Goal: Task Accomplishment & Management: Manage account settings

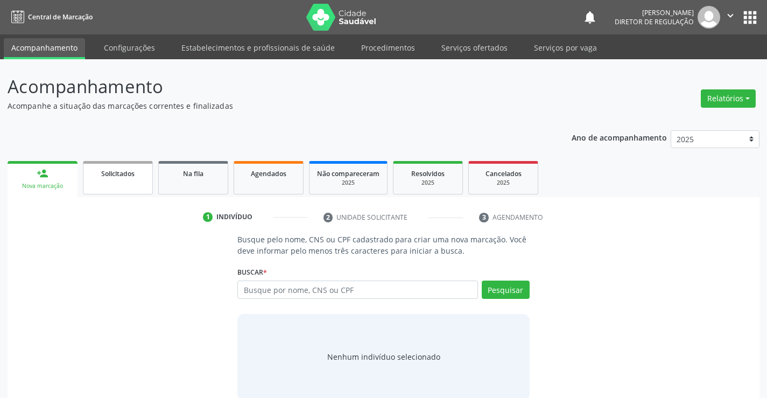
click at [115, 182] on link "Solicitados" at bounding box center [118, 177] width 70 height 33
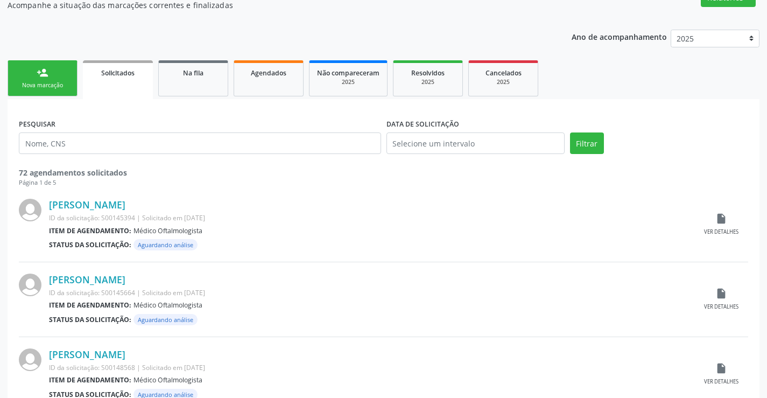
scroll to position [93, 0]
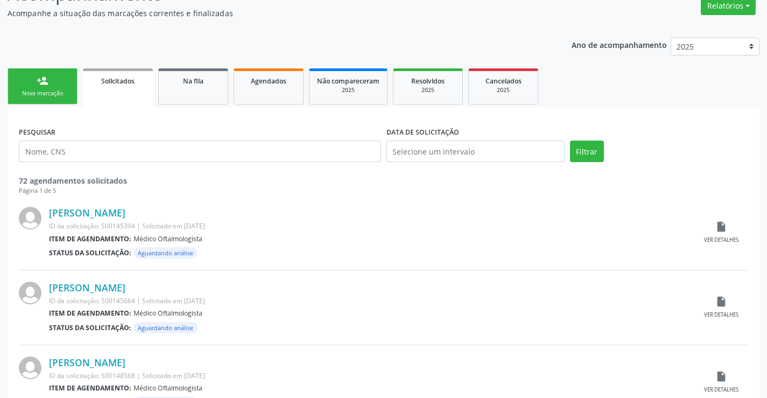
click at [737, 244] on div "Iraneide da [PERSON_NAME] ID da solicitação: S00145394 | Solicitado em [DATE] I…" at bounding box center [383, 232] width 729 height 75
click at [716, 234] on div "insert_drive_file Ver detalhes" at bounding box center [721, 232] width 54 height 23
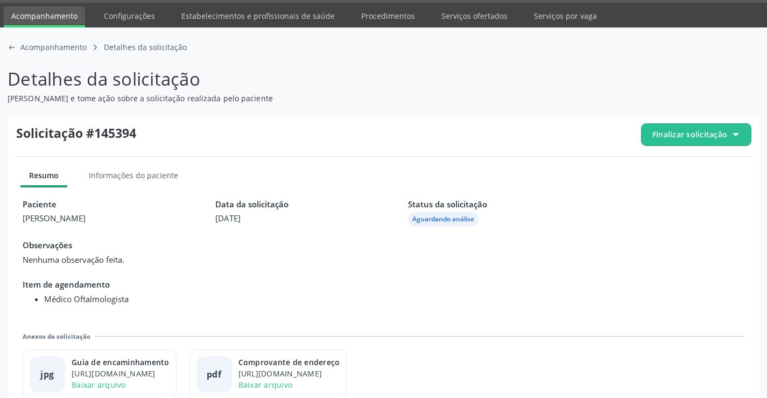
scroll to position [49, 0]
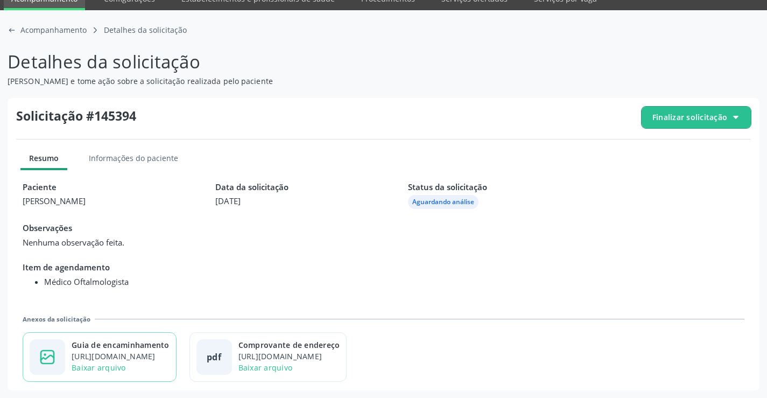
click at [146, 360] on div "https://cidadesaudavel-files.nyc3.digitaloceanspaces.com/cidadesaudavel-files/c…" at bounding box center [121, 355] width 98 height 11
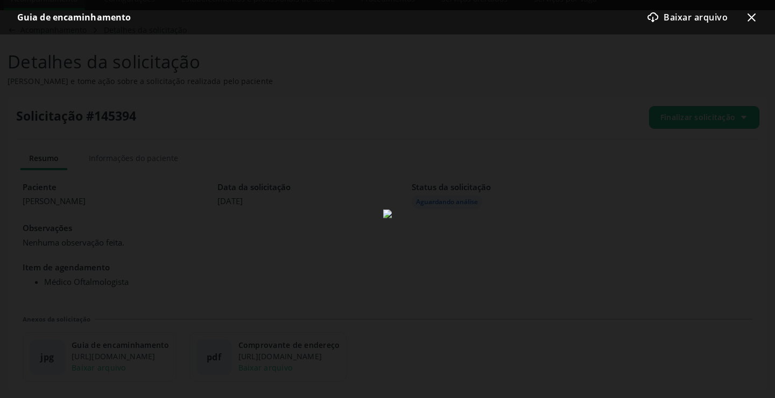
click at [753, 16] on icon at bounding box center [751, 17] width 8 height 8
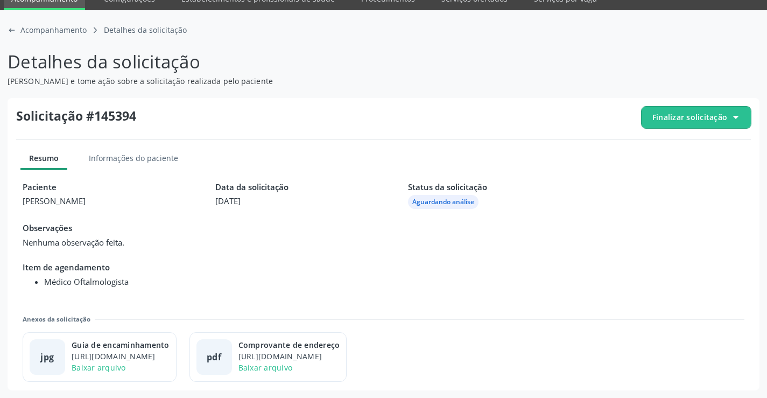
click at [705, 121] on span "Finalizar solicitação" at bounding box center [689, 116] width 75 height 11
click at [664, 184] on div "check-outline icon Deferir solicitação" at bounding box center [696, 177] width 101 height 24
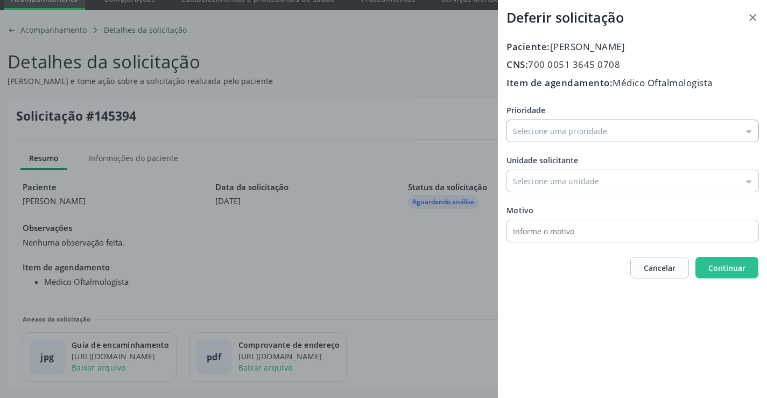
click at [556, 142] on input "Prioridade" at bounding box center [632, 131] width 252 height 22
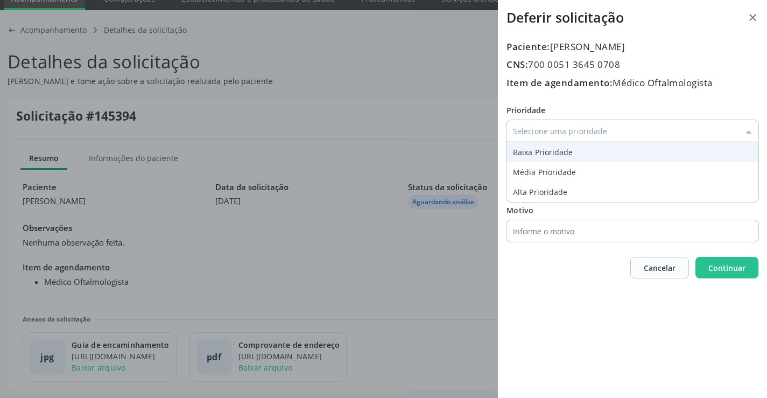
type input "Baixa Prioridade"
click at [539, 154] on div "Prioridade Baixa Prioridade Baixa Prioridade Média Prioridade Alta Prioridade U…" at bounding box center [632, 172] width 252 height 137
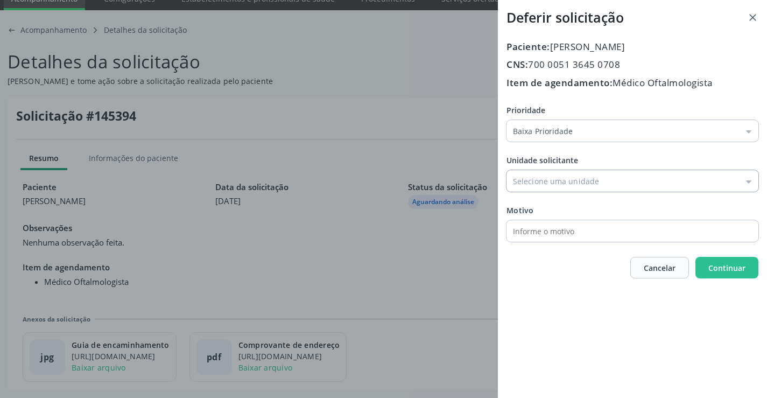
click at [563, 181] on input "Prioridade" at bounding box center [632, 181] width 252 height 22
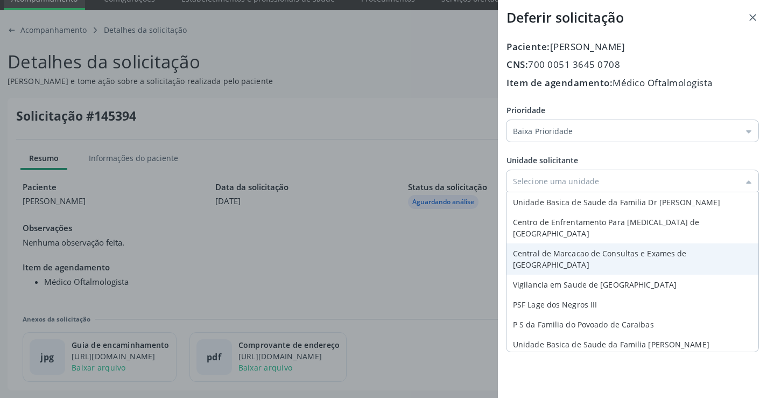
type input "Central de Marcacao de Consultas e Exames de Campo Formoso"
click at [564, 238] on div "Prioridade Baixa Prioridade Baixa Prioridade Média Prioridade Alta Prioridade U…" at bounding box center [632, 172] width 252 height 137
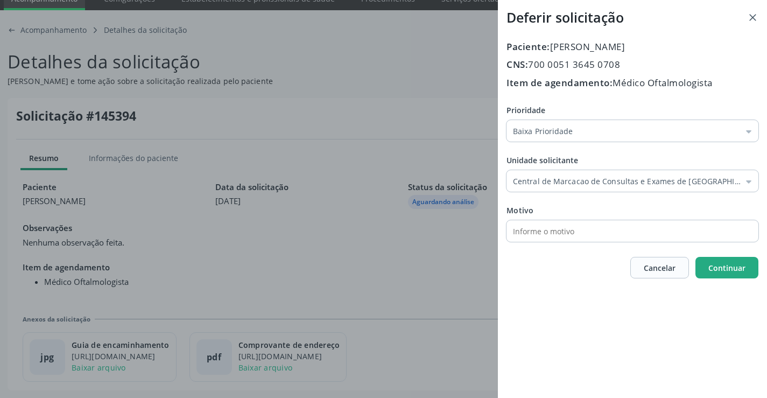
click at [727, 268] on span "Continuar" at bounding box center [726, 268] width 37 height 10
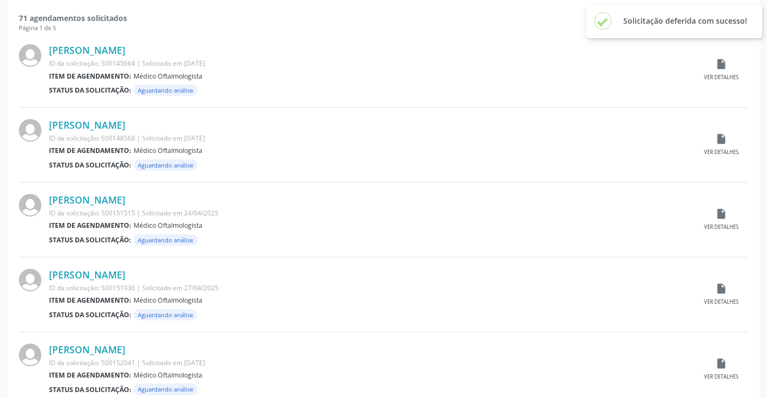
scroll to position [269, 0]
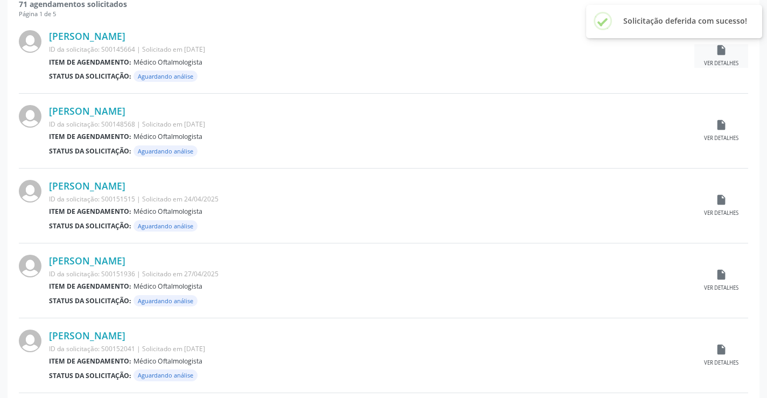
click at [729, 60] on div "Ver detalhes" at bounding box center [721, 64] width 34 height 8
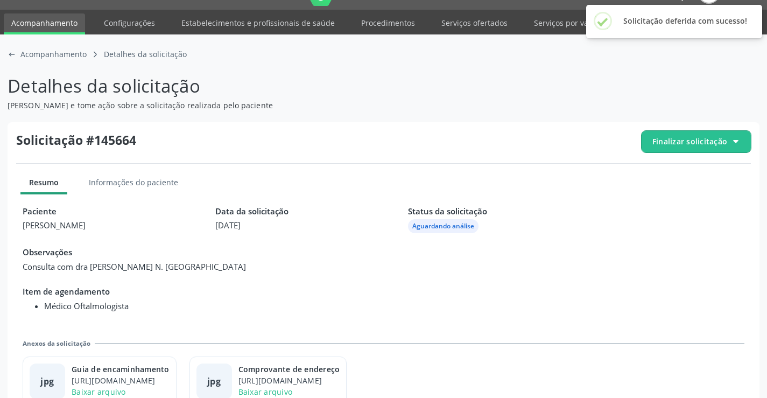
scroll to position [49, 0]
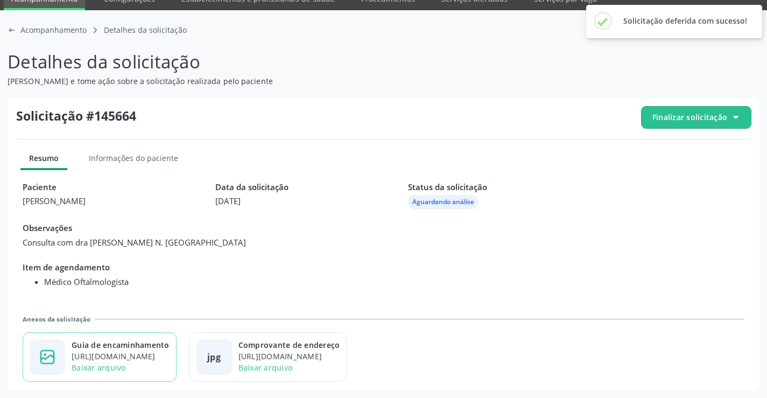
click at [133, 340] on div "Guia de encaminhamento" at bounding box center [121, 344] width 98 height 11
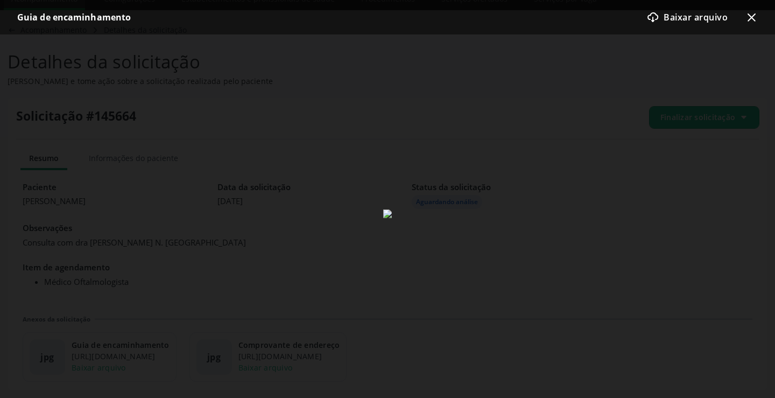
click at [751, 17] on icon at bounding box center [751, 17] width 8 height 8
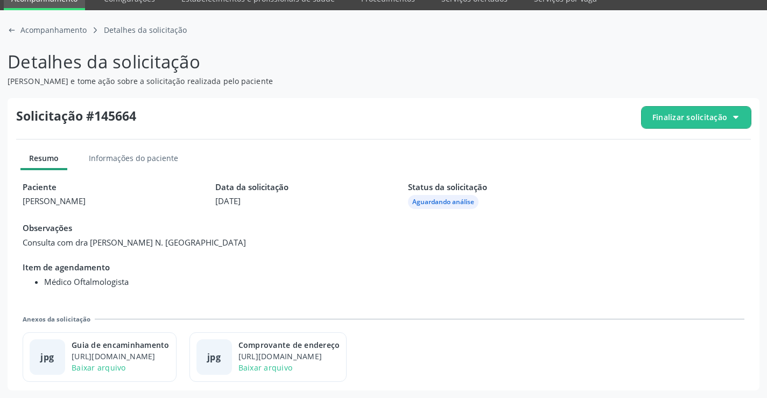
click at [683, 122] on span "Finalizar solicitação" at bounding box center [689, 116] width 75 height 11
click at [646, 175] on div "check-outline icon Deferir solicitação" at bounding box center [696, 177] width 101 height 24
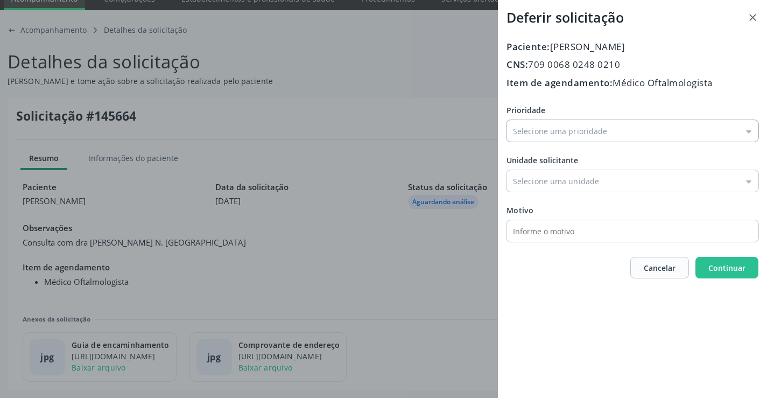
click at [555, 135] on input "Prioridade" at bounding box center [632, 131] width 252 height 22
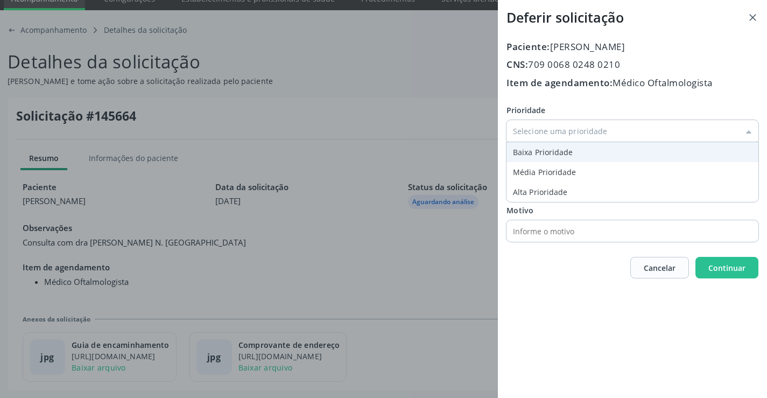
type input "Baixa Prioridade"
click at [536, 148] on div "Prioridade Baixa Prioridade Baixa Prioridade Média Prioridade Alta Prioridade U…" at bounding box center [632, 172] width 252 height 137
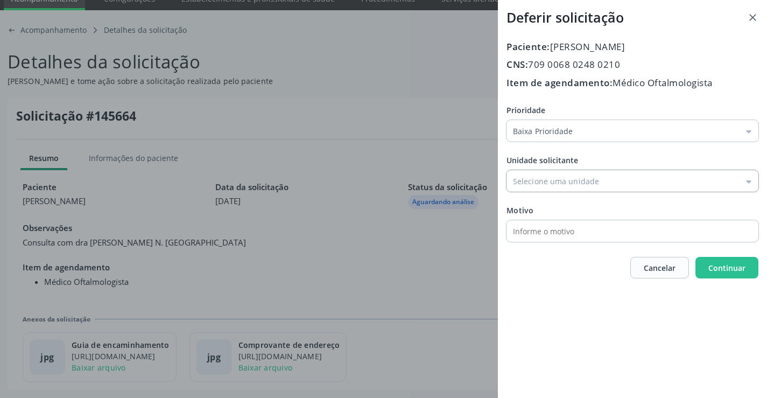
click at [543, 180] on input "Prioridade" at bounding box center [632, 181] width 252 height 22
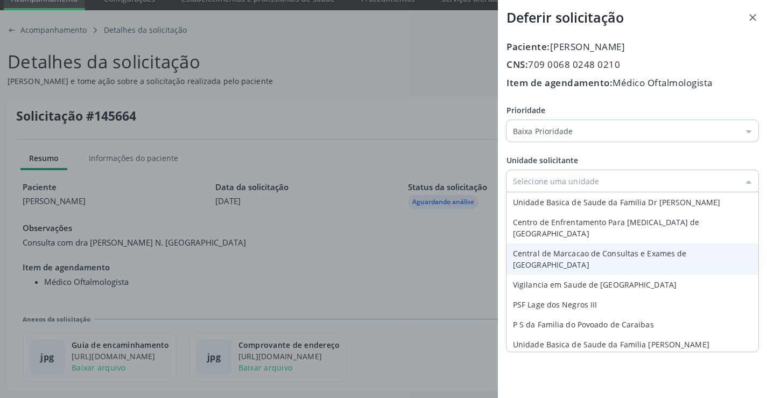
type input "Central de Marcacao de Consultas e Exames de Campo Formoso"
click at [546, 235] on div "Prioridade Baixa Prioridade Baixa Prioridade Média Prioridade Alta Prioridade U…" at bounding box center [632, 172] width 252 height 137
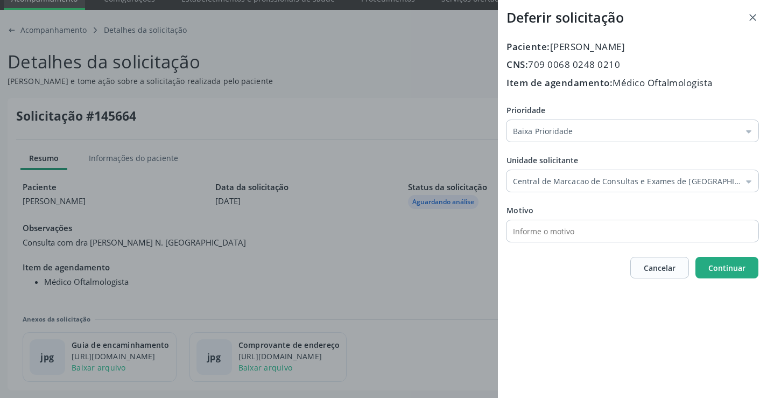
click at [723, 267] on span "Continuar" at bounding box center [726, 268] width 37 height 10
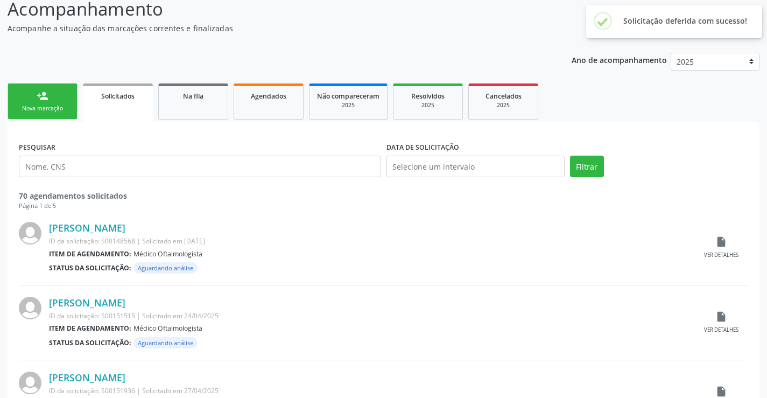
scroll to position [215, 0]
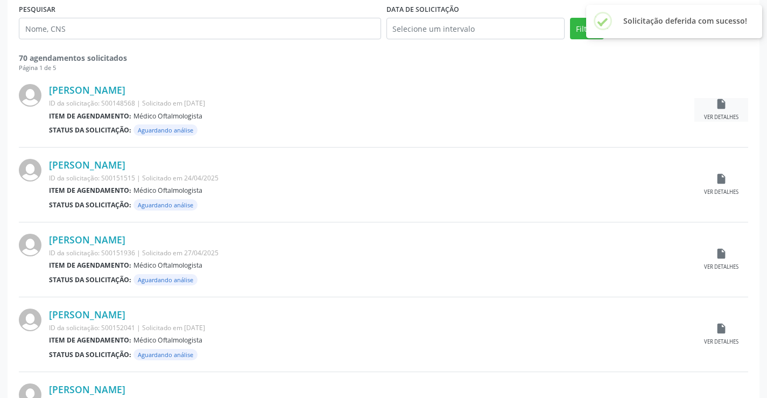
click at [730, 118] on div "Ver detalhes" at bounding box center [721, 118] width 34 height 8
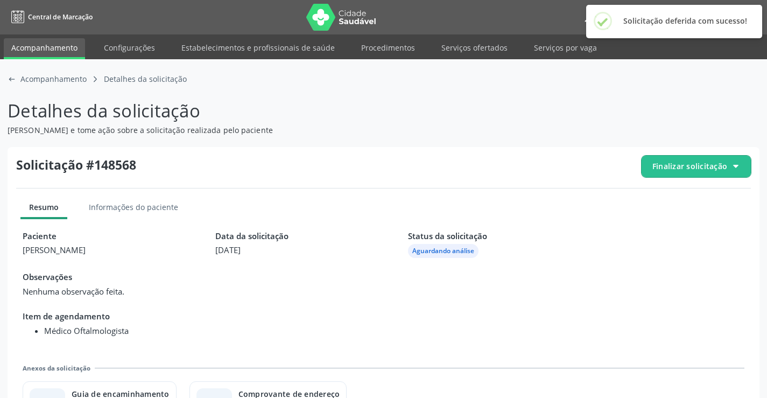
scroll to position [49, 0]
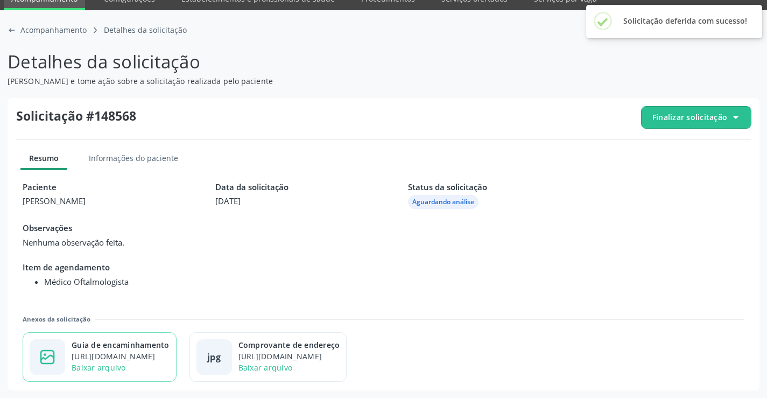
click at [118, 352] on div "https://cidadesaudavel-files.nyc3.digitaloceanspaces.com/cidadesaudavel-files/c…" at bounding box center [121, 355] width 98 height 11
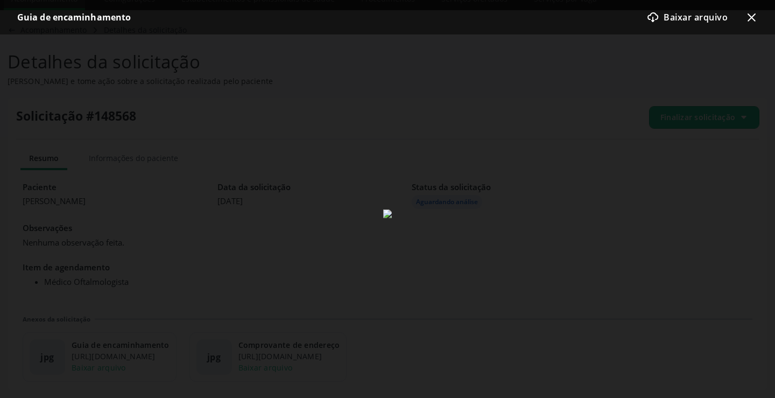
click at [748, 22] on icon "x-outline icon" at bounding box center [751, 17] width 13 height 13
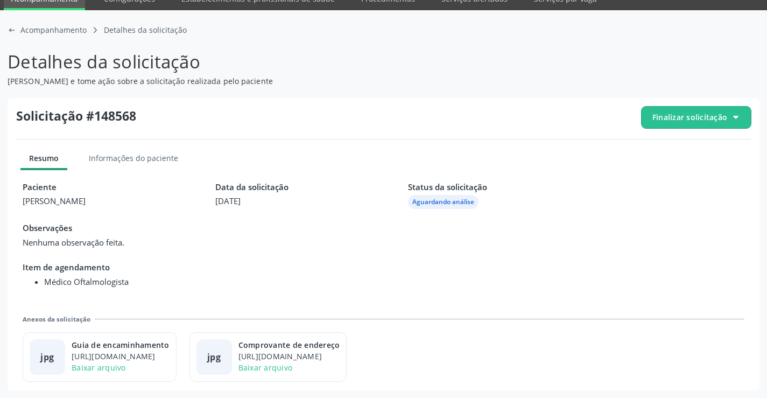
drag, startPoint x: 688, startPoint y: 112, endPoint x: 683, endPoint y: 123, distance: 11.3
click at [685, 117] on span "Finalizar solicitação" at bounding box center [689, 116] width 75 height 11
click at [662, 168] on div "check-outline icon Deferir solicitação" at bounding box center [696, 177] width 101 height 24
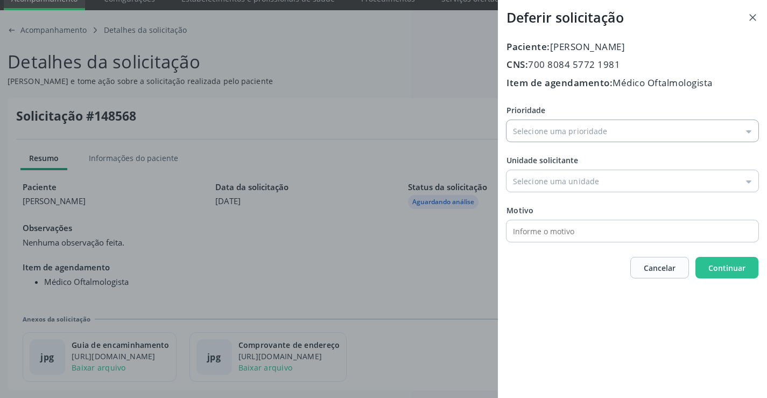
drag, startPoint x: 544, startPoint y: 128, endPoint x: 524, endPoint y: 151, distance: 30.1
click at [543, 128] on input "Prioridade" at bounding box center [632, 131] width 252 height 22
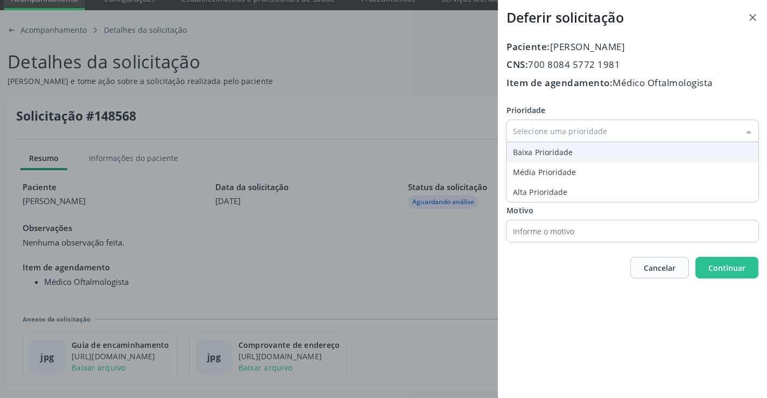
type input "Baixa Prioridade"
click at [523, 151] on div "Prioridade Baixa Prioridade Baixa Prioridade Média Prioridade Alta Prioridade U…" at bounding box center [632, 172] width 252 height 137
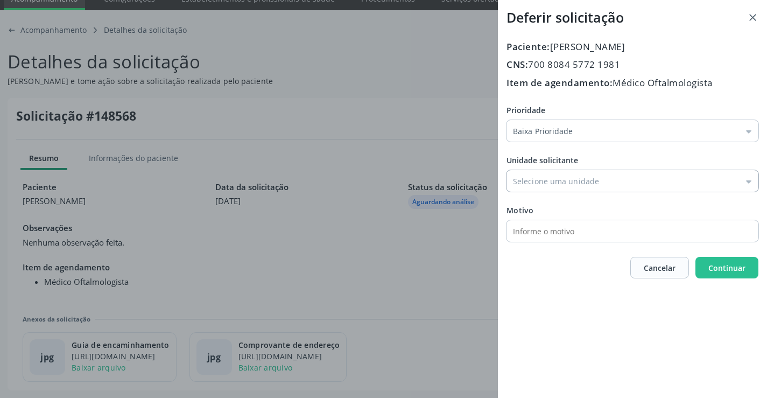
click at [533, 178] on input "Prioridade" at bounding box center [632, 181] width 252 height 22
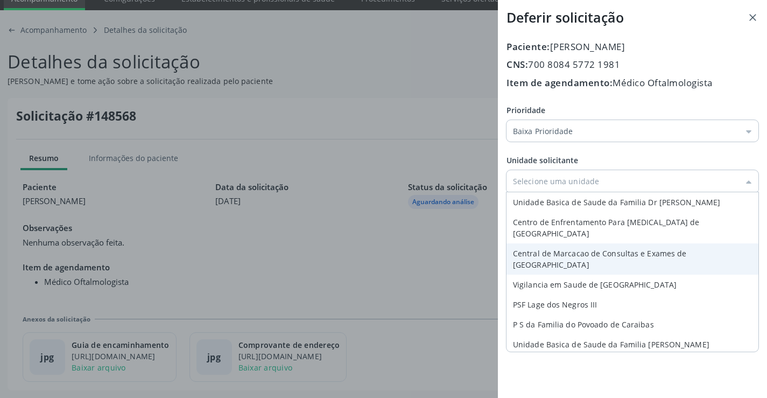
type input "Central de Marcacao de Consultas e Exames de Campo Formoso"
click at [536, 234] on div "Prioridade Baixa Prioridade Baixa Prioridade Média Prioridade Alta Prioridade U…" at bounding box center [632, 172] width 252 height 137
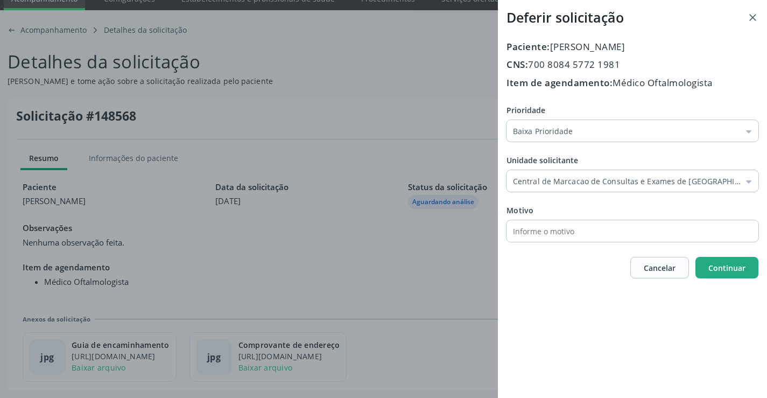
click at [715, 265] on span "Continuar" at bounding box center [726, 268] width 37 height 10
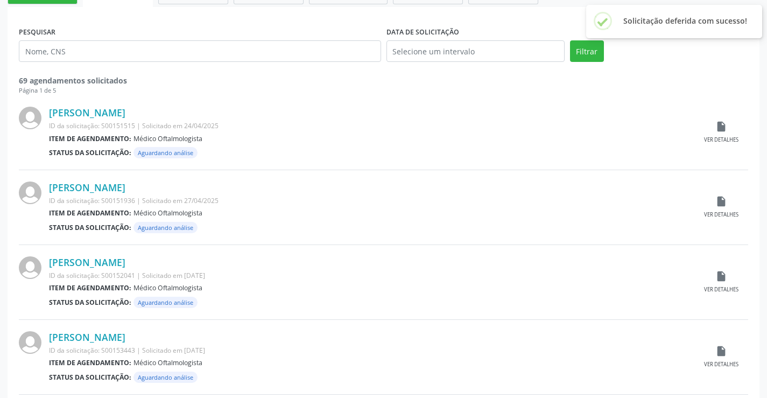
scroll to position [215, 0]
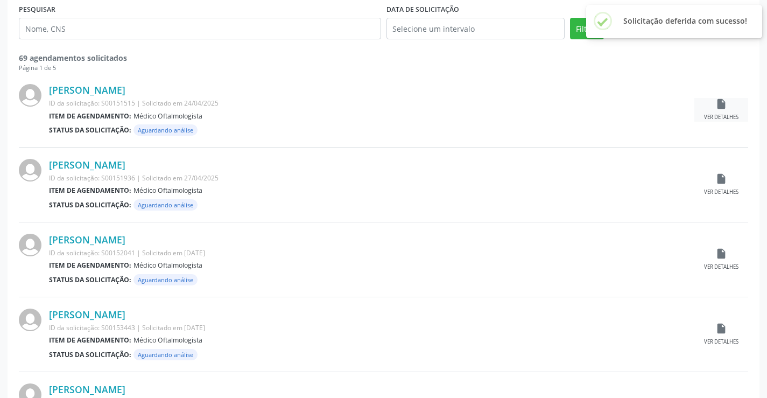
click at [722, 114] on div "Ver detalhes" at bounding box center [721, 118] width 34 height 8
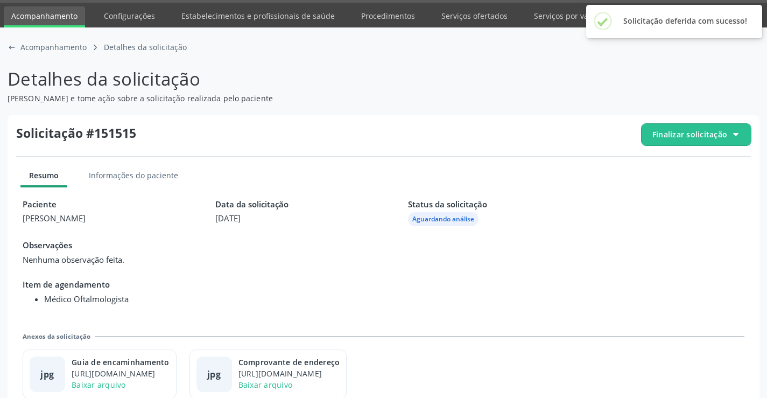
scroll to position [49, 0]
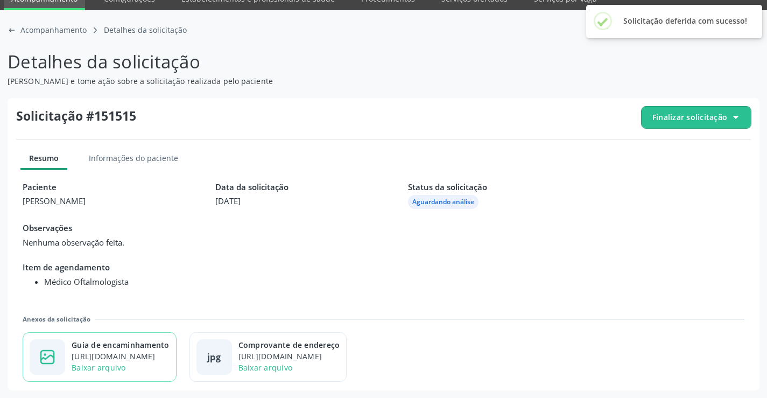
click at [140, 349] on div "Guia de encaminhamento" at bounding box center [121, 344] width 98 height 11
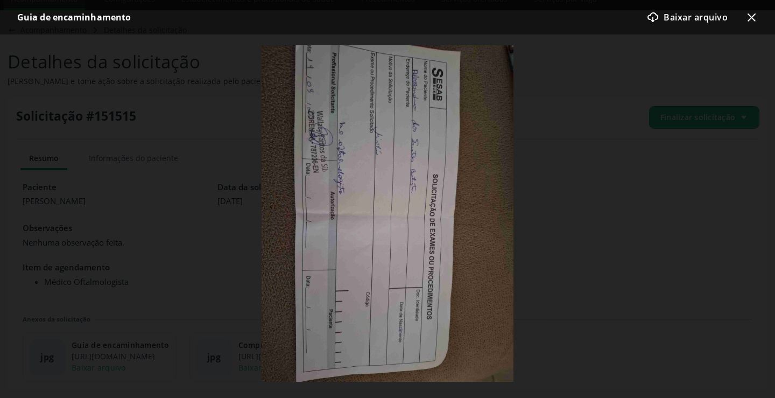
click at [746, 18] on icon "x-outline icon" at bounding box center [751, 17] width 13 height 13
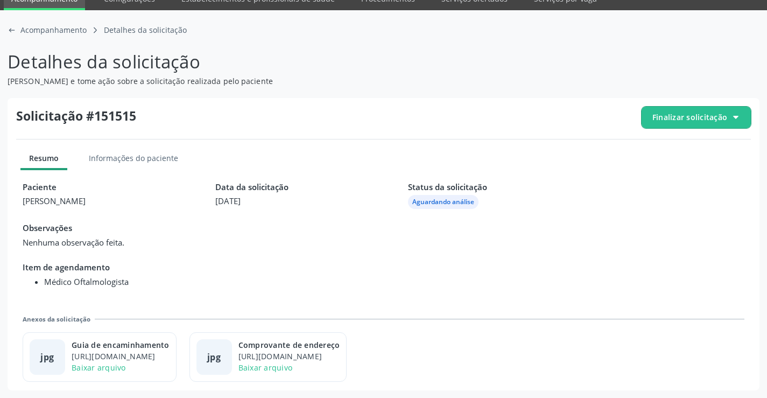
click at [682, 120] on span "Finalizar solicitação" at bounding box center [689, 116] width 75 height 11
click at [681, 175] on span "Deferir solicitação" at bounding box center [702, 177] width 68 height 16
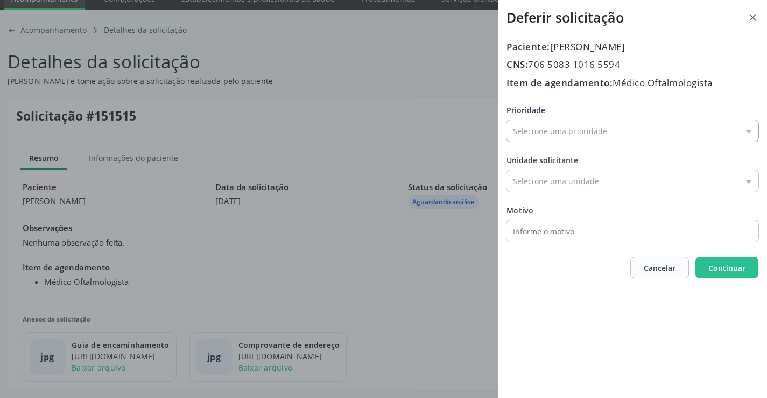
drag, startPoint x: 579, startPoint y: 122, endPoint x: 548, endPoint y: 146, distance: 39.5
click at [578, 122] on input "Prioridade" at bounding box center [632, 131] width 252 height 22
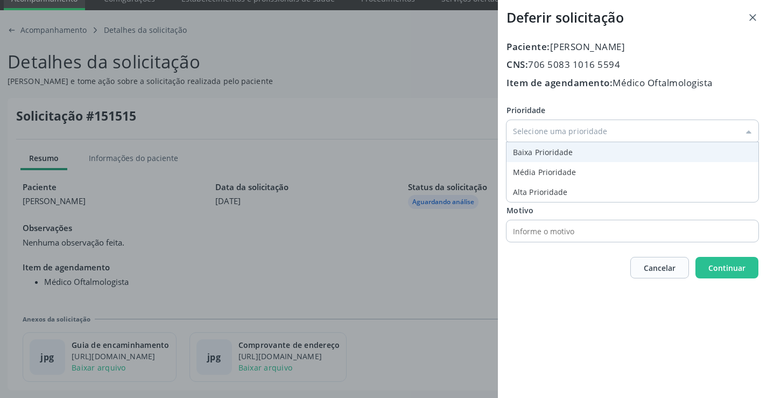
type input "Baixa Prioridade"
click at [544, 150] on div "Prioridade Baixa Prioridade Baixa Prioridade Média Prioridade Alta Prioridade U…" at bounding box center [632, 172] width 252 height 137
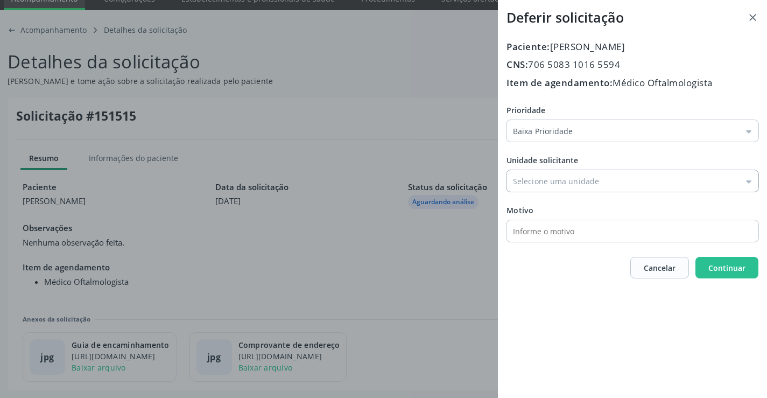
click at [554, 185] on input "Prioridade" at bounding box center [632, 181] width 252 height 22
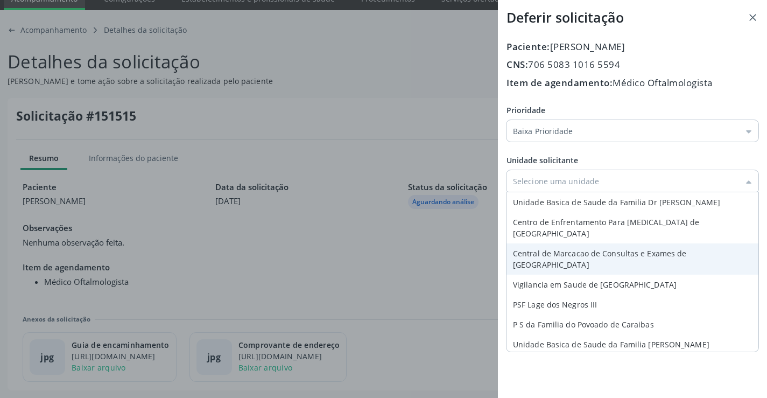
type input "Central de Marcacao de Consultas e Exames de Campo Formoso"
click at [557, 238] on div "Prioridade Baixa Prioridade Baixa Prioridade Média Prioridade Alta Prioridade U…" at bounding box center [632, 172] width 252 height 137
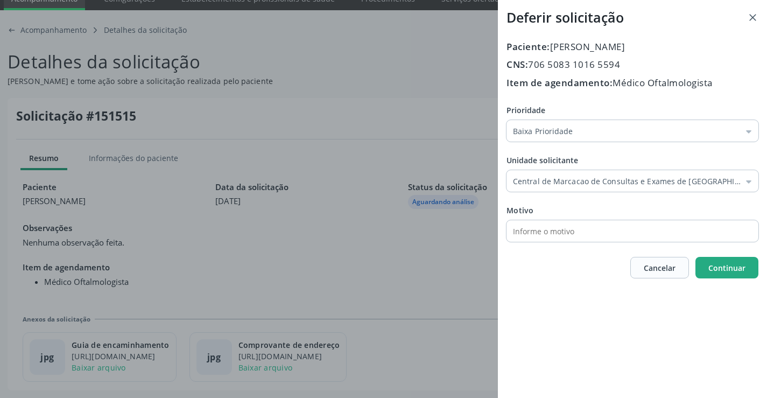
click at [698, 269] on button "Continuar" at bounding box center [726, 268] width 63 height 22
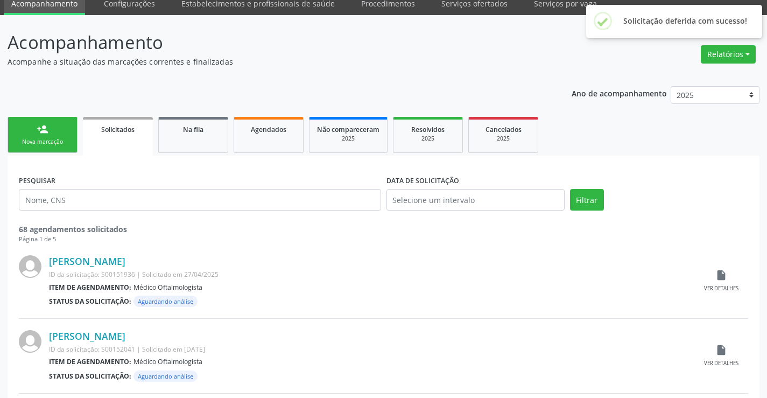
scroll to position [215, 0]
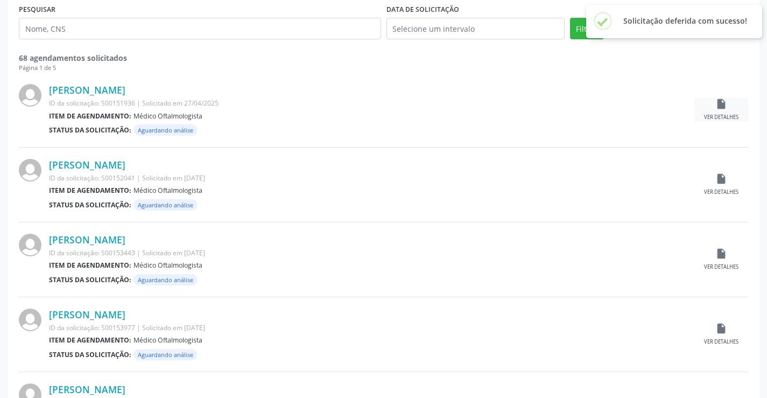
click at [729, 120] on div "Ver detalhes" at bounding box center [721, 118] width 34 height 8
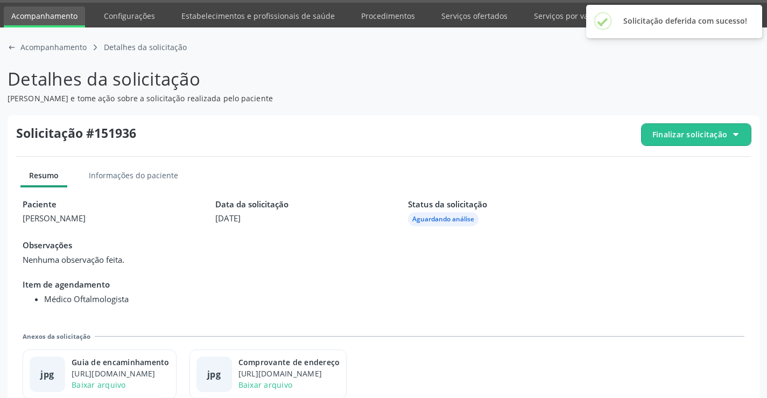
scroll to position [49, 0]
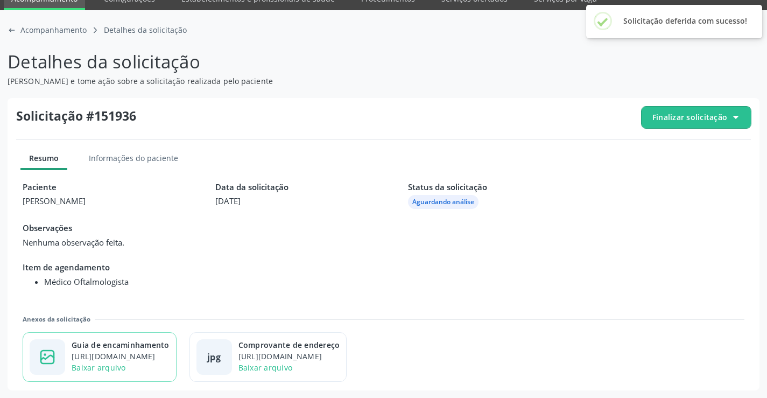
click at [157, 357] on div "https://cidadesaudavel-files.nyc3.digitaloceanspaces.com/cidadesaudavel-files/c…" at bounding box center [121, 355] width 98 height 11
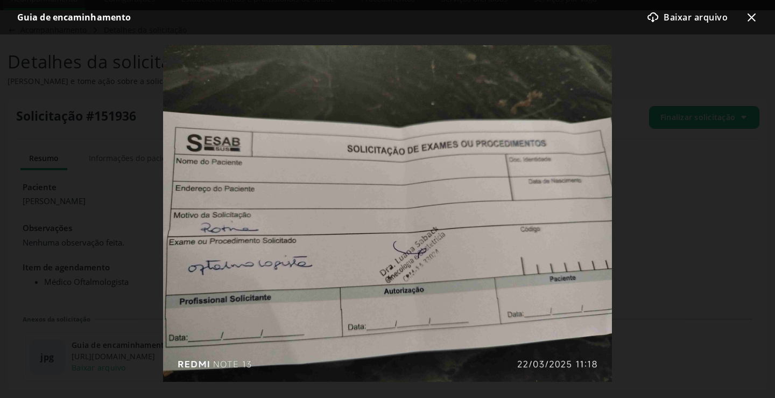
click at [743, 17] on div "download-cloud-outline icon Baixar arquivo x-outline icon" at bounding box center [698, 17] width 120 height 22
click at [745, 18] on icon "x-outline icon" at bounding box center [751, 17] width 13 height 13
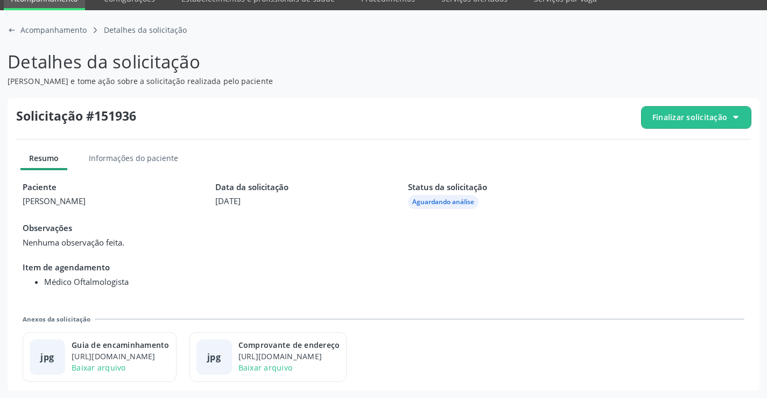
click at [699, 116] on span "Finalizar solicitação" at bounding box center [689, 116] width 75 height 11
click at [658, 182] on icon "check-outline icon" at bounding box center [656, 177] width 12 height 12
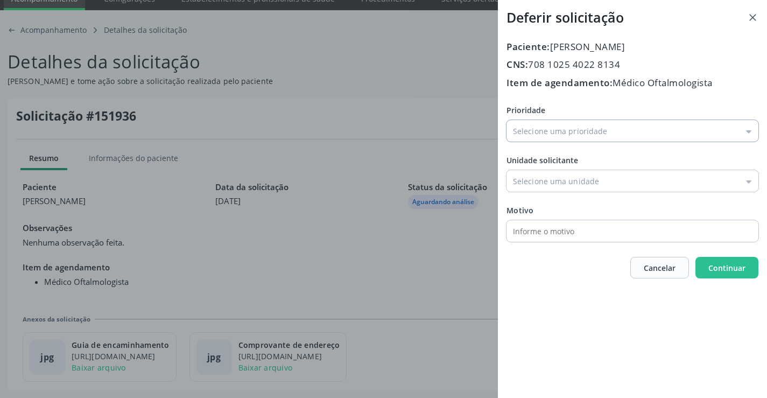
click at [607, 132] on input "Prioridade" at bounding box center [632, 131] width 252 height 22
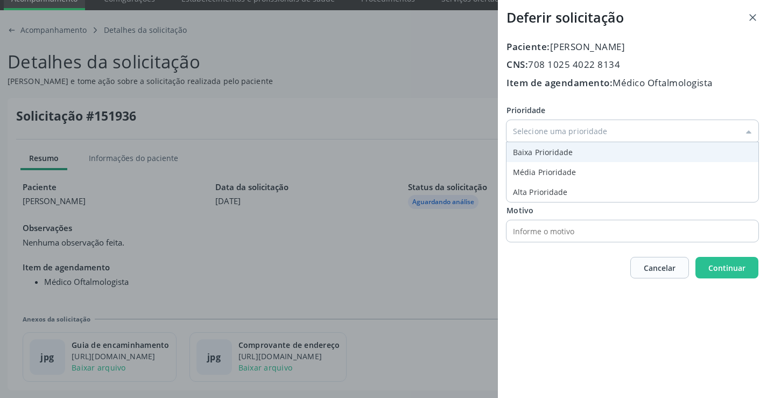
type input "Baixa Prioridade"
drag, startPoint x: 546, startPoint y: 152, endPoint x: 541, endPoint y: 159, distance: 8.5
click at [545, 152] on div "Prioridade Baixa Prioridade Baixa Prioridade Média Prioridade Alta Prioridade U…" at bounding box center [632, 172] width 252 height 137
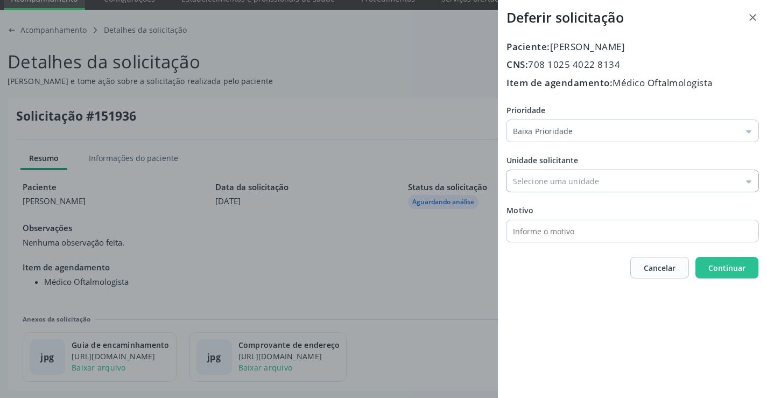
click at [535, 173] on input "Prioridade" at bounding box center [632, 181] width 252 height 22
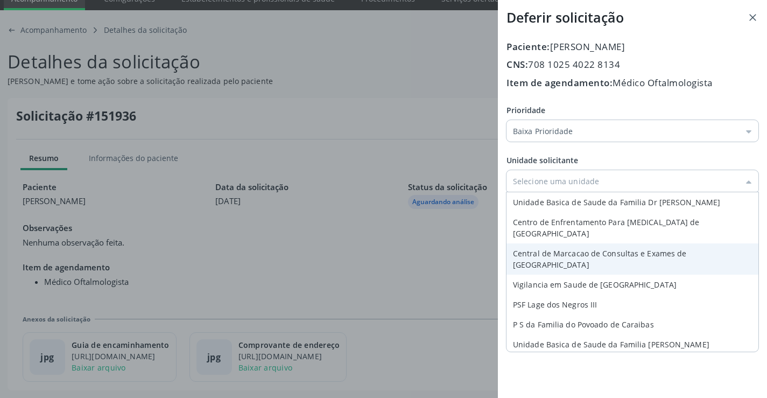
type input "Central de Marcacao de Consultas e Exames de Campo Formoso"
drag, startPoint x: 550, startPoint y: 238, endPoint x: 559, endPoint y: 238, distance: 8.1
click at [551, 238] on div "Prioridade Baixa Prioridade Baixa Prioridade Média Prioridade Alta Prioridade U…" at bounding box center [632, 172] width 252 height 137
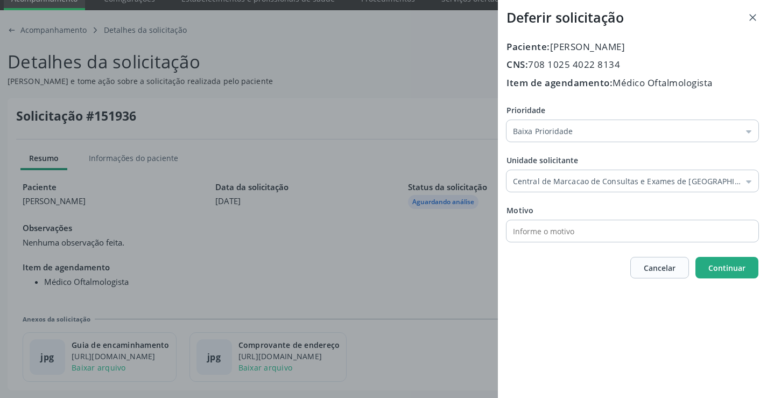
click at [712, 266] on span "Continuar" at bounding box center [726, 268] width 37 height 10
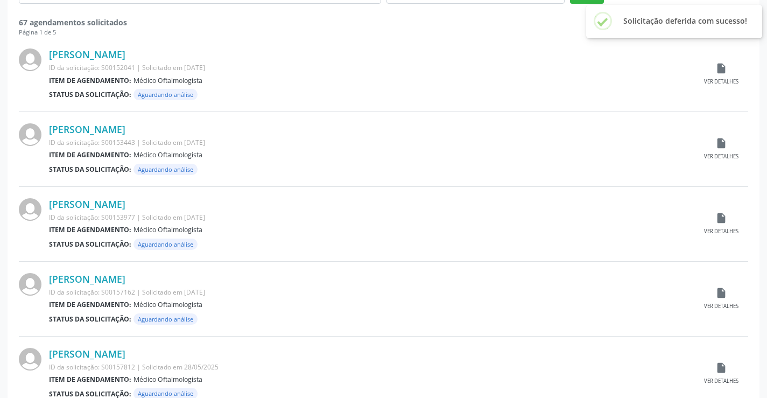
scroll to position [269, 0]
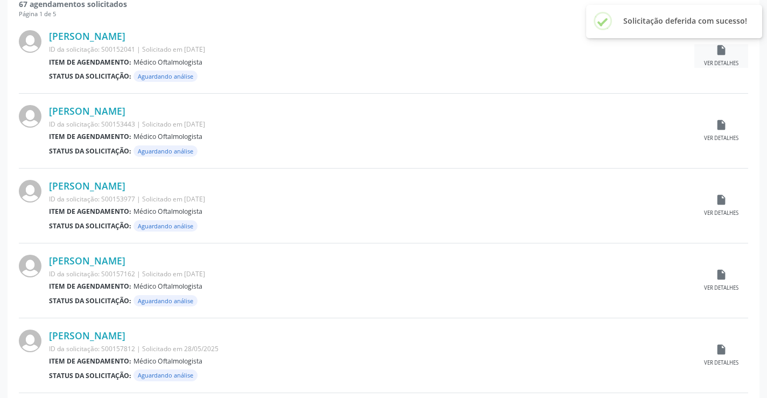
click at [736, 56] on div "insert_drive_file Ver detalhes" at bounding box center [721, 55] width 54 height 23
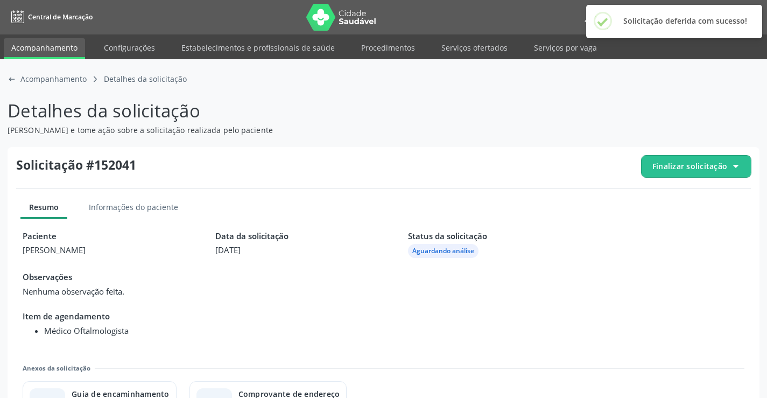
scroll to position [49, 0]
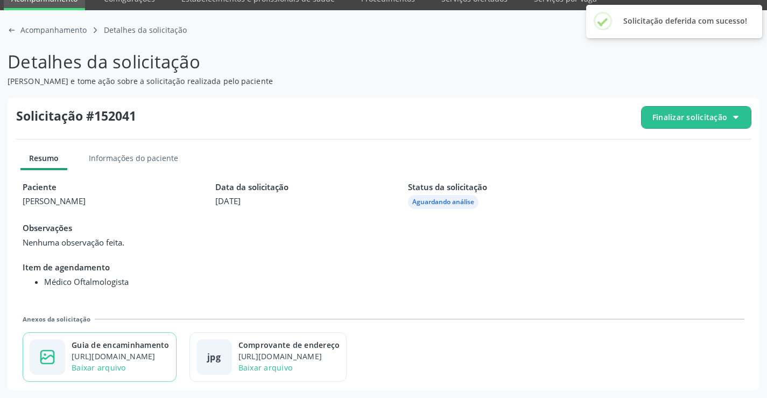
click at [157, 360] on div "https://cidadesaudavel-files.nyc3.digitaloceanspaces.com/cidadesaudavel-files/c…" at bounding box center [121, 355] width 98 height 11
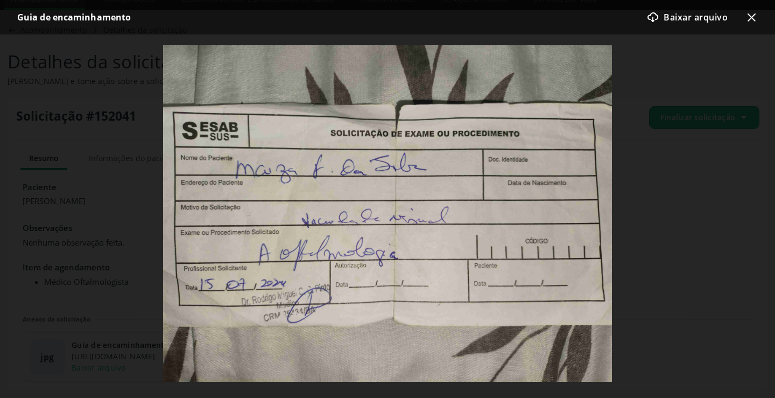
click at [744, 18] on div "download-cloud-outline icon Baixar arquivo x-outline icon" at bounding box center [698, 17] width 120 height 22
click at [755, 18] on icon "x-outline icon" at bounding box center [751, 17] width 13 height 13
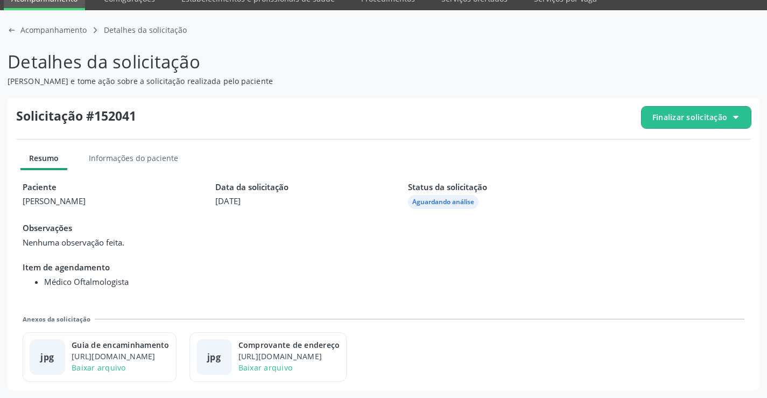
click at [691, 110] on span "Finalizar solicitação" at bounding box center [695, 118] width 109 height 22
click at [652, 176] on icon "check-outline icon" at bounding box center [656, 177] width 12 height 12
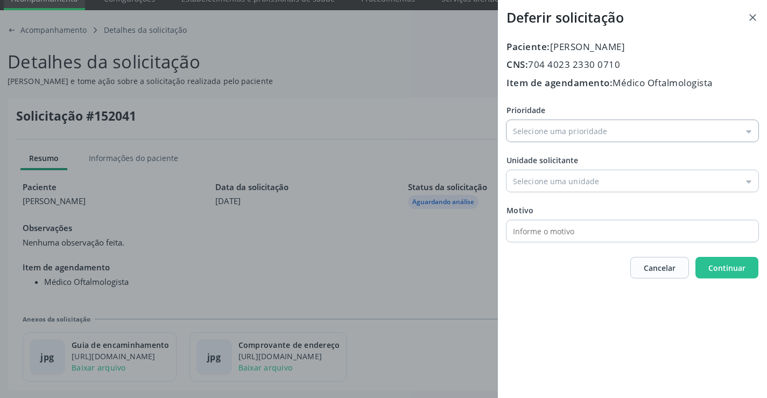
click at [572, 142] on input "Prioridade" at bounding box center [632, 131] width 252 height 22
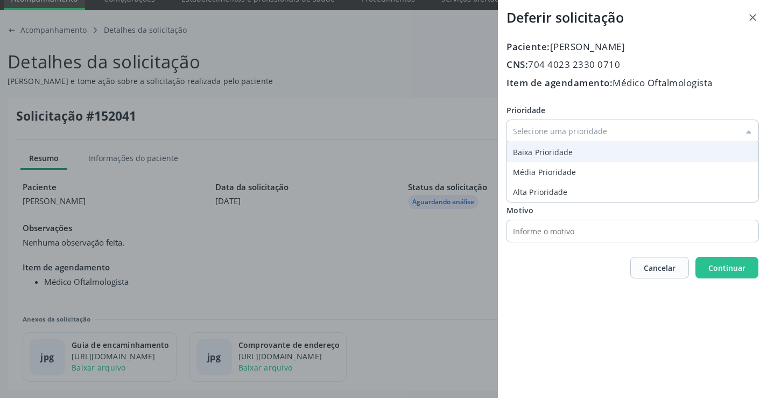
type input "Baixa Prioridade"
click at [523, 160] on div "Prioridade Baixa Prioridade Baixa Prioridade Média Prioridade Alta Prioridade U…" at bounding box center [632, 172] width 252 height 137
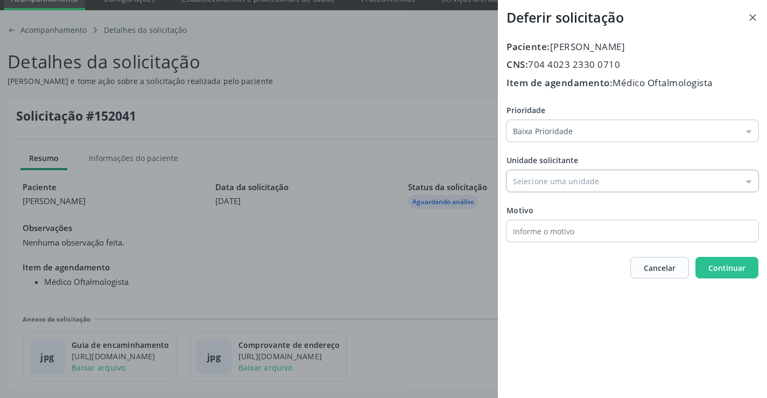
click at [537, 189] on input "Prioridade" at bounding box center [632, 181] width 252 height 22
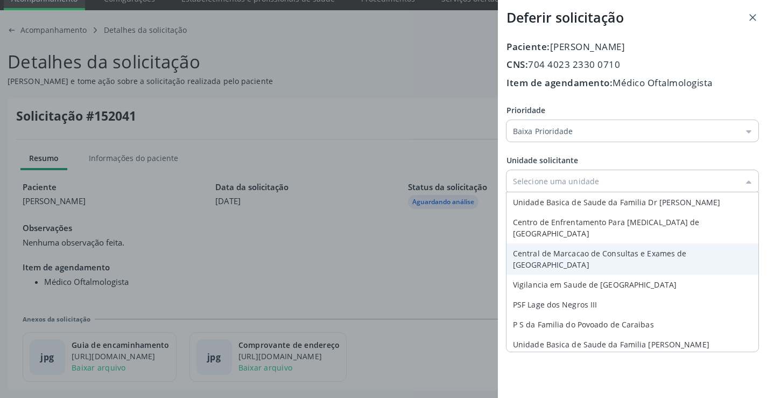
type input "Central de Marcacao de Consultas e Exames de Campo Formoso"
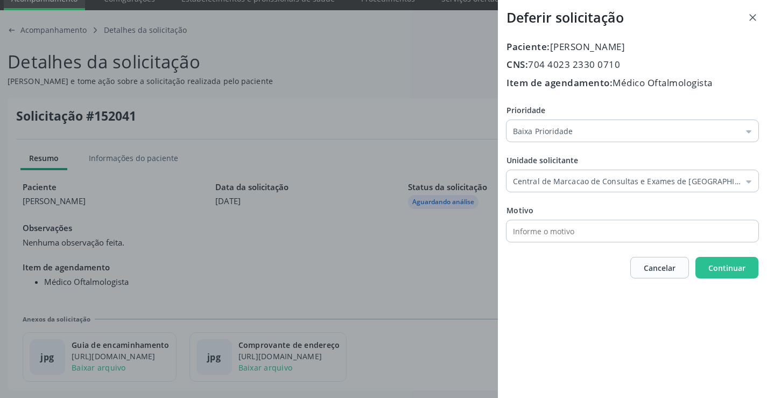
click at [553, 242] on div "Paciente: Maiza Ferreira da Silva CNS: 704 4023 2330 0710 Item de agendamento: …" at bounding box center [632, 159] width 252 height 239
click at [739, 277] on button "Continuar" at bounding box center [726, 268] width 63 height 22
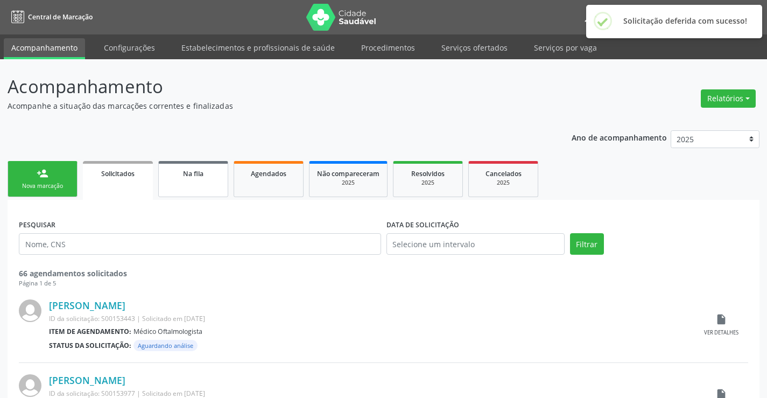
click at [197, 177] on span "Na fila" at bounding box center [193, 173] width 20 height 9
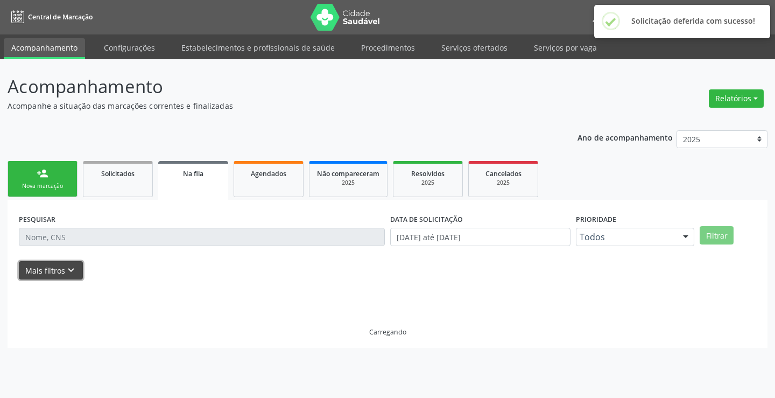
click at [77, 268] on button "Mais filtros keyboard_arrow_down" at bounding box center [51, 270] width 64 height 19
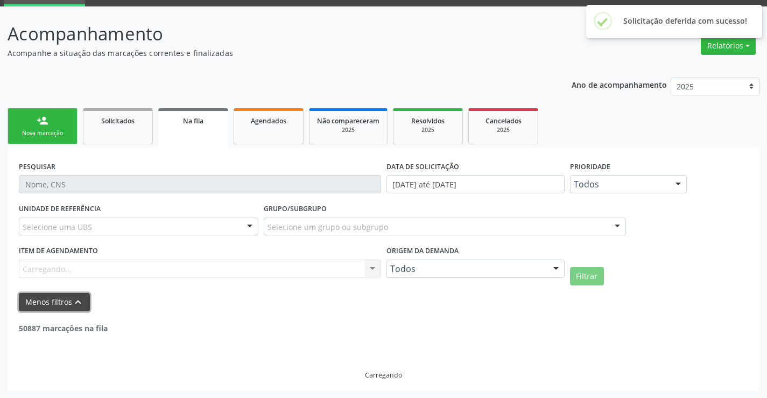
scroll to position [53, 0]
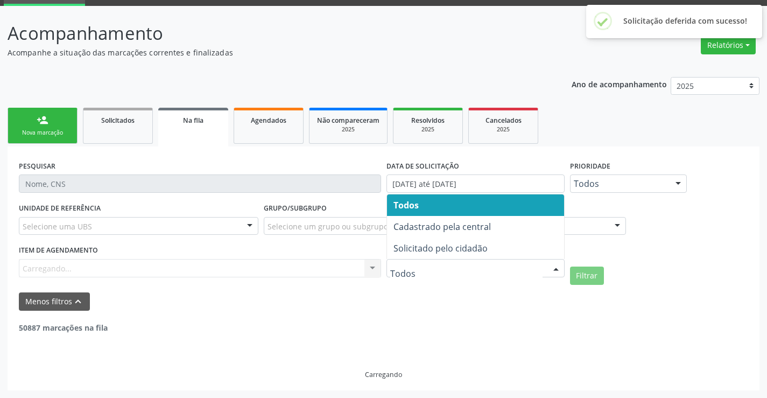
click at [471, 274] on div at bounding box center [475, 268] width 178 height 18
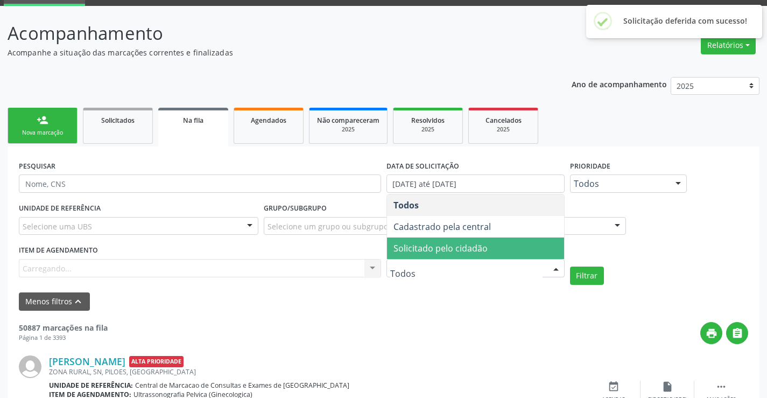
click at [455, 250] on span "Solicitado pelo cidadão" at bounding box center [440, 248] width 94 height 12
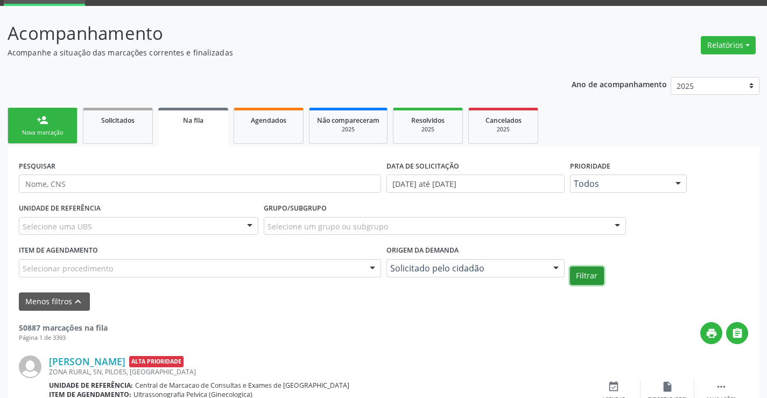
click at [588, 275] on button "Filtrar" at bounding box center [587, 275] width 34 height 18
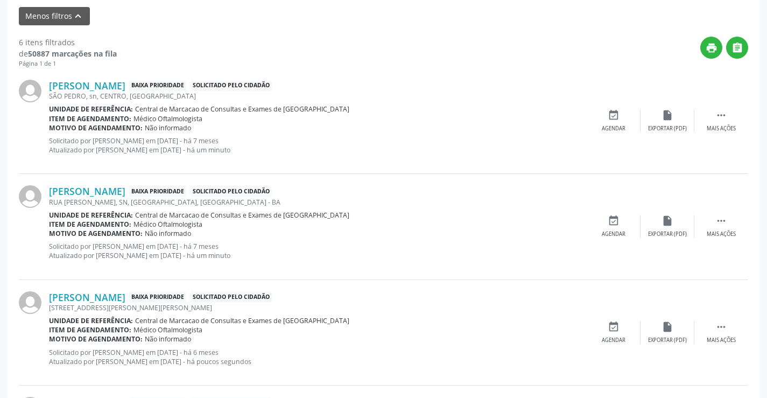
scroll to position [16, 0]
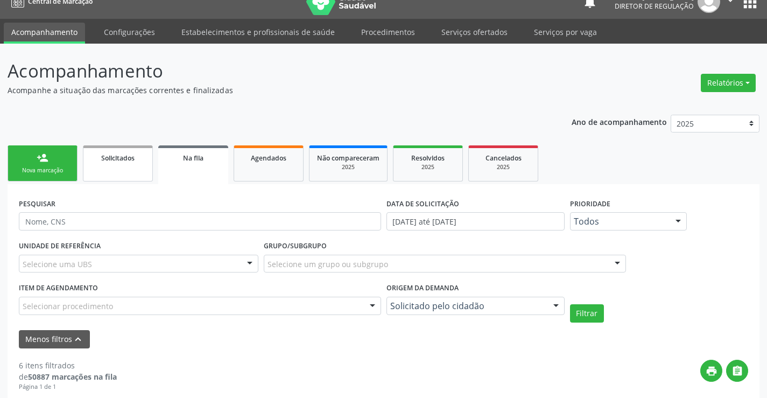
click at [125, 176] on link "Solicitados" at bounding box center [118, 163] width 70 height 36
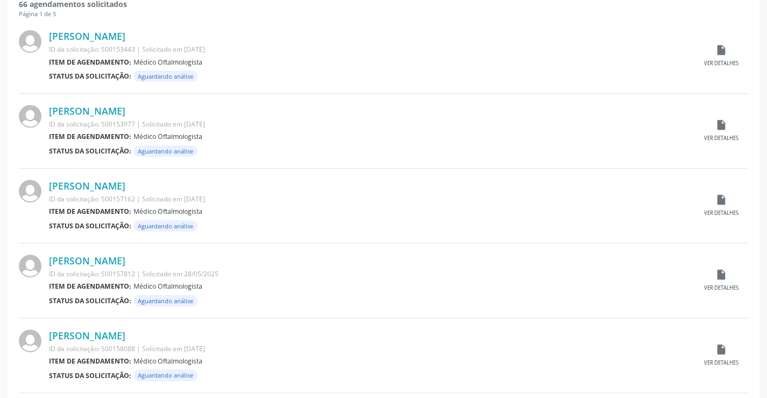
scroll to position [215, 0]
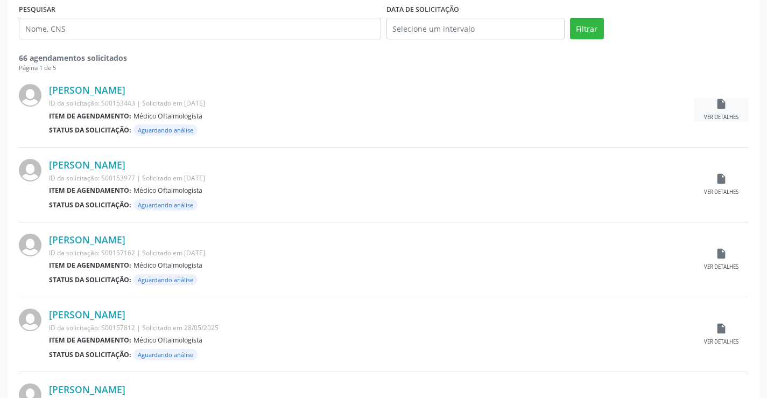
click at [725, 111] on div "insert_drive_file Ver detalhes" at bounding box center [721, 109] width 54 height 23
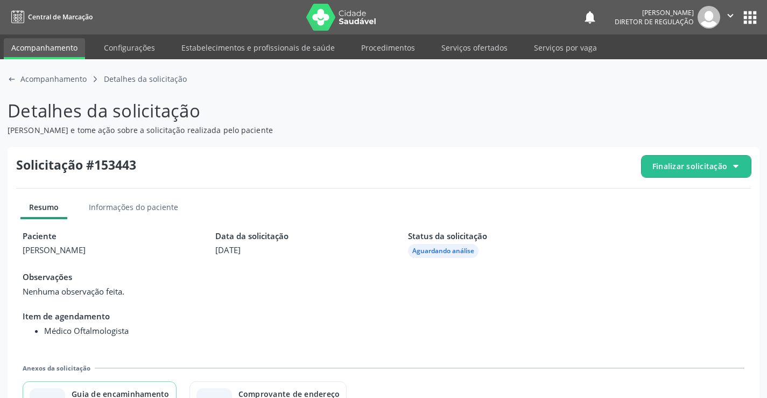
scroll to position [49, 0]
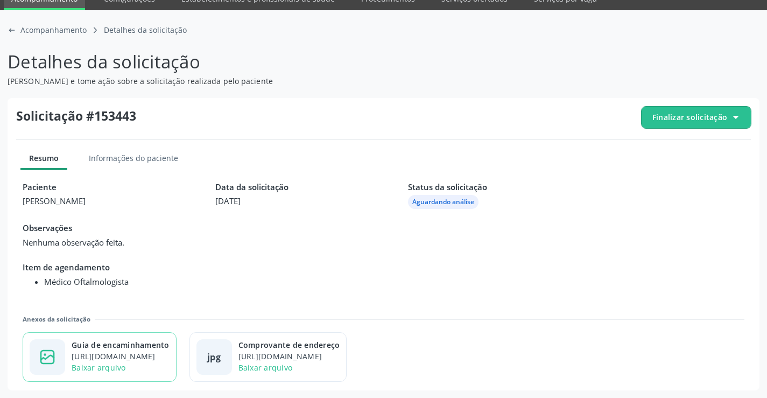
click at [153, 352] on div "https://cidadesaudavel-files.nyc3.digitaloceanspaces.com/cidadesaudavel-files/c…" at bounding box center [121, 355] width 98 height 11
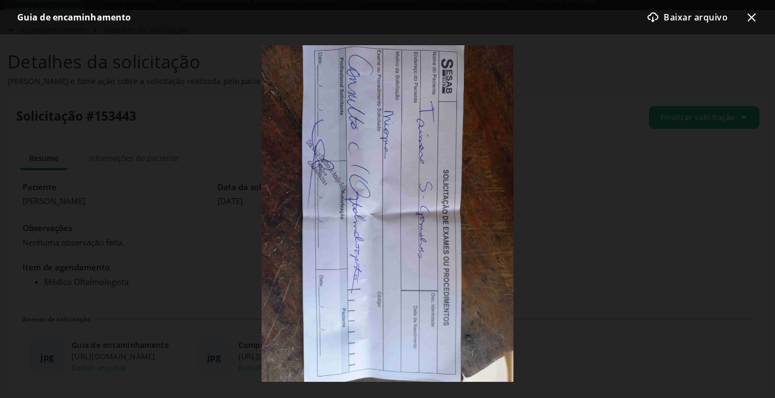
click at [746, 17] on icon "x-outline icon" at bounding box center [751, 17] width 13 height 13
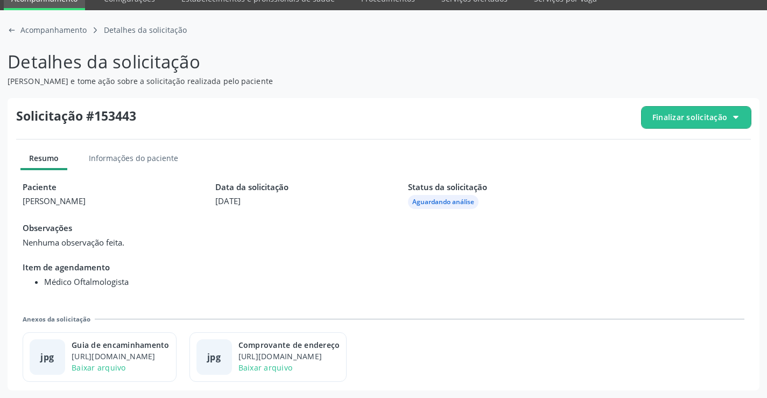
click at [703, 113] on span "Finalizar solicitação" at bounding box center [689, 116] width 75 height 11
click at [667, 175] on div "check-outline icon Deferir solicitação" at bounding box center [696, 177] width 101 height 24
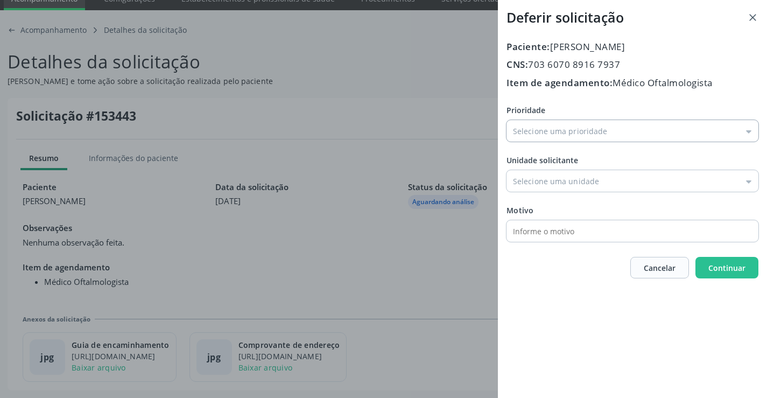
click at [559, 136] on input "Prioridade" at bounding box center [632, 131] width 252 height 22
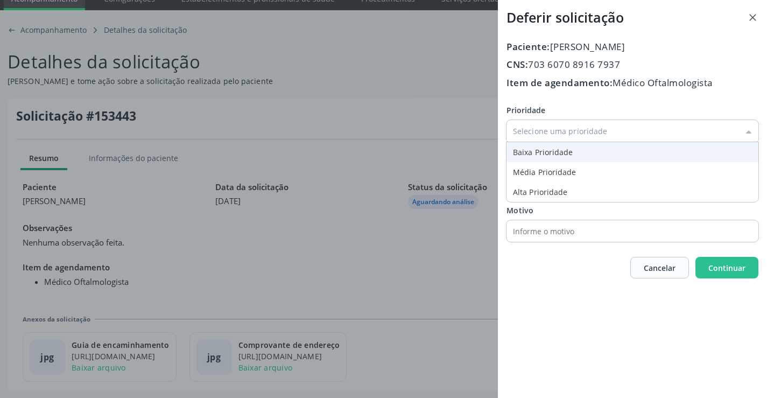
type input "Baixa Prioridade"
click at [530, 153] on div "Prioridade Baixa Prioridade Baixa Prioridade Média Prioridade Alta Prioridade U…" at bounding box center [632, 172] width 252 height 137
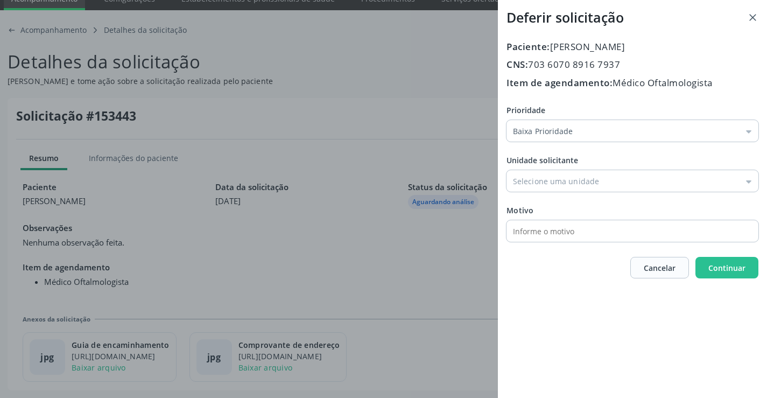
drag, startPoint x: 541, startPoint y: 175, endPoint x: 562, endPoint y: 207, distance: 37.8
click at [542, 176] on input "Prioridade" at bounding box center [632, 181] width 252 height 22
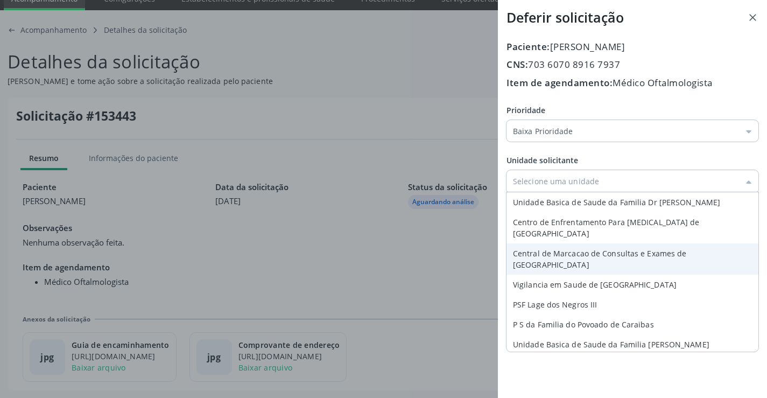
type input "Central de Marcacao de Consultas e Exames de Campo Formoso"
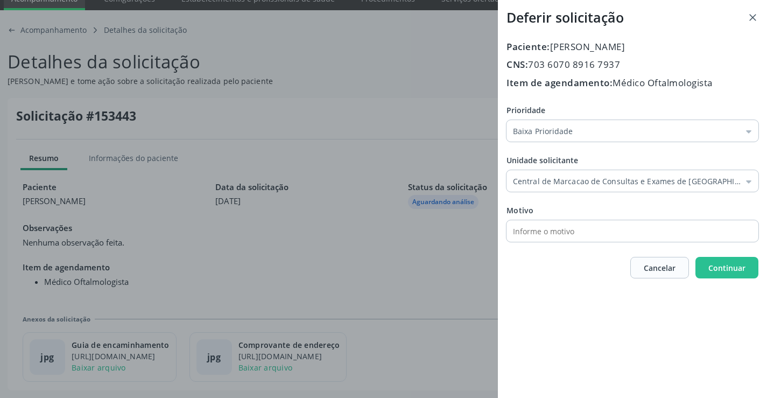
click at [572, 246] on div "Paciente: Tainara Silva Goncalves CNS: 703 6070 8916 7937 Item de agendamento: …" at bounding box center [632, 159] width 252 height 239
click at [715, 275] on button "Continuar" at bounding box center [726, 268] width 63 height 22
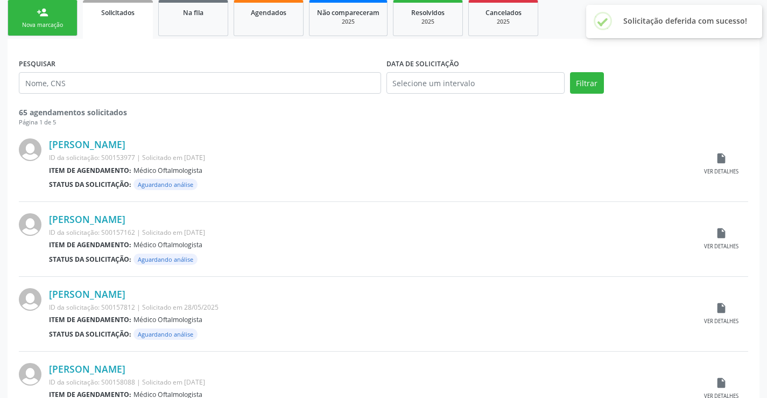
scroll to position [161, 0]
click at [718, 162] on icon "insert_drive_file" at bounding box center [721, 158] width 12 height 12
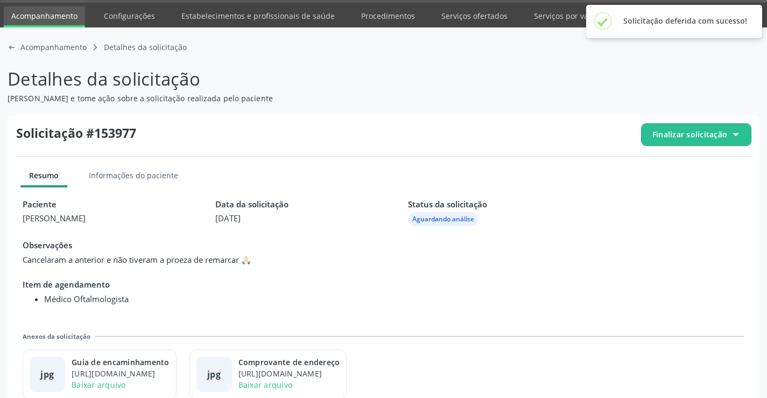
scroll to position [49, 0]
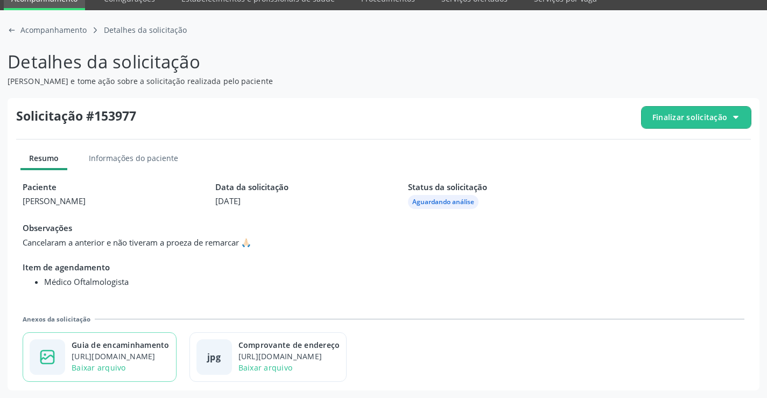
click at [151, 349] on div "Guia de encaminhamento" at bounding box center [121, 344] width 98 height 11
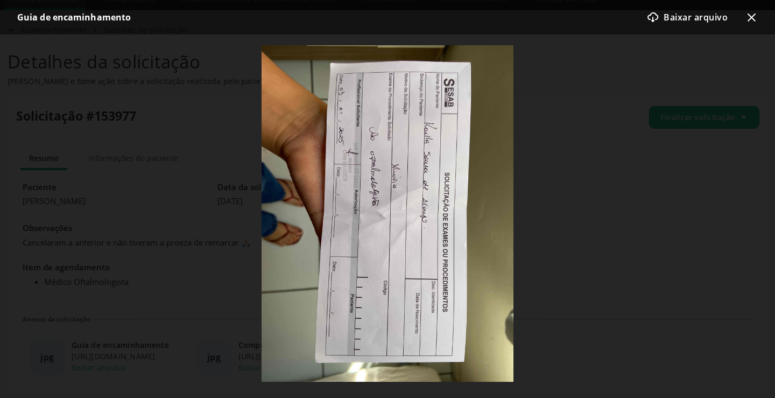
click at [750, 21] on icon "x-outline icon" at bounding box center [751, 17] width 13 height 13
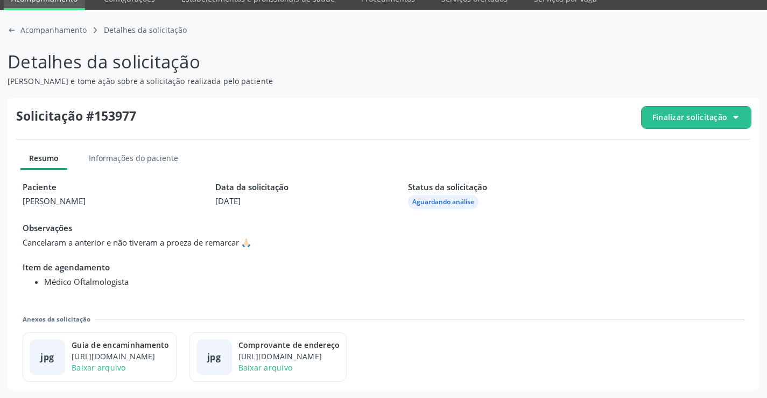
click at [692, 123] on span "Finalizar solicitação" at bounding box center [695, 118] width 109 height 22
click at [673, 179] on span "Deferir solicitação" at bounding box center [702, 177] width 68 height 16
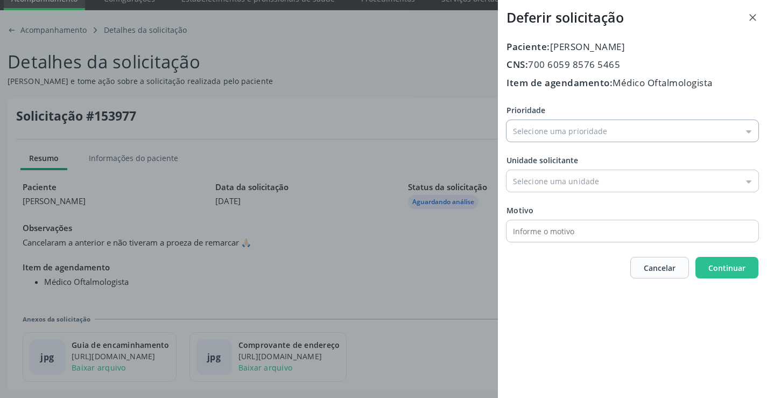
click at [568, 137] on input "Prioridade" at bounding box center [632, 131] width 252 height 22
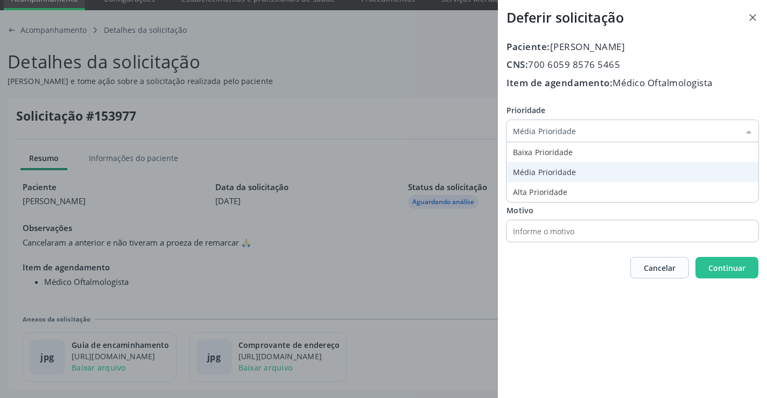
click at [532, 167] on div "Prioridade Média Prioridade Baixa Prioridade Média Prioridade Alta Prioridade U…" at bounding box center [632, 172] width 252 height 137
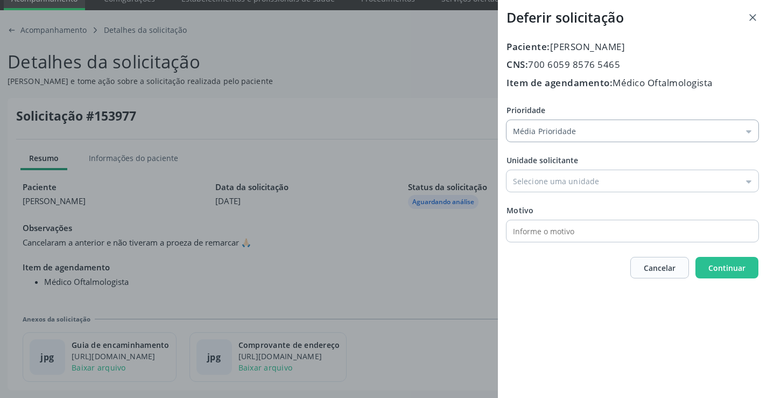
click at [547, 130] on input "Média Prioridade" at bounding box center [632, 131] width 252 height 22
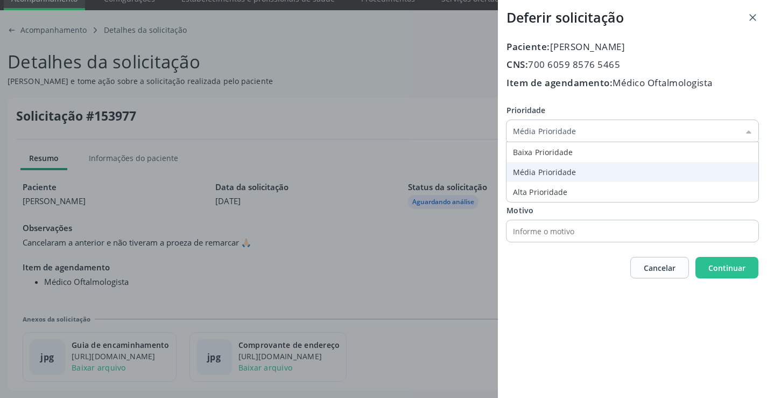
type input "Baixa Prioridade"
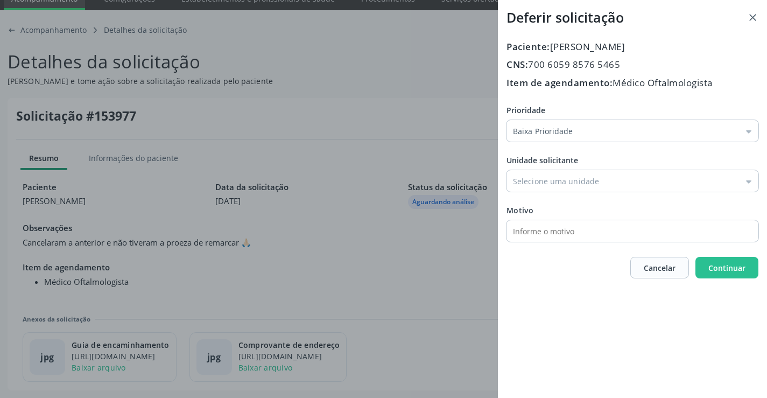
drag, startPoint x: 545, startPoint y: 153, endPoint x: 542, endPoint y: 169, distance: 16.9
click at [544, 154] on div "Prioridade Baixa Prioridade Baixa Prioridade Média Prioridade Alta Prioridade U…" at bounding box center [632, 172] width 252 height 137
click at [542, 169] on div "Unidade solicitante Unidade Basica de Saude da Familia Dr Paulo Sudre Centro de…" at bounding box center [632, 172] width 252 height 37
click at [553, 186] on input "Prioridade" at bounding box center [632, 181] width 252 height 22
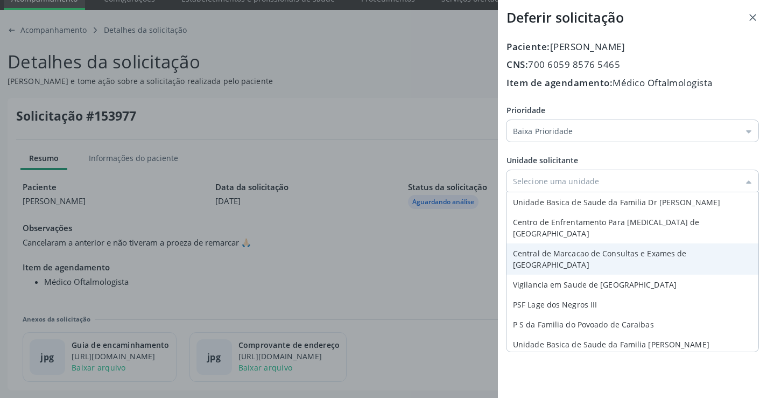
type input "Central de Marcacao de Consultas e Exames de Campo Formoso"
click at [569, 236] on div "Prioridade Baixa Prioridade Baixa Prioridade Média Prioridade Alta Prioridade U…" at bounding box center [632, 172] width 252 height 137
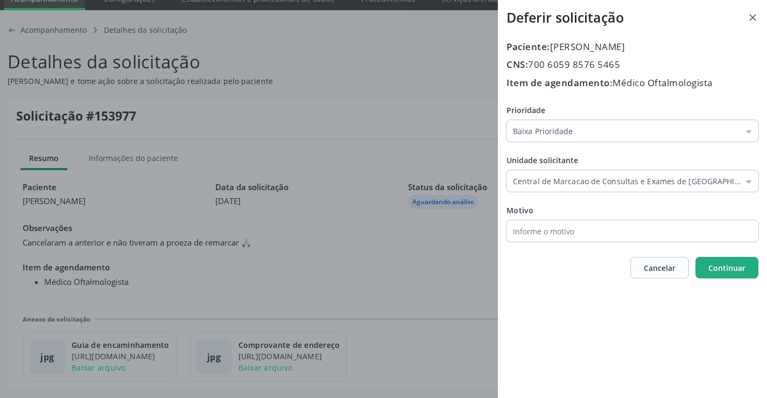
click at [711, 265] on span "Continuar" at bounding box center [726, 268] width 37 height 10
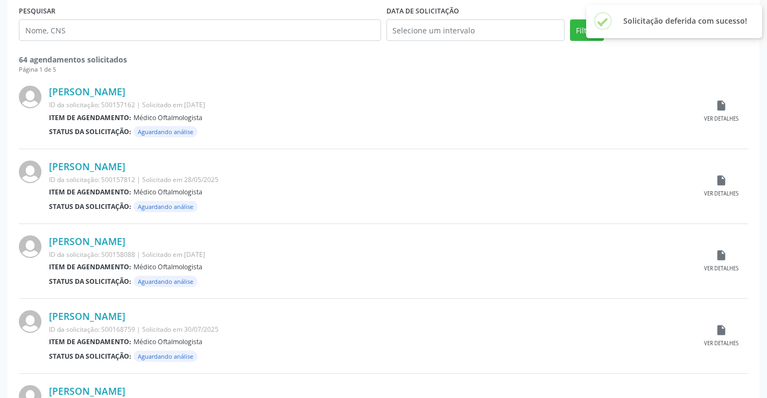
scroll to position [215, 0]
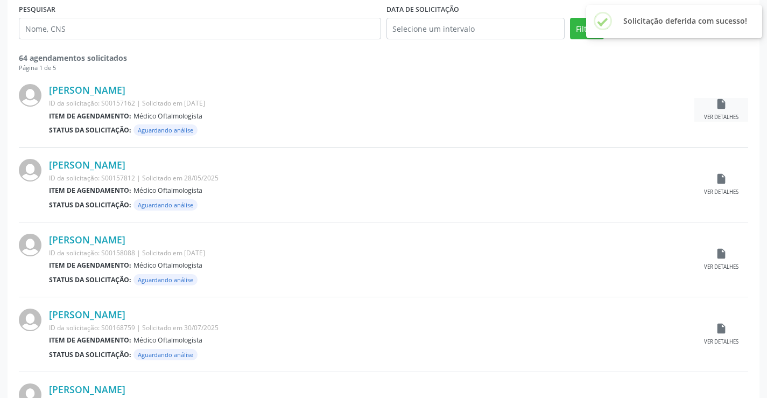
click at [715, 105] on icon "insert_drive_file" at bounding box center [721, 104] width 12 height 12
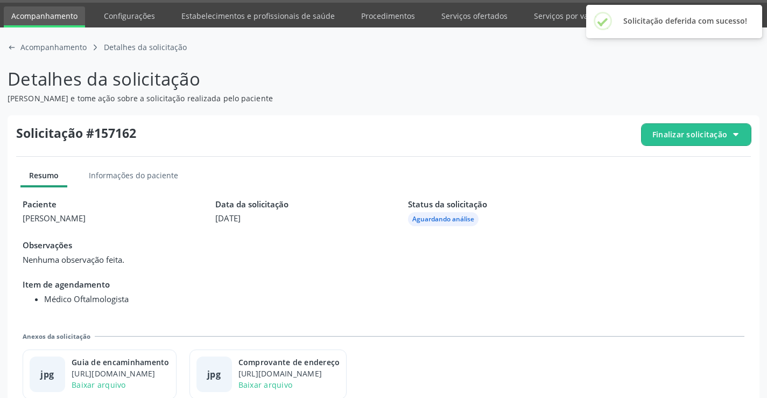
scroll to position [49, 0]
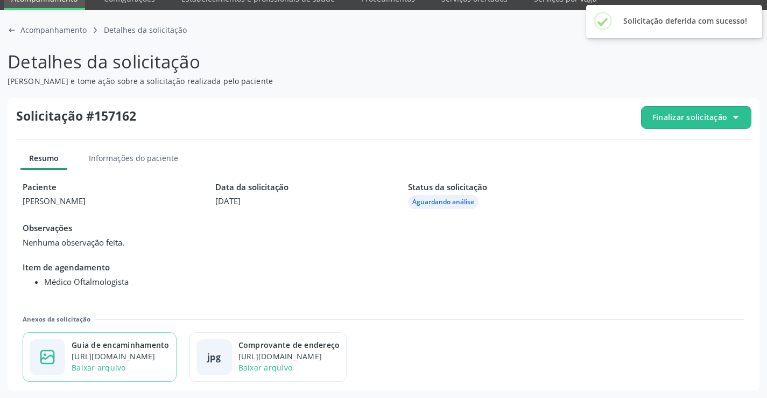
click at [119, 350] on div "https://cidadesaudavel-files.nyc3.digitaloceanspaces.com/cidadesaudavel-files/c…" at bounding box center [121, 355] width 98 height 11
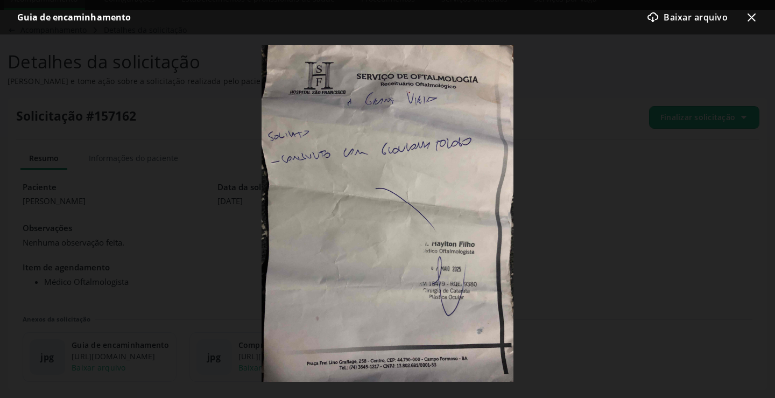
click at [754, 19] on icon at bounding box center [751, 17] width 8 height 8
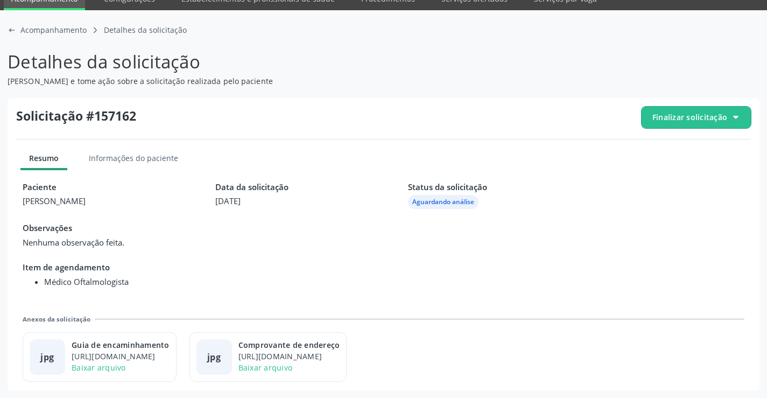
click at [677, 126] on span "Finalizar solicitação" at bounding box center [695, 118] width 109 height 22
click at [644, 175] on div "block-outline icon Cancelar solicitação check-outline icon Deferir solicitação" at bounding box center [696, 162] width 110 height 61
click at [674, 147] on span "Cancelar solicitação" at bounding box center [705, 149] width 74 height 16
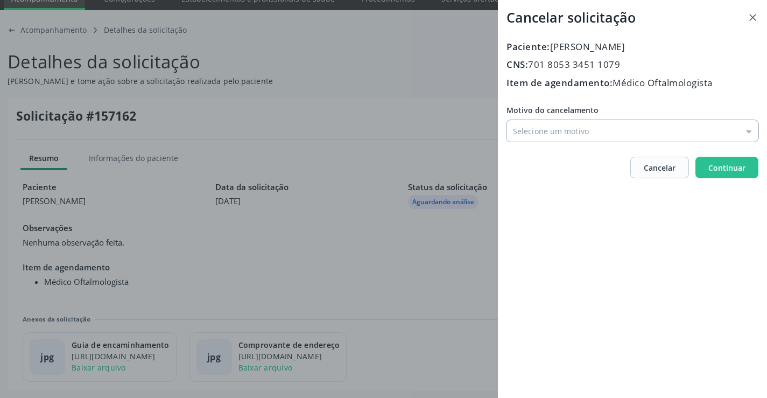
click at [537, 138] on input "Motivo do cancelamento" at bounding box center [632, 131] width 252 height 22
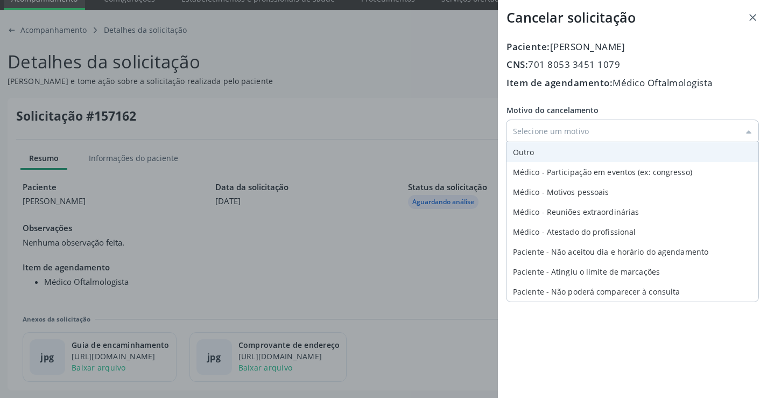
type input "Outro"
click at [531, 142] on div "Motivo do cancelamento Outro Outro Médico - Participação em eventos (ex: congre…" at bounding box center [632, 122] width 252 height 37
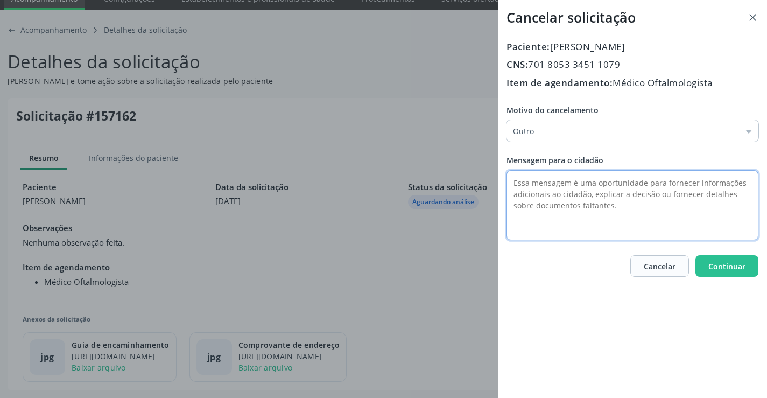
click at [521, 188] on textarea at bounding box center [632, 205] width 252 height 70
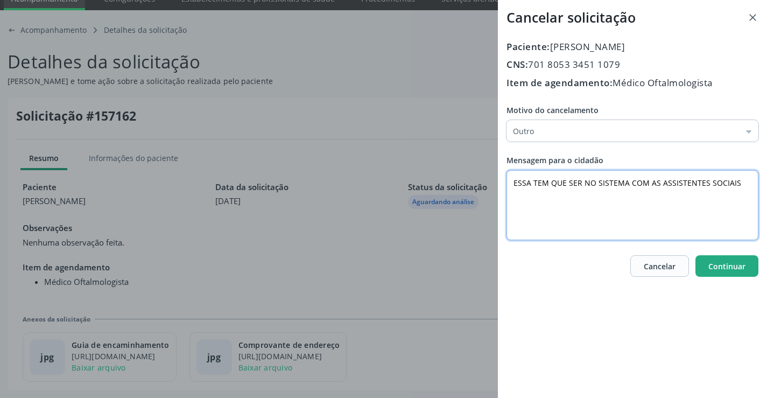
type textarea "ESSA TEM QUE SER NO SISTEMA COM AS ASSISTENTES SOCIAIS"
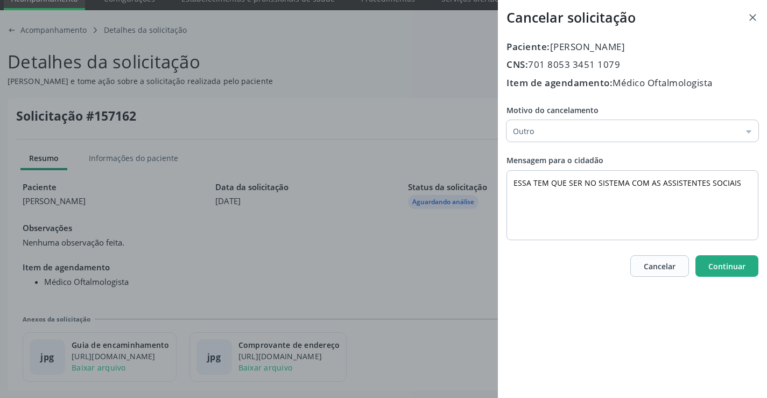
click at [725, 273] on button "Continuar" at bounding box center [726, 266] width 63 height 22
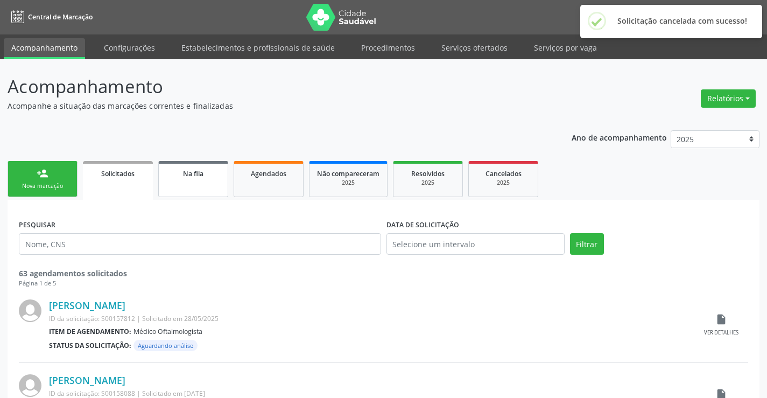
click at [189, 186] on link "Na fila" at bounding box center [193, 179] width 70 height 36
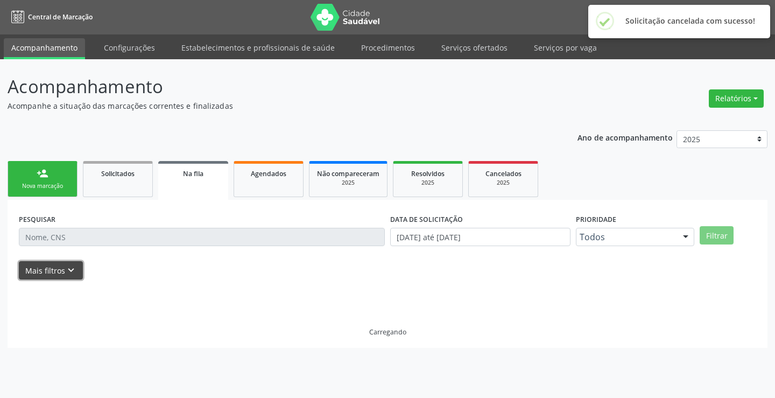
click at [58, 279] on button "Mais filtros keyboard_arrow_down" at bounding box center [51, 270] width 64 height 19
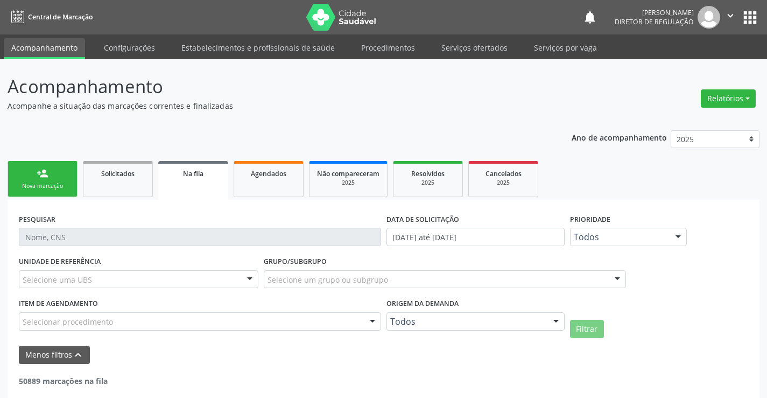
click at [553, 315] on div at bounding box center [556, 322] width 16 height 18
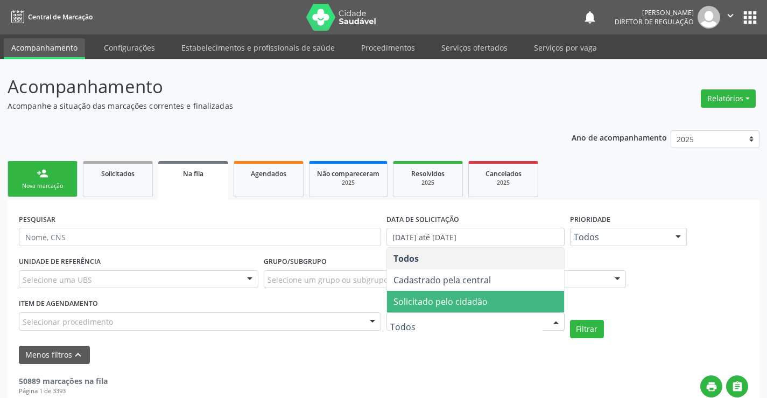
click at [500, 294] on span "Solicitado pelo cidadão" at bounding box center [475, 302] width 177 height 22
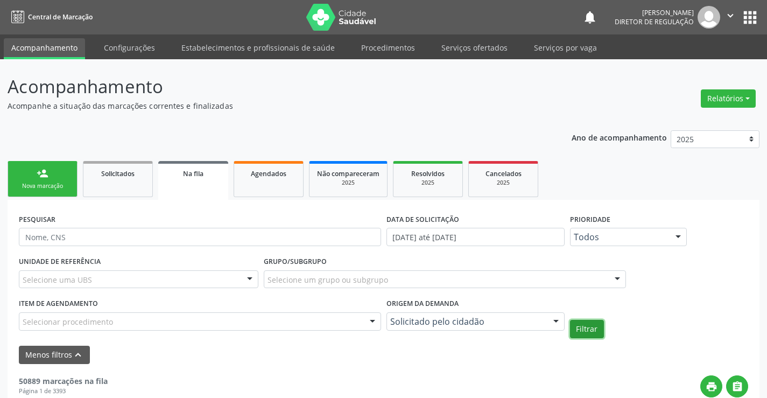
click at [571, 331] on button "Filtrar" at bounding box center [587, 329] width 34 height 18
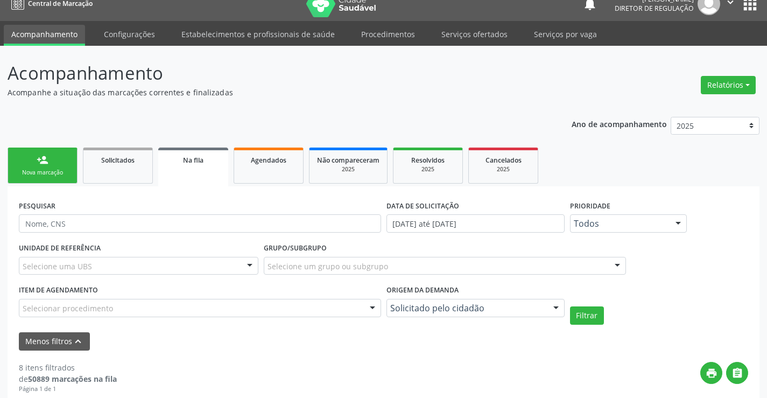
scroll to position [12, 0]
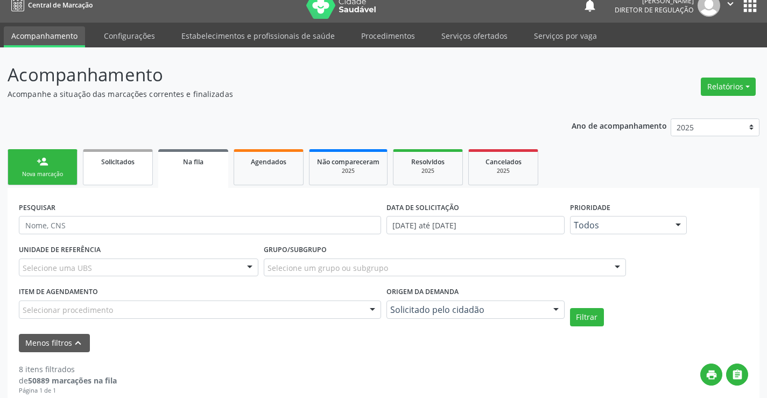
click at [102, 158] on span "Solicitados" at bounding box center [117, 161] width 33 height 9
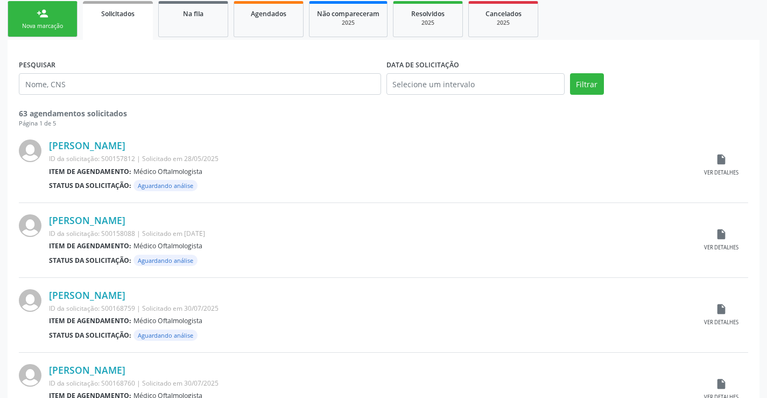
scroll to position [161, 0]
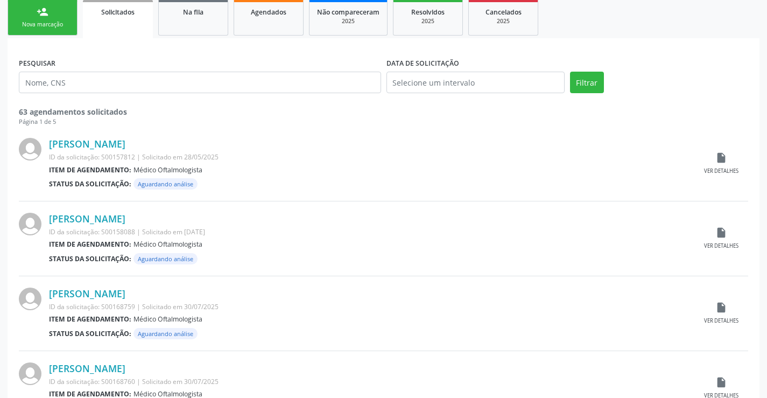
click at [714, 150] on div "Helma Oliveira Alves ID da solicitação: S00157812 | Solicitado em 28/05/2025 It…" at bounding box center [383, 163] width 729 height 75
click at [727, 161] on div "insert_drive_file Ver detalhes" at bounding box center [721, 163] width 54 height 23
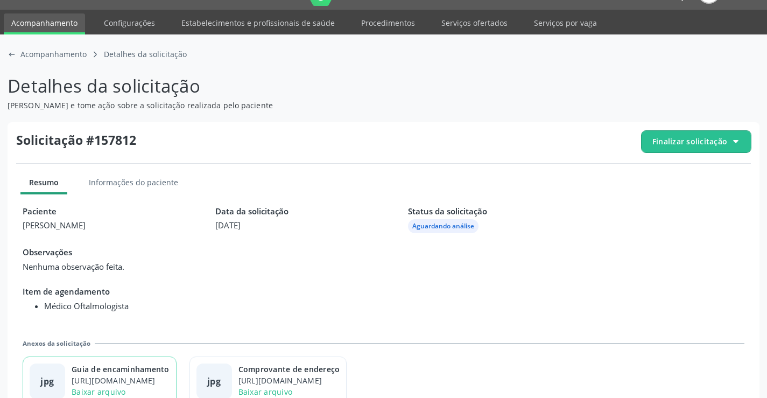
scroll to position [49, 0]
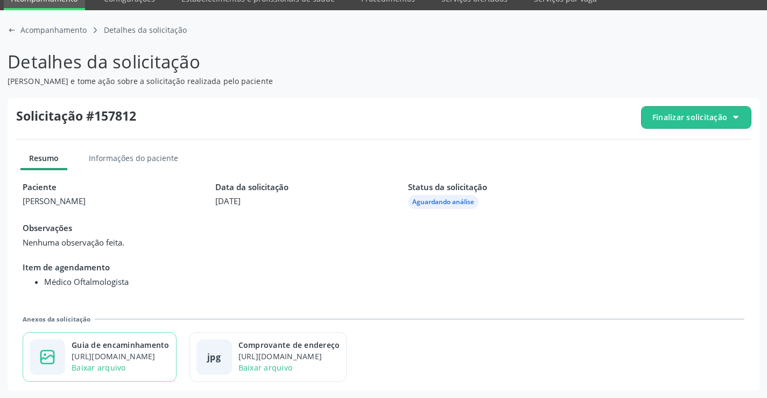
click at [163, 348] on div "Guia de encaminhamento" at bounding box center [121, 344] width 98 height 11
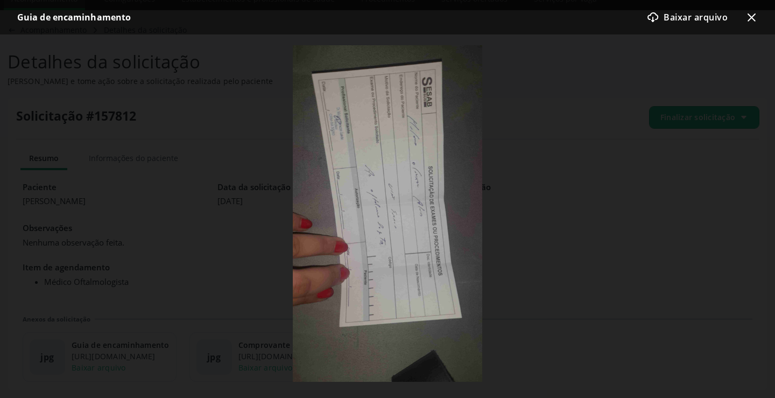
click at [758, 15] on div "Guia de encaminhamento download-cloud-outline icon Baixar arquivo x-outline icon" at bounding box center [387, 17] width 775 height 34
click at [746, 20] on icon "x-outline icon" at bounding box center [751, 17] width 13 height 13
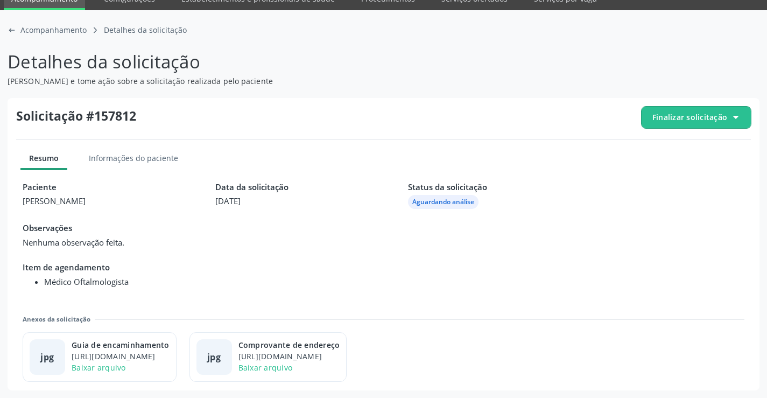
click at [688, 126] on span "Finalizar solicitação" at bounding box center [695, 118] width 109 height 22
click at [663, 169] on div "check-outline icon Deferir solicitação" at bounding box center [696, 177] width 101 height 24
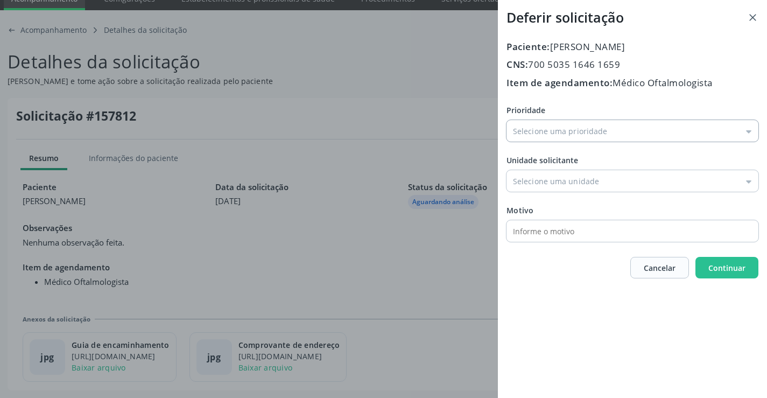
click at [560, 134] on input "Prioridade" at bounding box center [632, 131] width 252 height 22
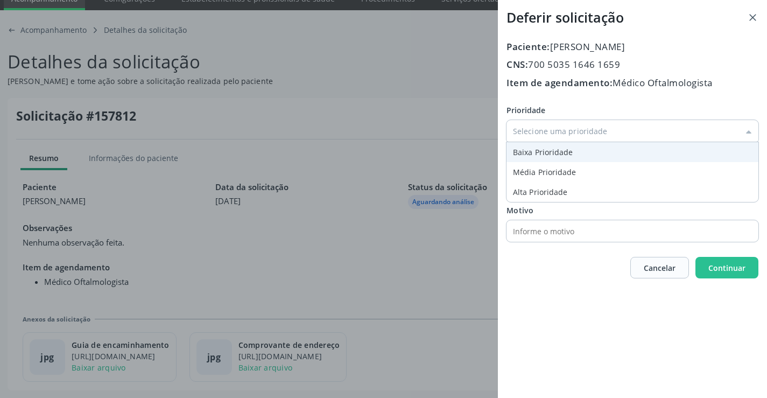
type input "Baixa Prioridade"
click at [533, 151] on div "Prioridade Baixa Prioridade Baixa Prioridade Média Prioridade Alta Prioridade U…" at bounding box center [632, 172] width 252 height 137
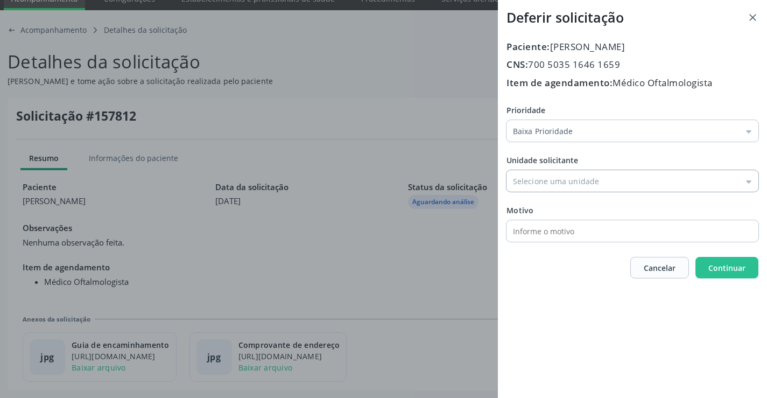
click at [542, 189] on input "Prioridade" at bounding box center [632, 181] width 252 height 22
drag, startPoint x: 565, startPoint y: 229, endPoint x: 575, endPoint y: 192, distance: 38.2
click at [567, 231] on div "Prioridade Baixa Prioridade Baixa Prioridade Média Prioridade Alta Prioridade U…" at bounding box center [632, 172] width 252 height 137
click at [575, 186] on input "Centro de Enfrentamento Para Covid 19 de Campo Formoso" at bounding box center [632, 181] width 252 height 22
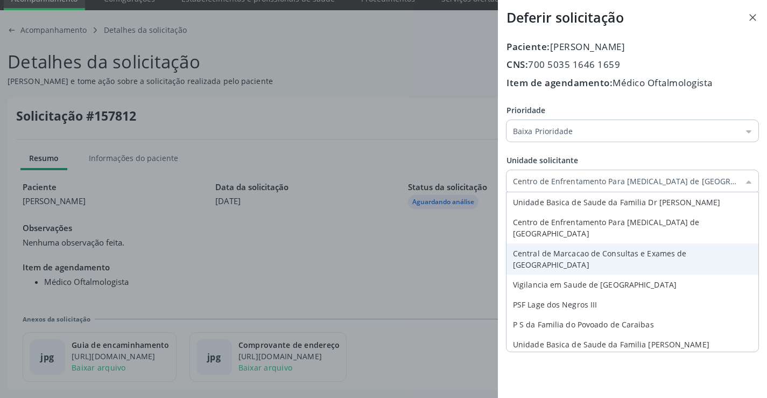
type input "Central de Marcacao de Consultas e Exames de Campo Formoso"
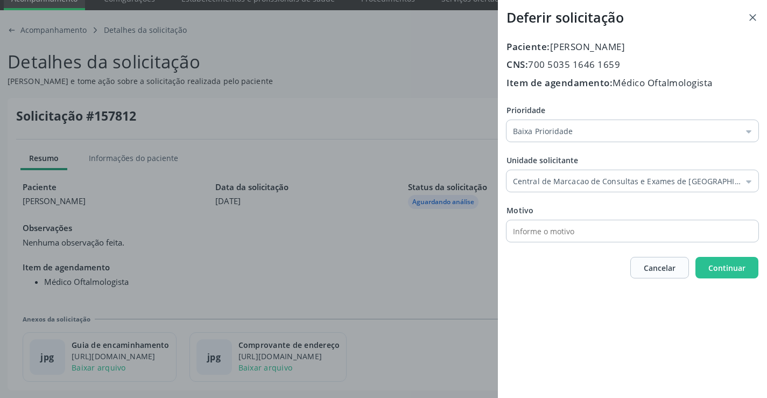
click at [576, 234] on div "Prioridade Baixa Prioridade Baixa Prioridade Média Prioridade Alta Prioridade U…" at bounding box center [632, 172] width 252 height 137
click at [739, 264] on span "Continuar" at bounding box center [726, 268] width 37 height 10
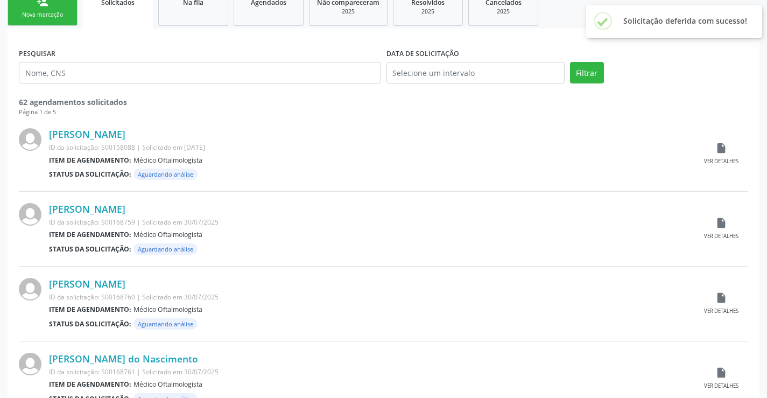
scroll to position [215, 0]
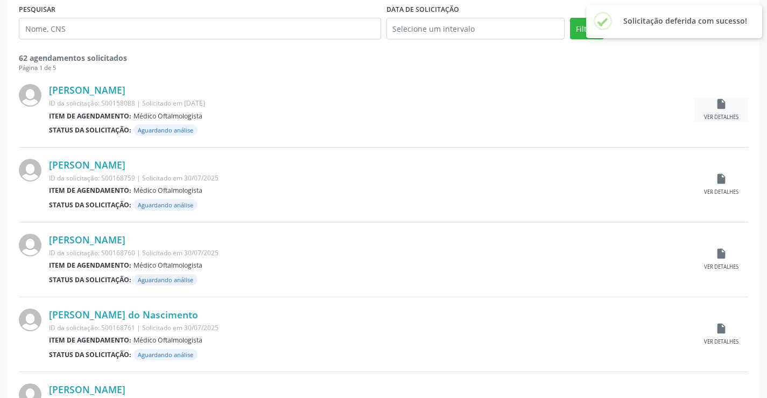
click at [720, 106] on icon "insert_drive_file" at bounding box center [721, 104] width 12 height 12
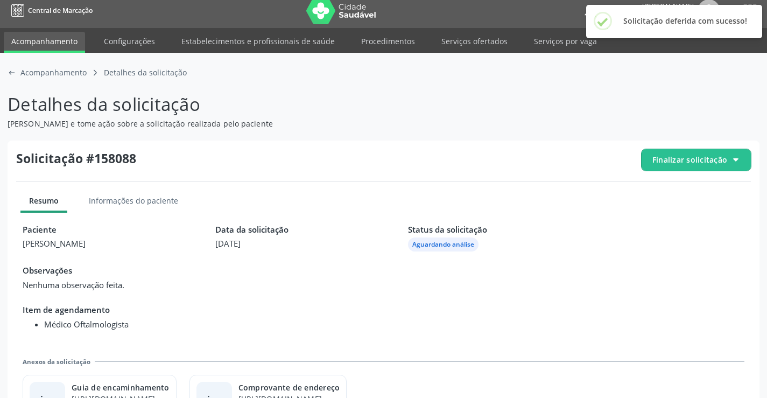
scroll to position [49, 0]
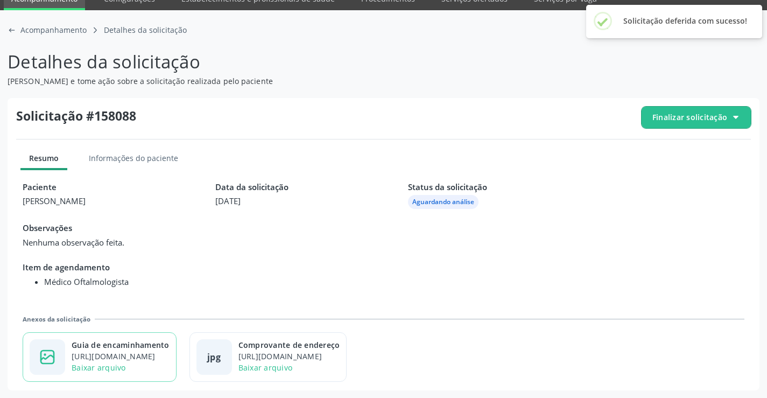
click at [162, 361] on div "https://cidadesaudavel-files.nyc3.digitaloceanspaces.com/cidadesaudavel-files/c…" at bounding box center [121, 355] width 98 height 11
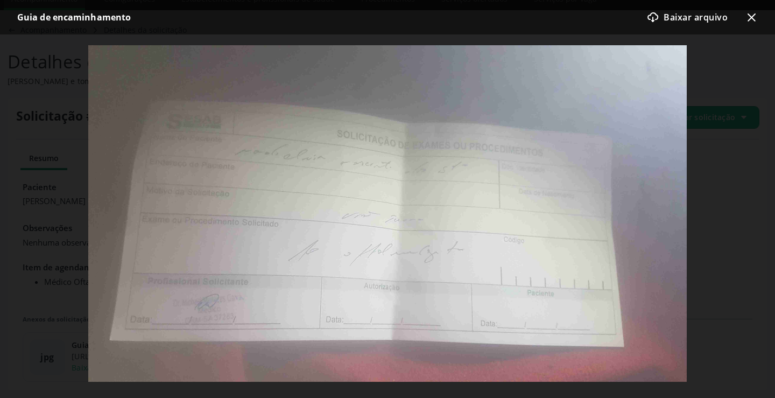
click at [752, 20] on icon "x-outline icon" at bounding box center [751, 17] width 13 height 13
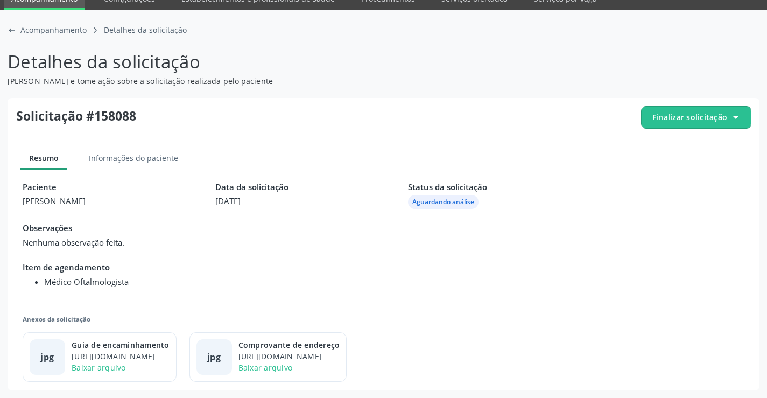
click at [705, 124] on span "Finalizar solicitação" at bounding box center [695, 118] width 109 height 22
click at [655, 171] on icon "check-outline icon" at bounding box center [656, 177] width 12 height 12
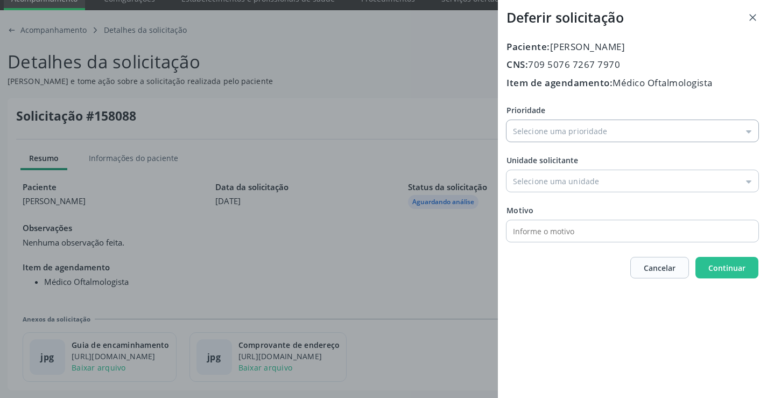
click at [571, 131] on input "Prioridade" at bounding box center [632, 131] width 252 height 22
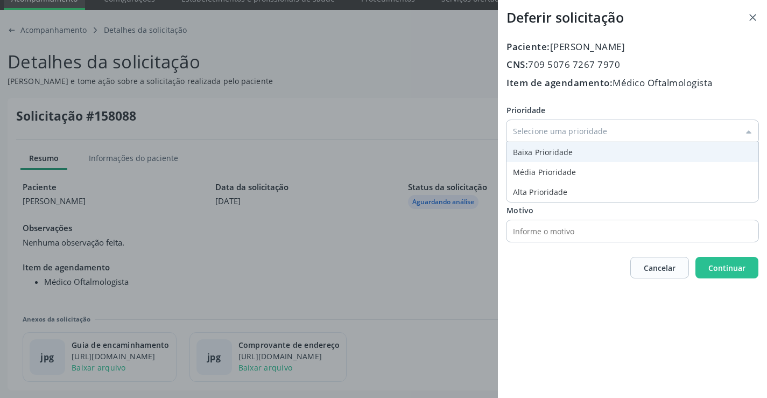
type input "Baixa Prioridade"
click at [525, 148] on div "Prioridade Baixa Prioridade Baixa Prioridade Média Prioridade Alta Prioridade U…" at bounding box center [632, 172] width 252 height 137
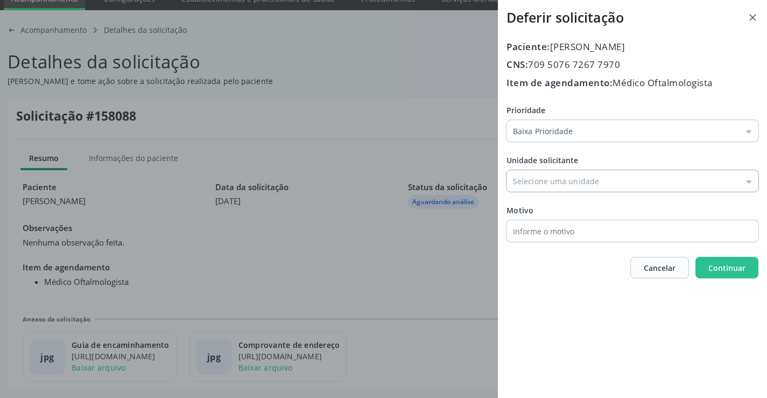
click at [540, 181] on input "Prioridade" at bounding box center [632, 181] width 252 height 22
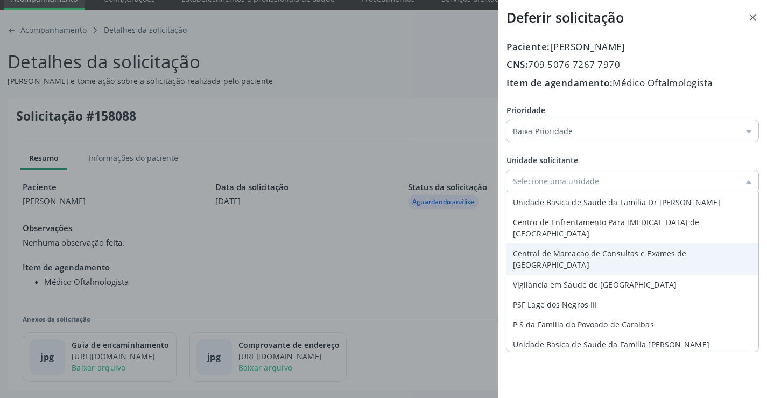
type input "Central de Marcacao de Consultas e Exames de Campo Formoso"
click at [576, 238] on div "Prioridade Baixa Prioridade Baixa Prioridade Média Prioridade Alta Prioridade U…" at bounding box center [632, 172] width 252 height 137
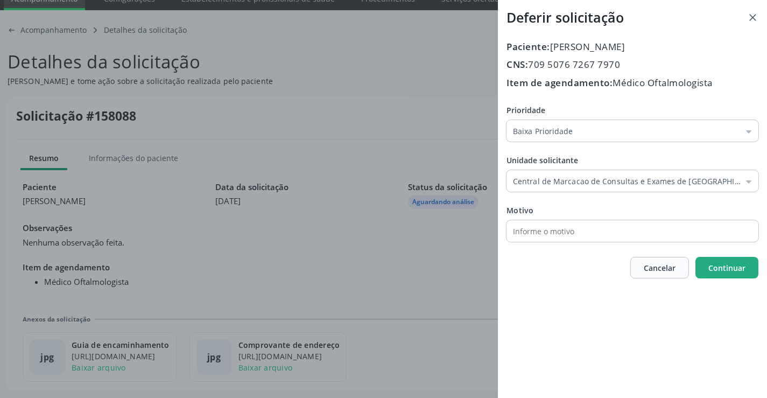
click at [702, 262] on button "Continuar" at bounding box center [726, 268] width 63 height 22
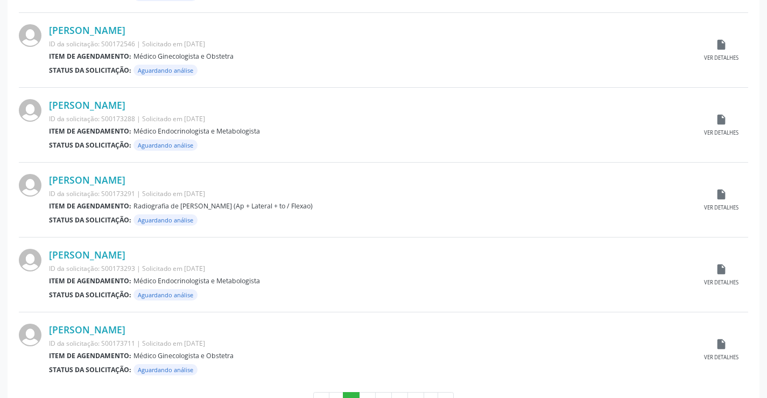
scroll to position [1061, 0]
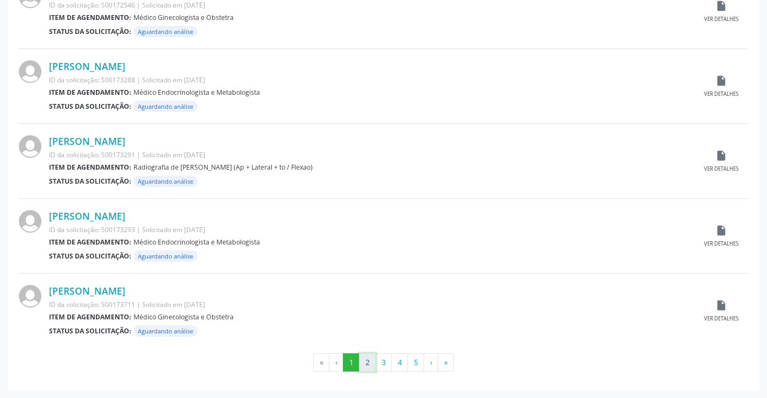
click at [364, 365] on button "2" at bounding box center [367, 362] width 17 height 18
click at [381, 356] on button "3" at bounding box center [383, 362] width 17 height 18
click at [399, 357] on button "4" at bounding box center [399, 362] width 17 height 18
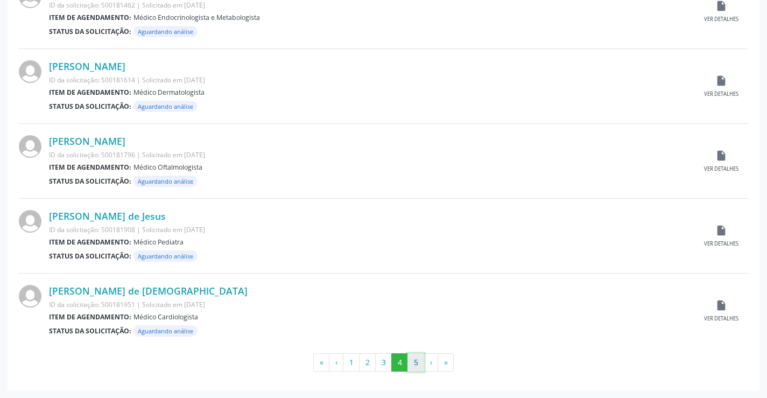
click at [415, 360] on button "5" at bounding box center [415, 362] width 17 height 18
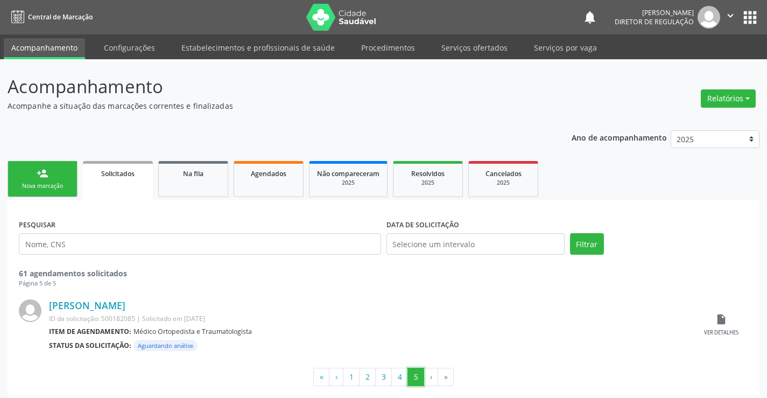
scroll to position [15, 0]
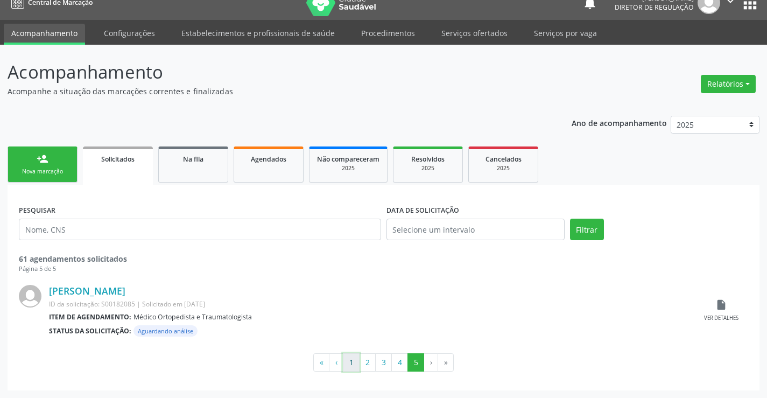
click at [354, 362] on button "1" at bounding box center [351, 362] width 17 height 18
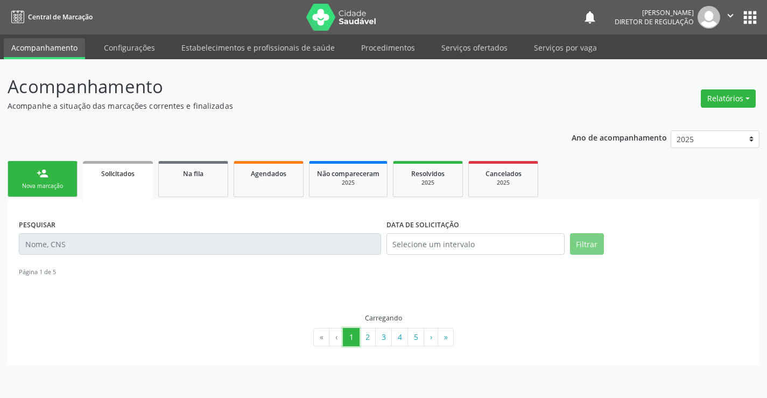
scroll to position [0, 0]
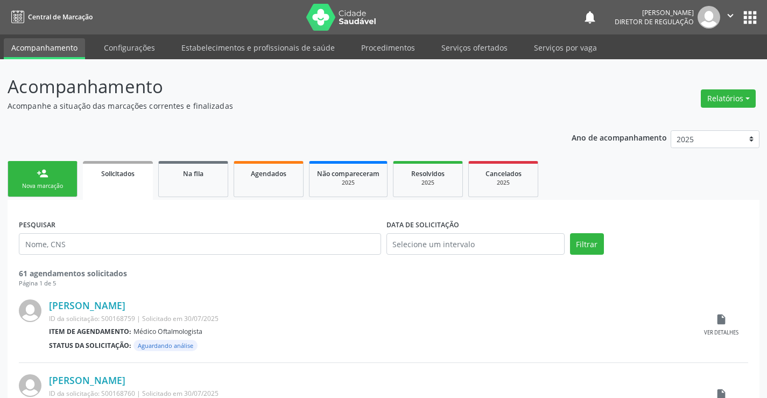
click at [52, 186] on div "Nova marcação" at bounding box center [43, 186] width 54 height 8
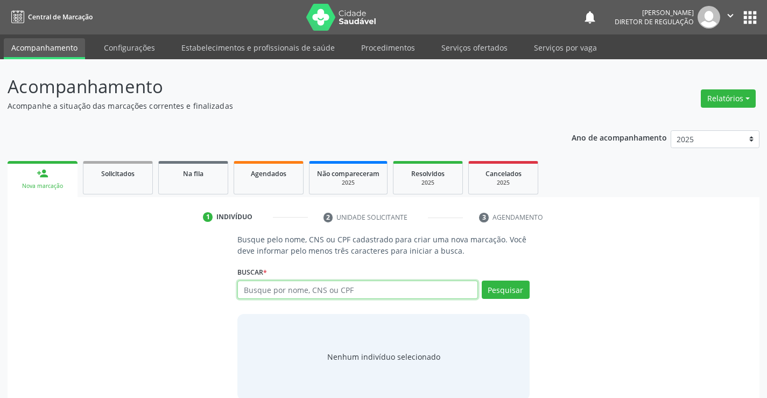
click at [363, 290] on input "text" at bounding box center [357, 289] width 240 height 18
type input "705706441064730"
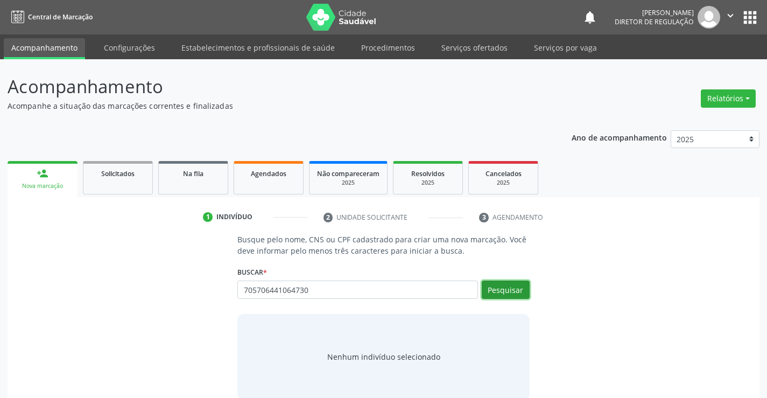
click at [492, 295] on button "Pesquisar" at bounding box center [506, 289] width 48 height 18
type input "705706441064730"
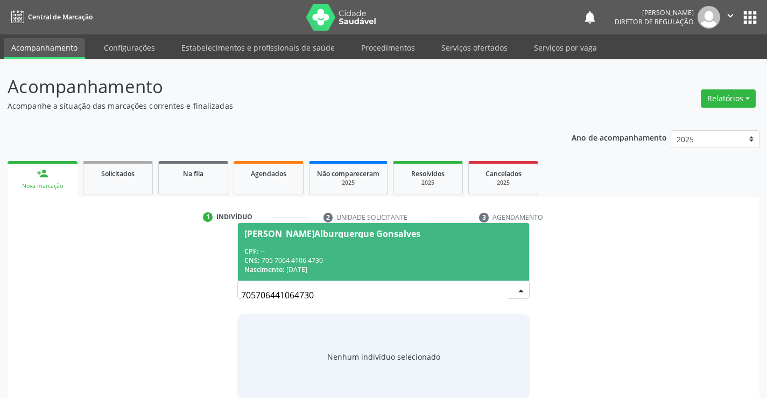
click at [314, 252] on div "CPF: --" at bounding box center [383, 250] width 278 height 9
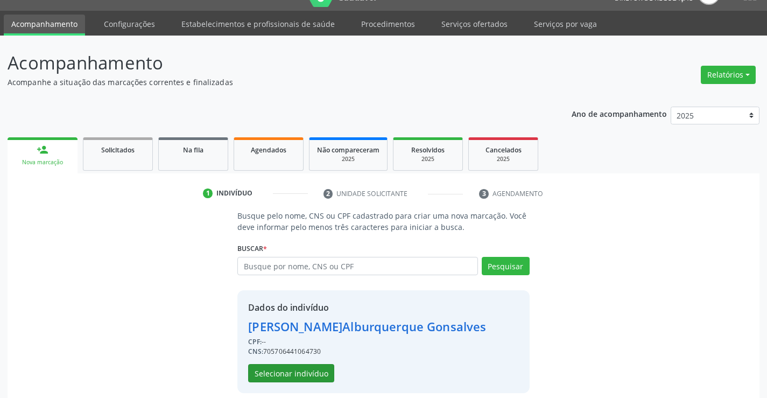
scroll to position [34, 0]
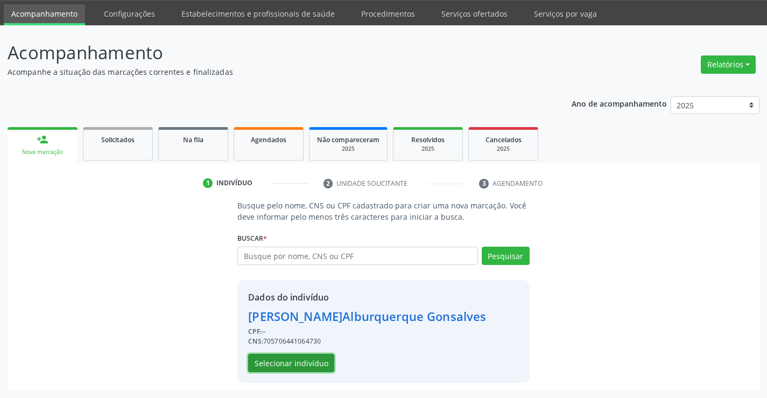
click at [306, 356] on button "Selecionar indivíduo" at bounding box center [291, 363] width 86 height 18
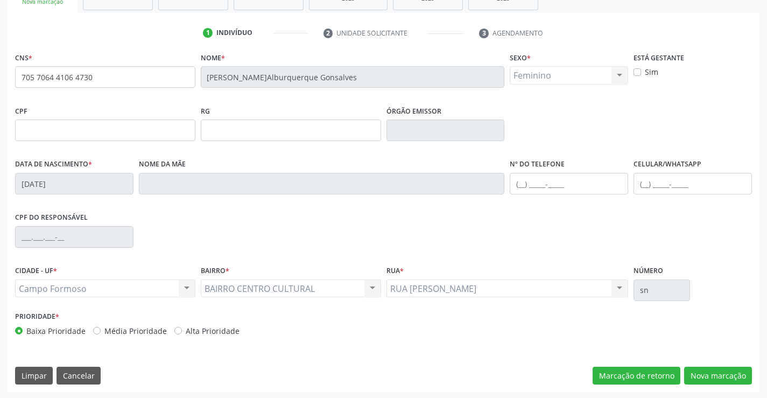
scroll to position [186, 0]
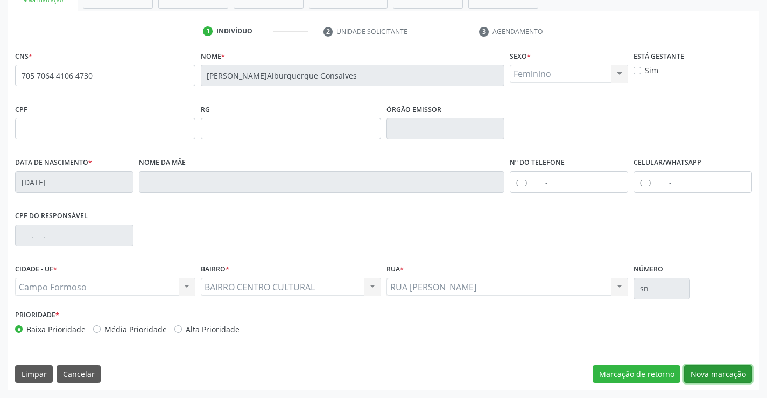
click at [712, 374] on button "Nova marcação" at bounding box center [718, 374] width 68 height 18
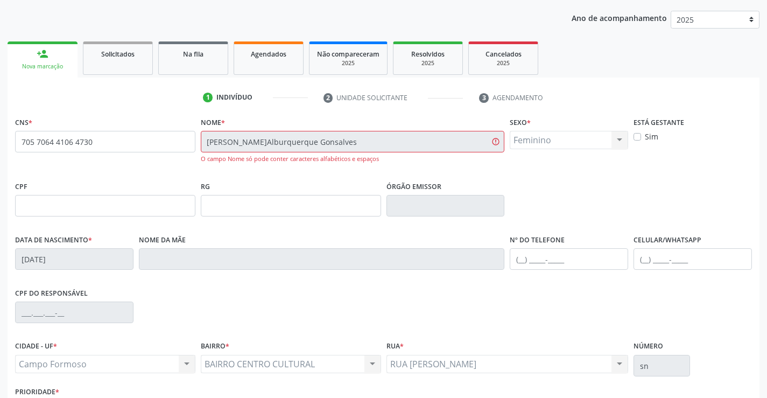
scroll to position [0, 0]
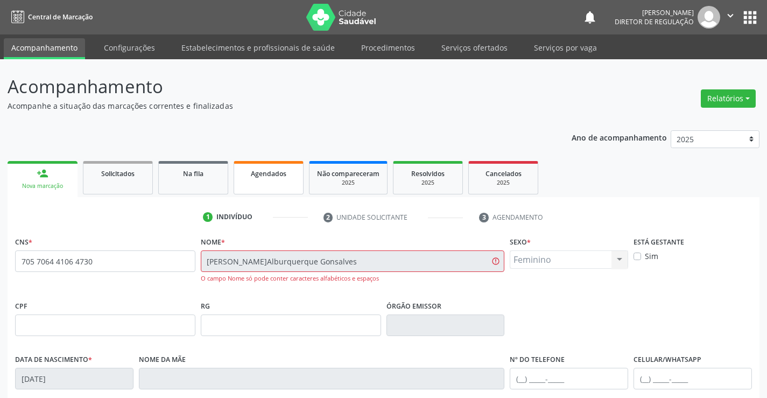
click at [268, 190] on link "Agendados" at bounding box center [269, 177] width 70 height 33
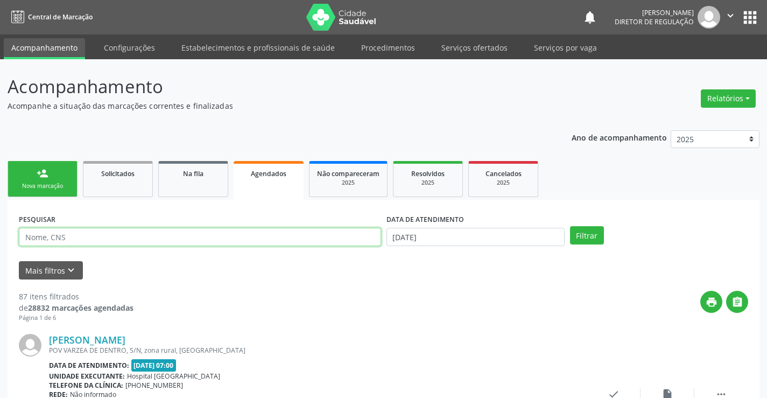
click at [41, 236] on input "text" at bounding box center [200, 237] width 362 height 18
type input "ANTHONY"
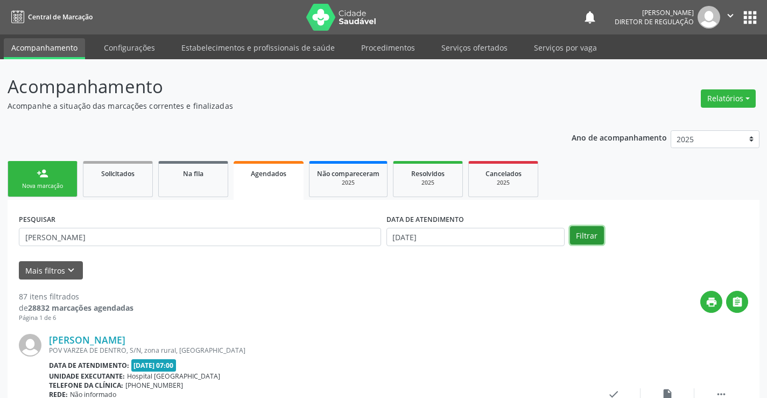
click at [570, 231] on button "Filtrar" at bounding box center [587, 235] width 34 height 18
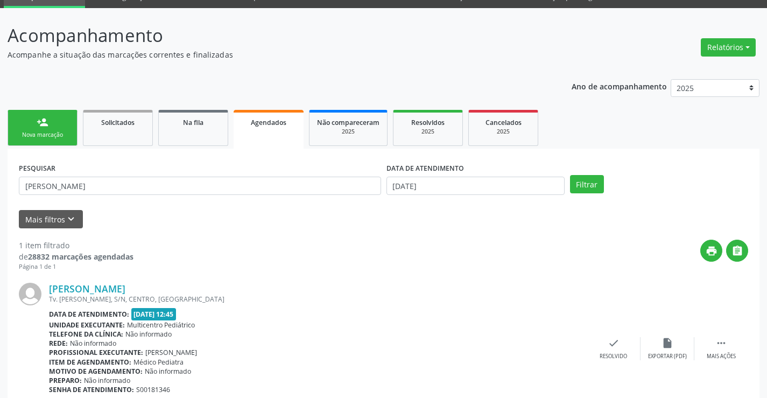
scroll to position [98, 0]
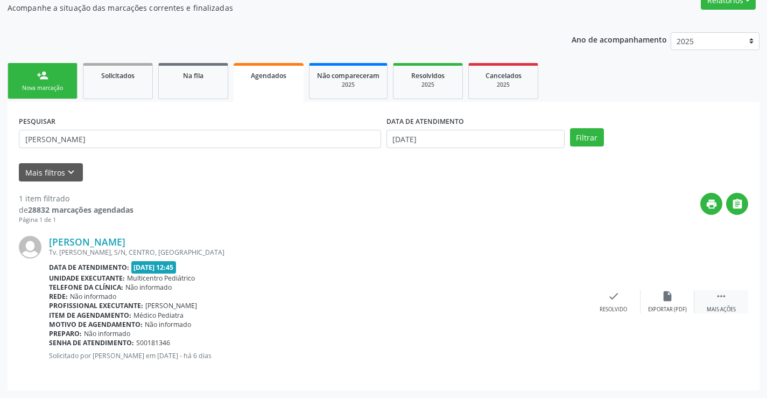
click at [718, 294] on icon "" at bounding box center [721, 296] width 12 height 12
click at [505, 303] on div "print Imprimir" at bounding box center [506, 301] width 54 height 23
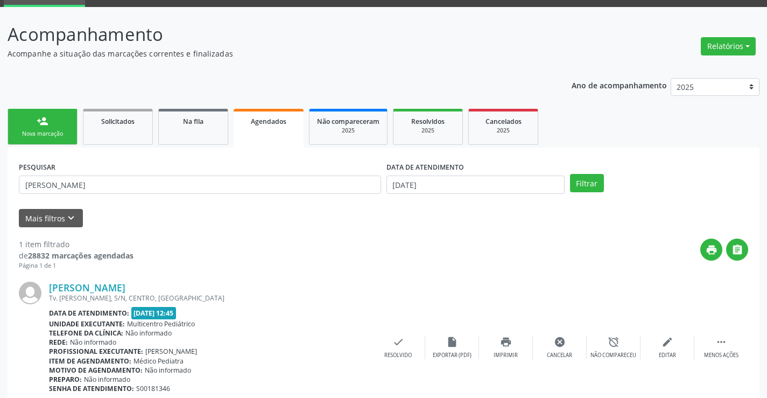
scroll to position [0, 0]
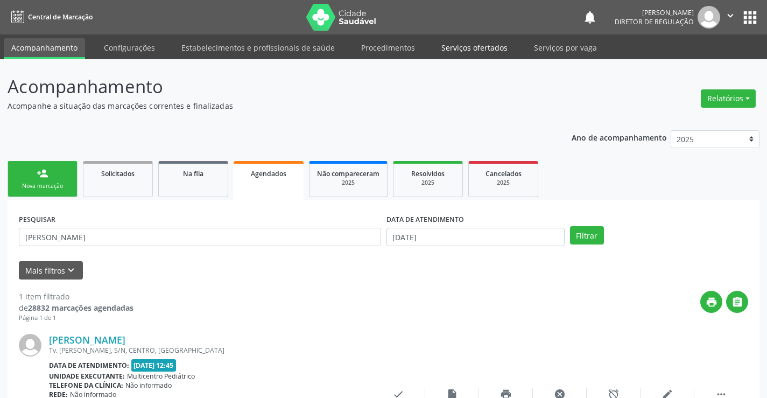
click at [446, 46] on link "Serviços ofertados" at bounding box center [474, 47] width 81 height 19
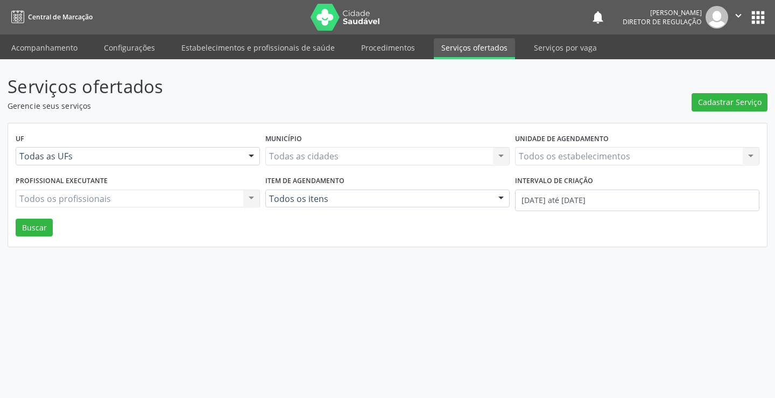
click at [551, 155] on div "Todos os estabelecimentos Todos os estabelecimentos Nenhum resultado encontrado…" at bounding box center [637, 156] width 244 height 18
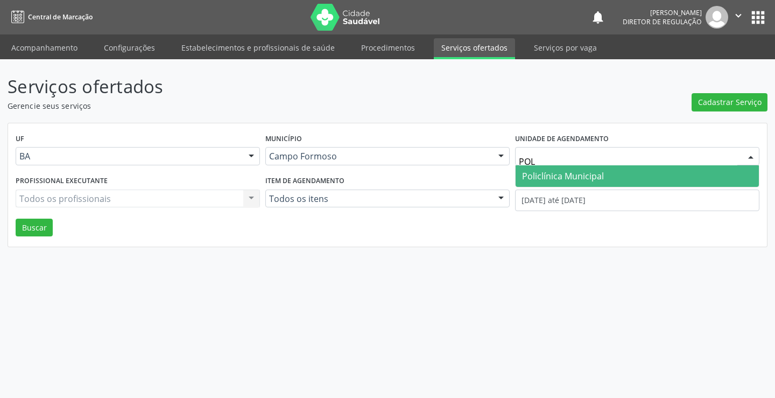
type input "POLI"
click at [542, 173] on span "Policlínica Municipal" at bounding box center [563, 176] width 82 height 12
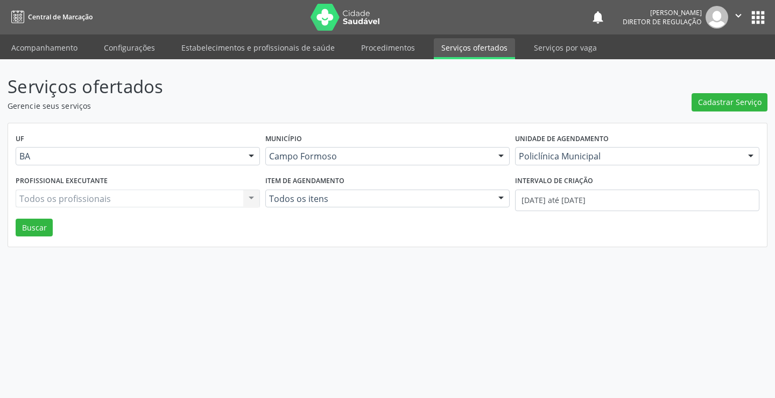
click at [89, 196] on div "Todos os profissionais Todos os profissionais Nenhum resultado encontrado para:…" at bounding box center [138, 198] width 244 height 18
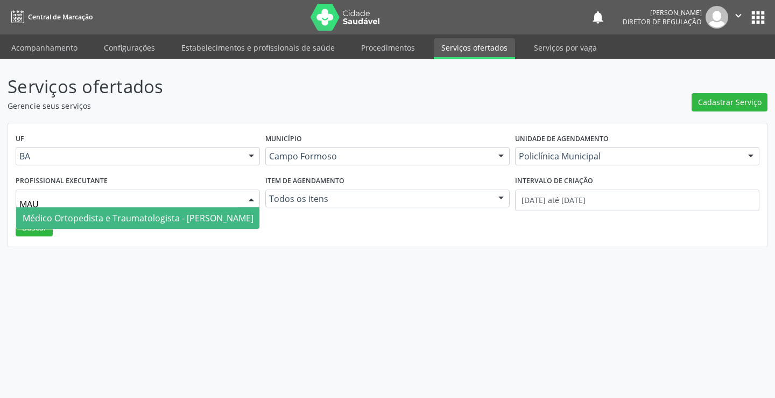
type input "MAUR"
drag, startPoint x: 116, startPoint y: 218, endPoint x: 275, endPoint y: 248, distance: 162.6
click at [116, 218] on span "Médico Ortopedista e Traumatologista - Mauricio Cardoso Ribeiro Junior" at bounding box center [138, 218] width 231 height 12
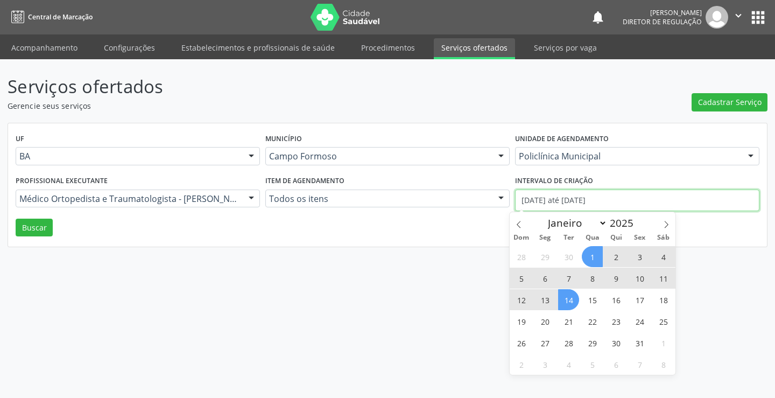
click at [627, 194] on input "01/10/2025 até 14/10/2025" at bounding box center [637, 200] width 244 height 22
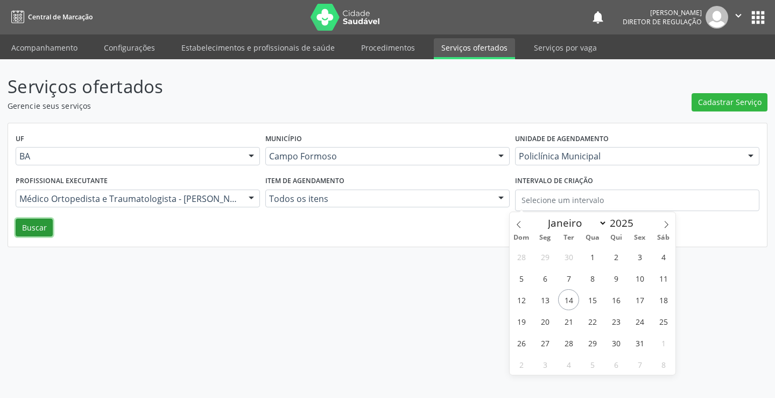
click at [36, 236] on button "Buscar" at bounding box center [34, 227] width 37 height 18
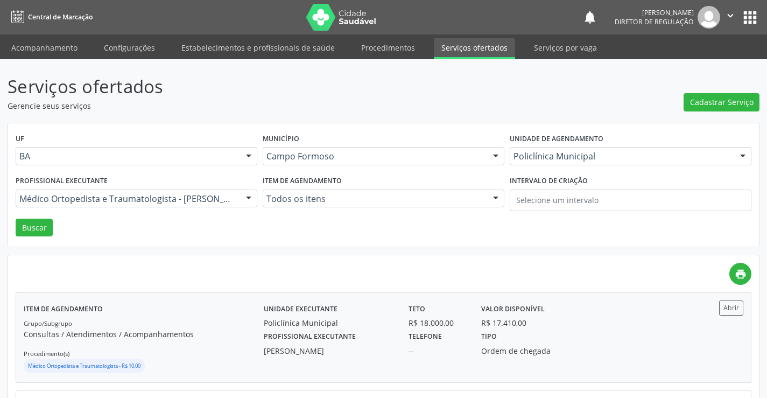
scroll to position [54, 0]
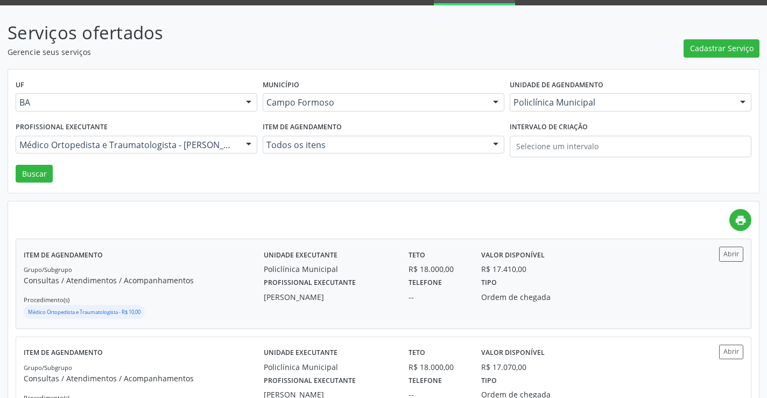
click at [743, 259] on div "Item de agendamento Grupo/Subgrupo Consultas / Atendimentos / Acompanhamentos P…" at bounding box center [383, 283] width 734 height 89
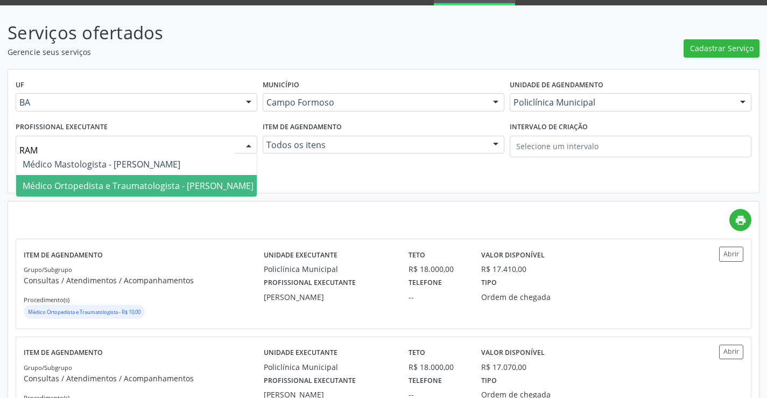
click at [167, 185] on span "Médico Ortopedista e Traumatologista - Ramon Oliveira Soares" at bounding box center [138, 186] width 231 height 12
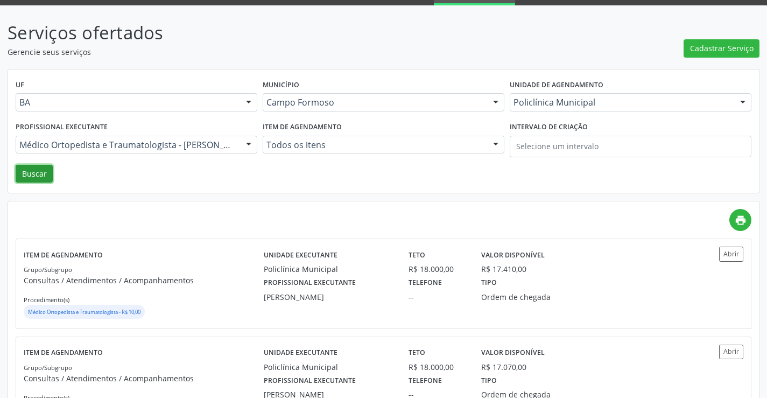
click at [21, 172] on button "Buscar" at bounding box center [34, 174] width 37 height 18
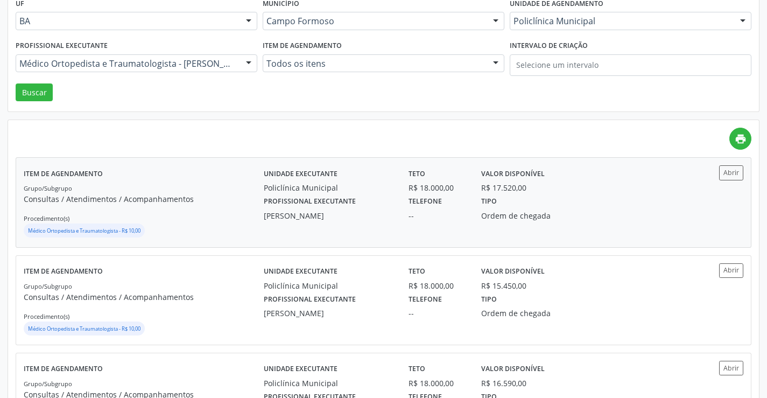
scroll to position [161, 0]
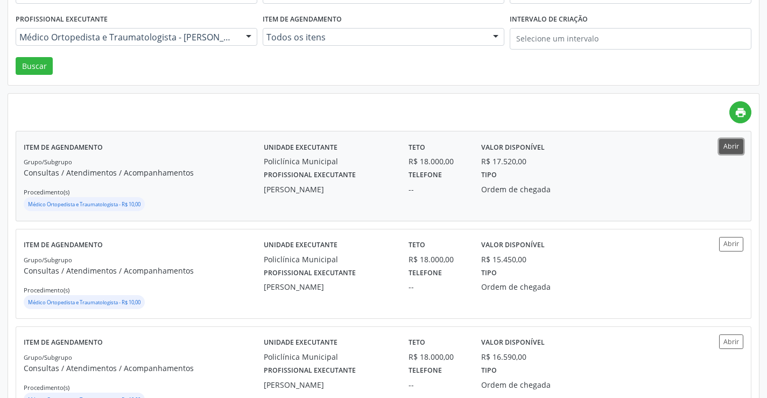
click at [724, 150] on button "Abrir" at bounding box center [731, 146] width 24 height 15
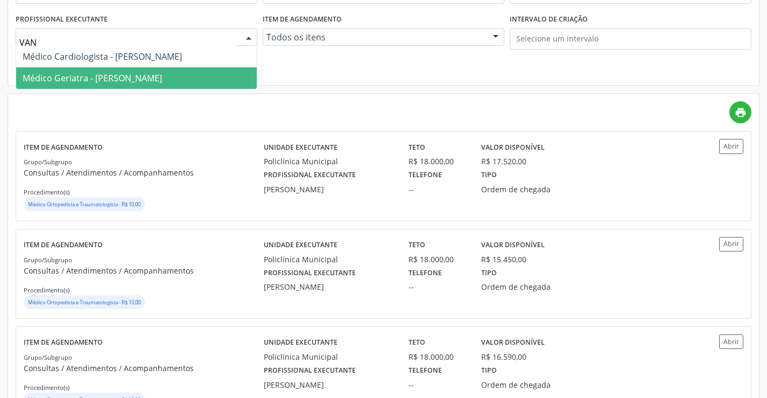
click at [203, 69] on span "Médico Geriatra - Vanessa de Queiroz Lustiago Monteiro" at bounding box center [136, 78] width 241 height 22
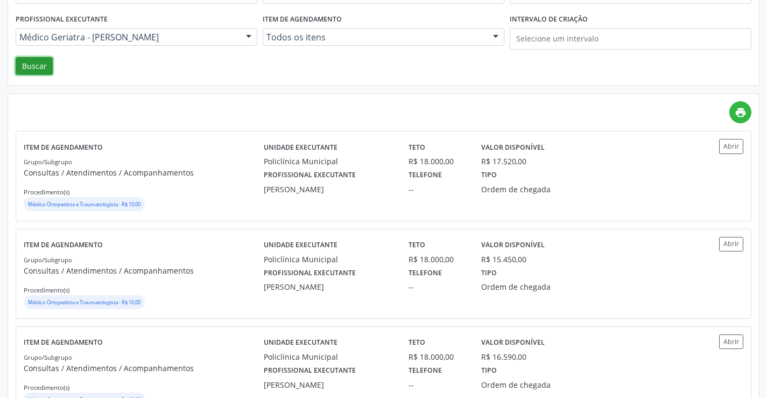
click at [31, 62] on button "Buscar" at bounding box center [34, 66] width 37 height 18
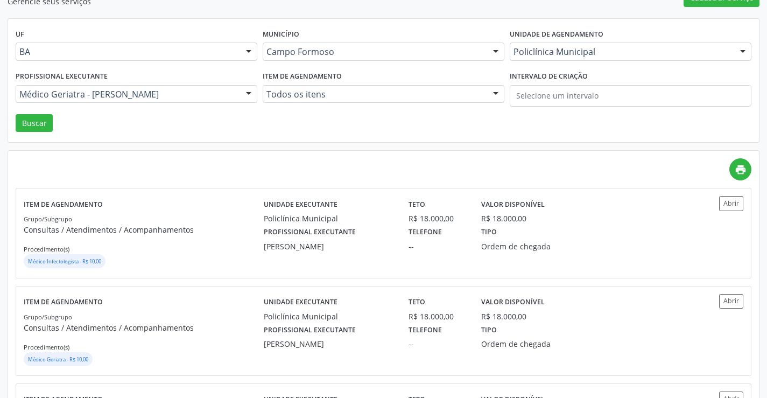
scroll to position [108, 0]
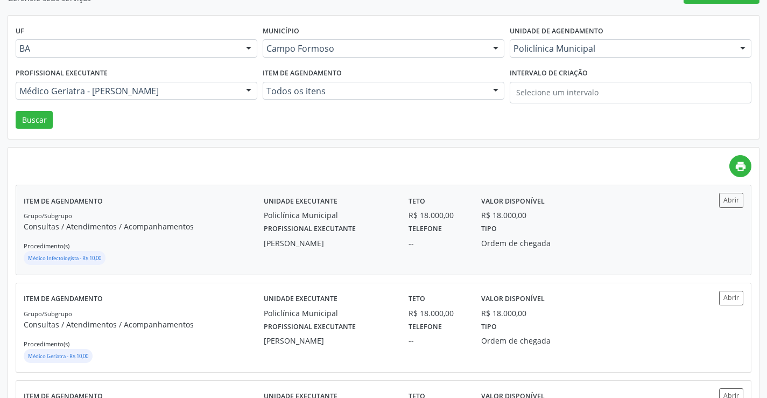
click at [596, 242] on div "Profissional executante Vanessa de Queiroz Lustiago Monteiro Telefone -- Tipo O…" at bounding box center [473, 235] width 435 height 28
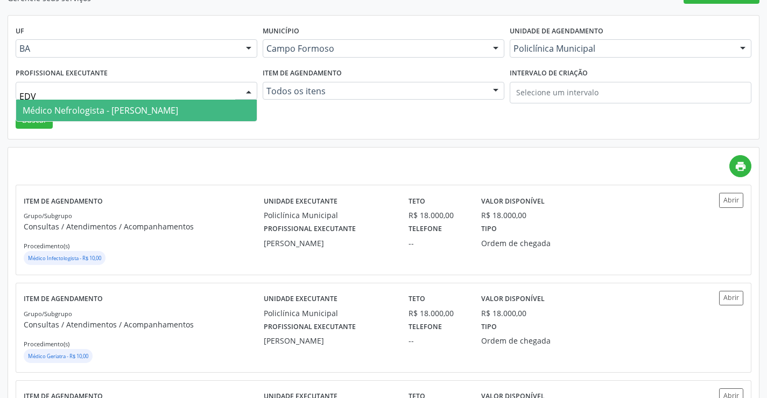
click at [161, 113] on span "Médico Nefrologista - Edvaldo Alves Costa Neto" at bounding box center [100, 110] width 155 height 12
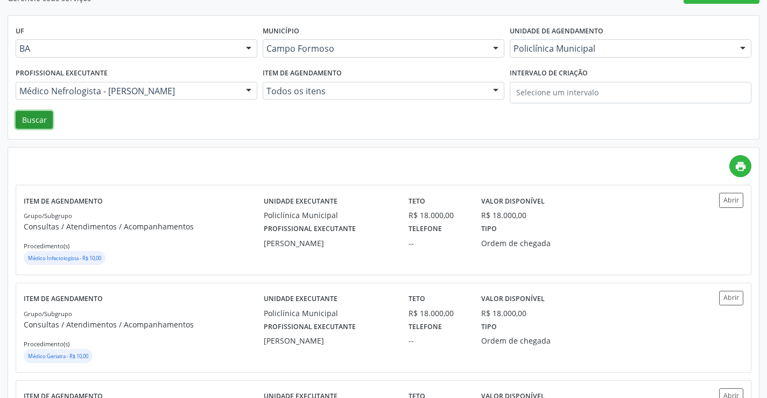
click at [35, 123] on button "Buscar" at bounding box center [34, 120] width 37 height 18
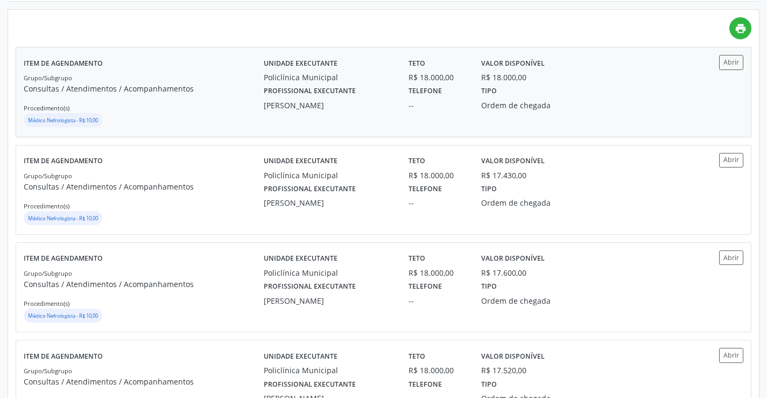
scroll to position [269, 0]
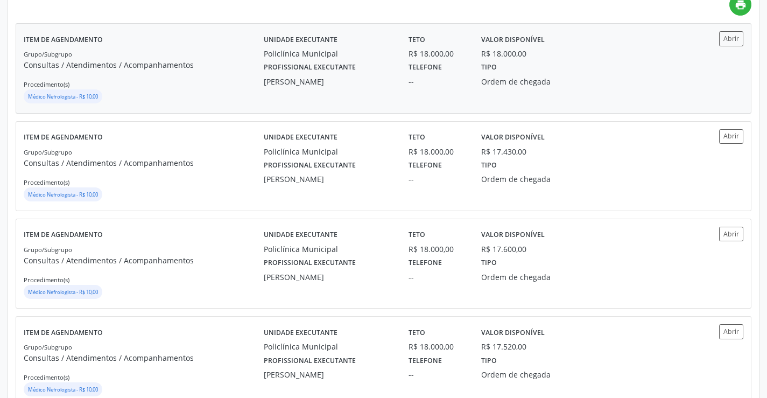
click at [637, 86] on div "Profissional executante Edvaldo Alves Costa Neto Telefone -- Tipo Ordem de cheg…" at bounding box center [473, 73] width 435 height 28
click at [291, 194] on div "Unidade executante Policlínica Municipal Teto R$ 18.000,00 Valor disponível R$ …" at bounding box center [474, 166] width 420 height 74
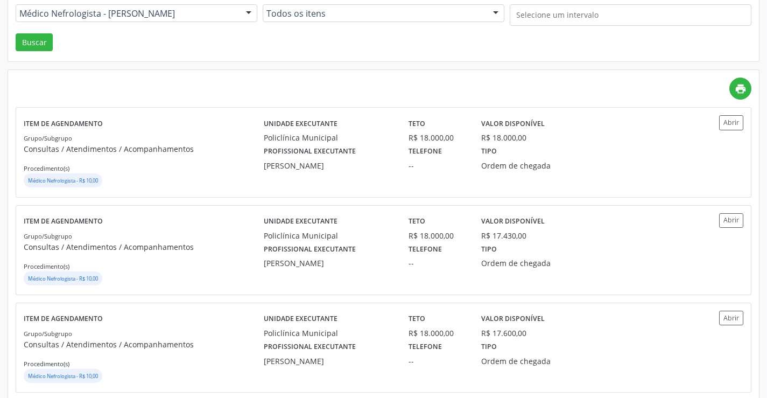
scroll to position [54, 0]
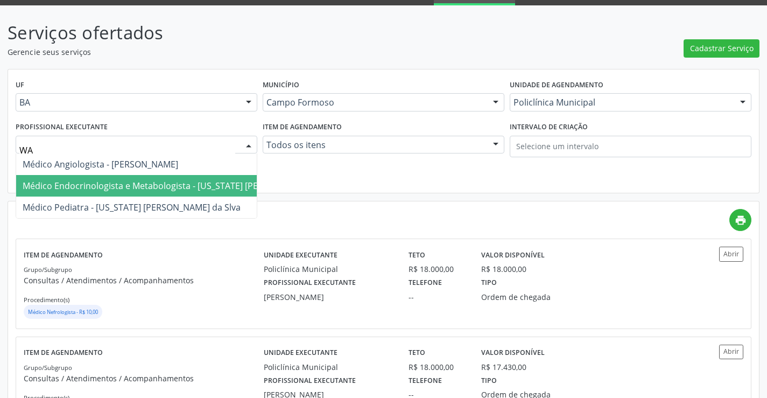
click at [147, 192] on span "Médico Endocrinologista e Metabologista - Washington Luiz Sobreira da Slva" at bounding box center [183, 186] width 320 height 12
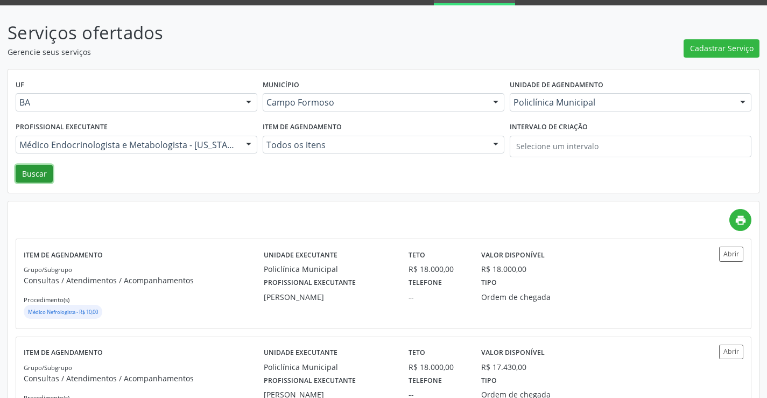
click at [48, 171] on button "Buscar" at bounding box center [34, 174] width 37 height 18
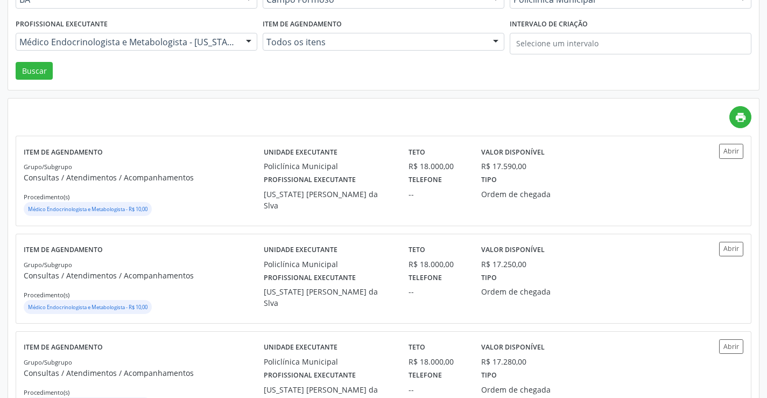
scroll to position [161, 0]
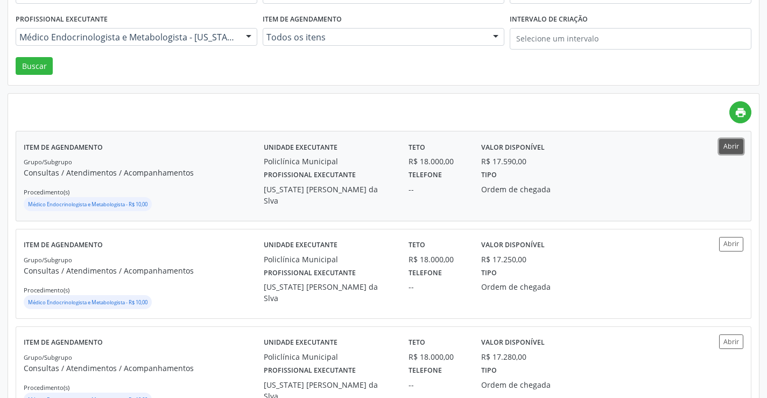
click at [730, 144] on button "Abrir" at bounding box center [731, 146] width 24 height 15
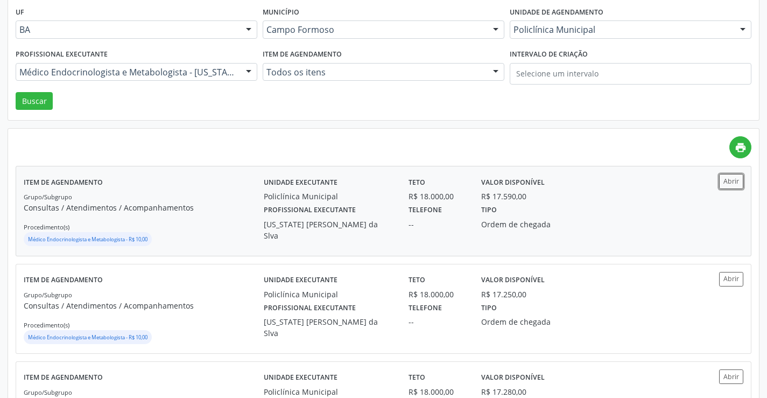
scroll to position [108, 0]
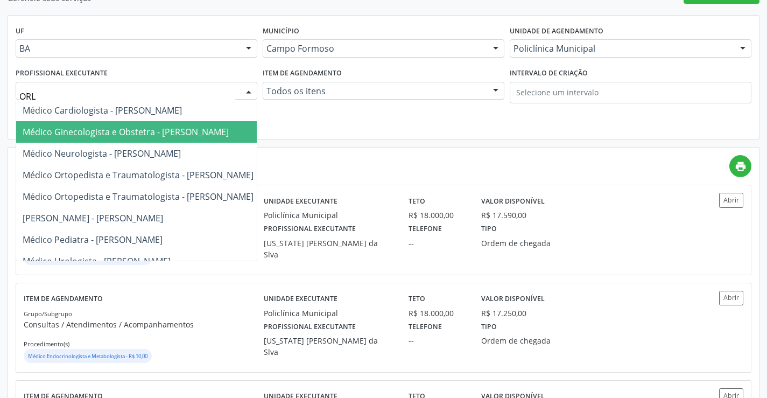
type input "ORLI"
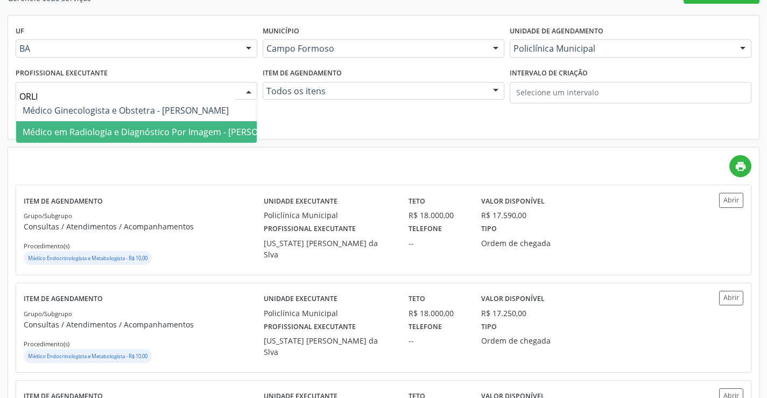
click at [192, 126] on span "Médico em Radiologia e Diagnóstico Por Imagem - Orlindo Carvalho dos Santos" at bounding box center [159, 132] width 272 height 12
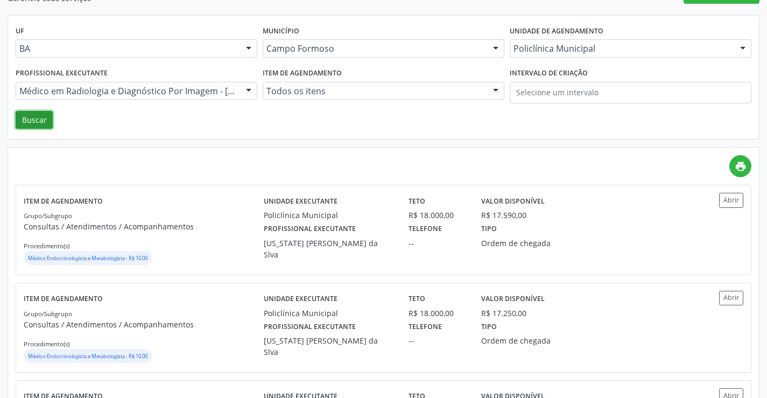
click at [50, 121] on button "Buscar" at bounding box center [34, 120] width 37 height 18
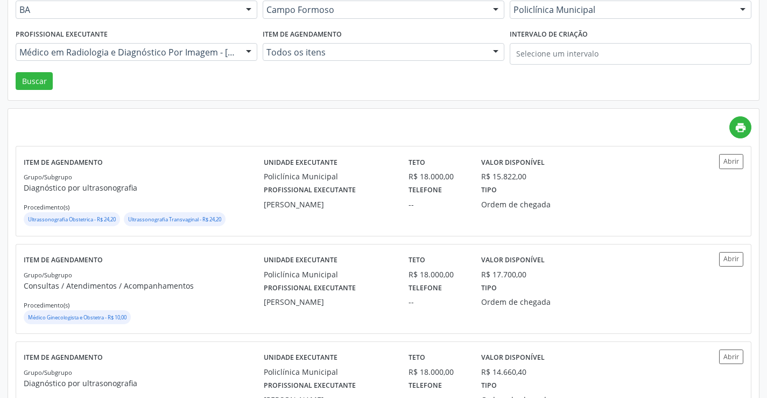
scroll to position [161, 0]
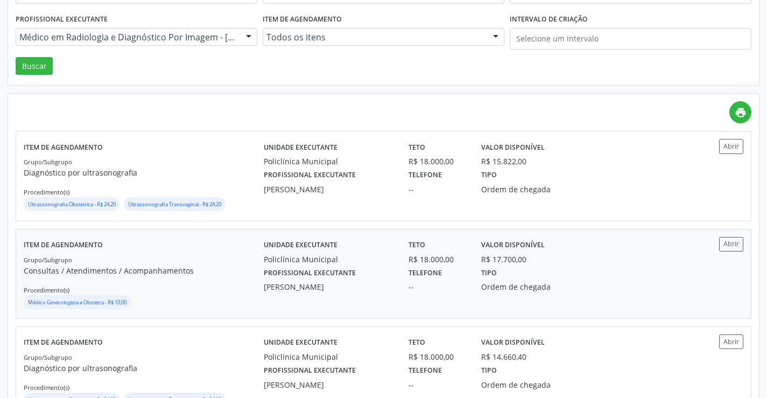
click at [542, 263] on div "R$ 17.700,00" at bounding box center [528, 258] width 94 height 11
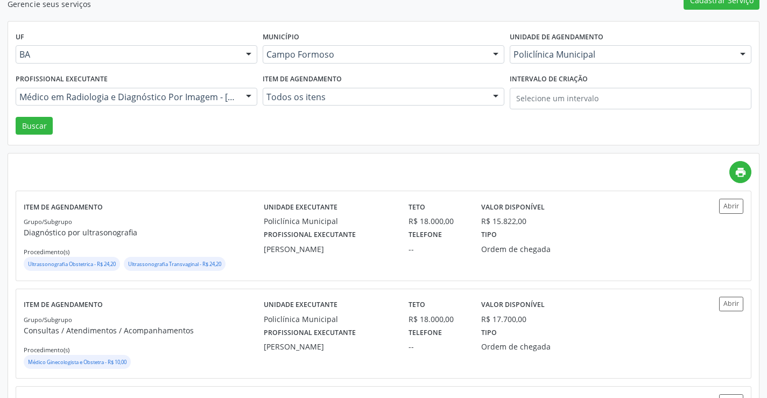
scroll to position [0, 0]
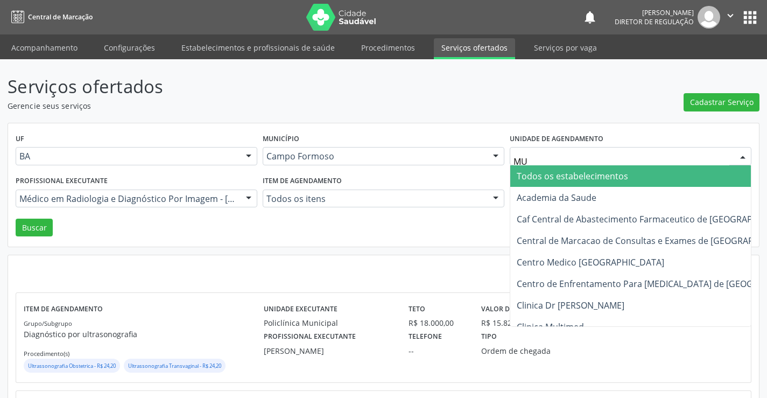
type input "MUL"
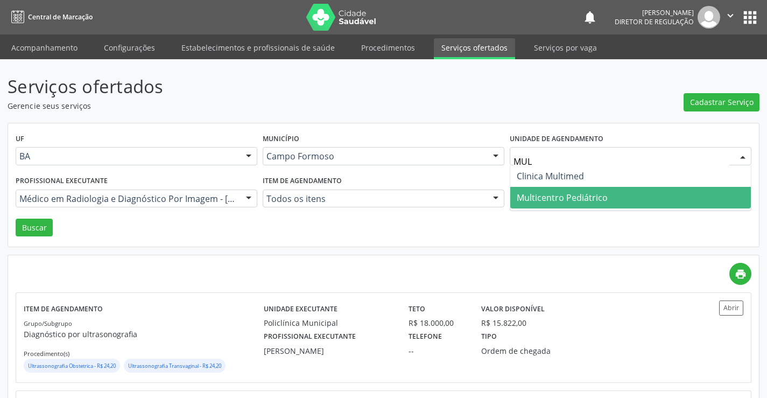
click at [603, 192] on span "Multicentro Pediátrico" at bounding box center [562, 198] width 91 height 12
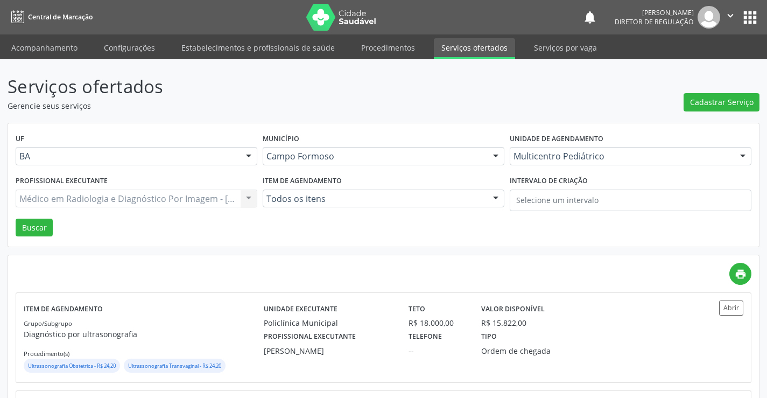
click at [66, 199] on div "Médico em Radiologia e Diagnóstico Por Imagem - Orlindo Carvalho dos Santos Tod…" at bounding box center [137, 198] width 242 height 18
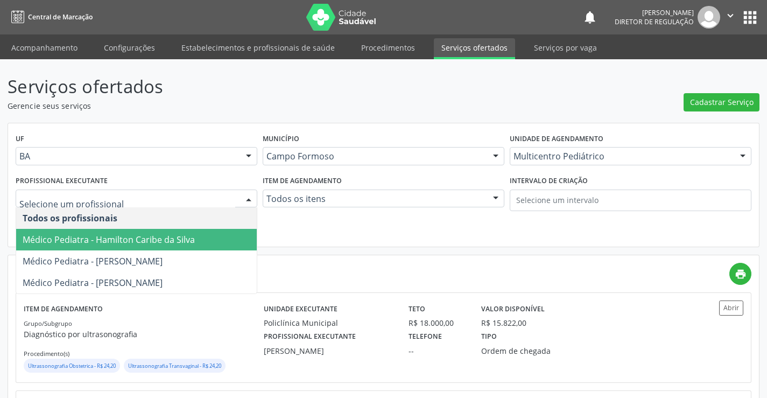
click at [114, 243] on span "Médico Pediatra - Hamilton Caribe da Silva" at bounding box center [109, 240] width 172 height 12
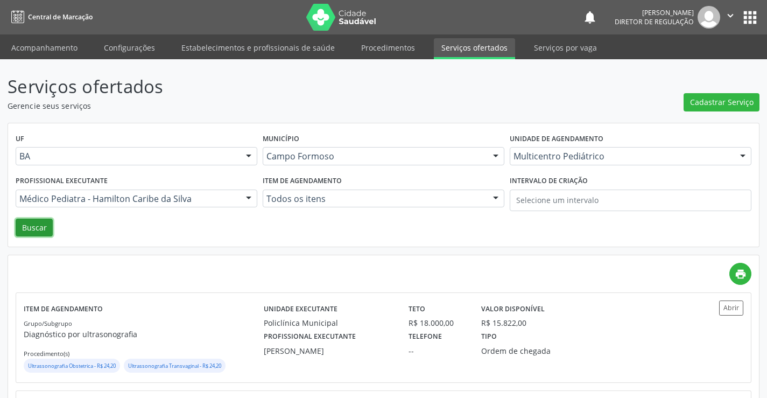
click at [20, 225] on button "Buscar" at bounding box center [34, 227] width 37 height 18
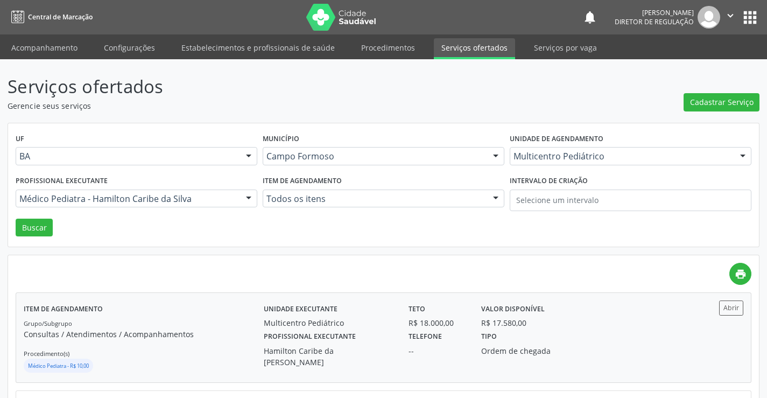
click at [459, 335] on div "Telefone --" at bounding box center [437, 347] width 73 height 39
click at [64, 182] on label "Profissional executante" at bounding box center [62, 181] width 92 height 17
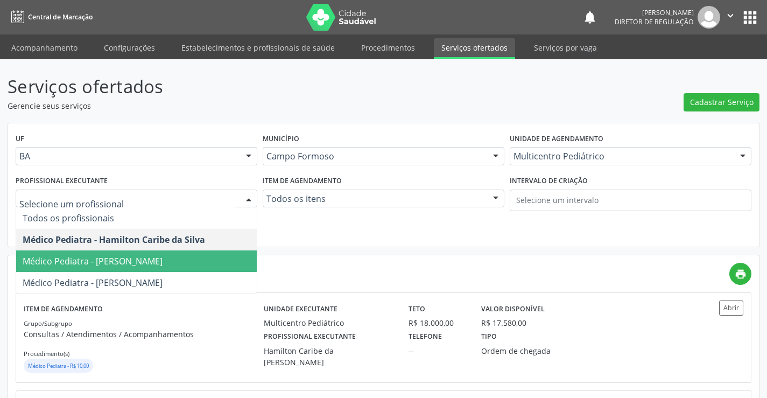
click at [93, 252] on span "Médico Pediatra - Maria Eleny Goncalves de Oliveira Porto" at bounding box center [136, 261] width 241 height 22
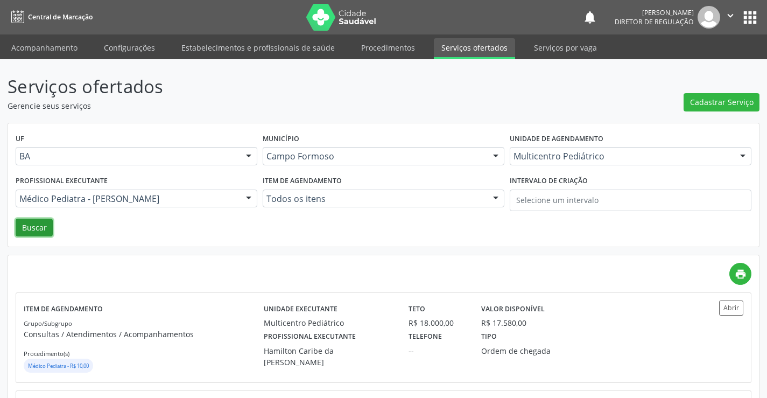
click at [45, 230] on button "Buscar" at bounding box center [34, 227] width 37 height 18
click at [455, 321] on div "R$ 18.000,00" at bounding box center [437, 322] width 58 height 11
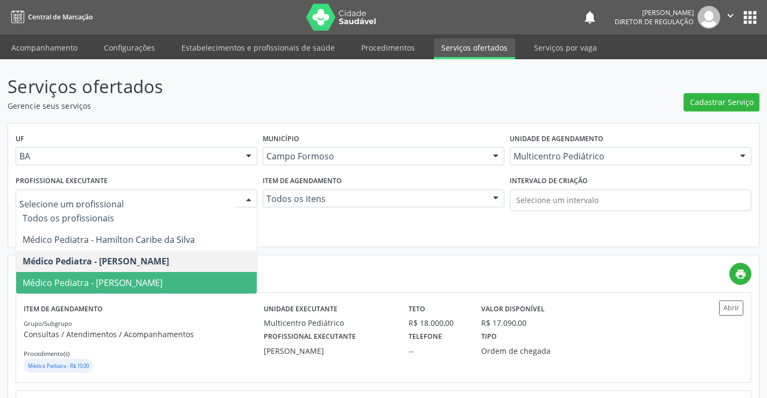
drag, startPoint x: 139, startPoint y: 264, endPoint x: 138, endPoint y: 275, distance: 10.8
click at [138, 275] on ul "Todos os profissionais Médico Pediatra - Hamilton Caribe da Silva Médico Pediat…" at bounding box center [136, 250] width 241 height 86
click at [138, 275] on span "Médico Pediatra - Maria Ubaldina Silva Calixto Sobreira" at bounding box center [136, 283] width 241 height 22
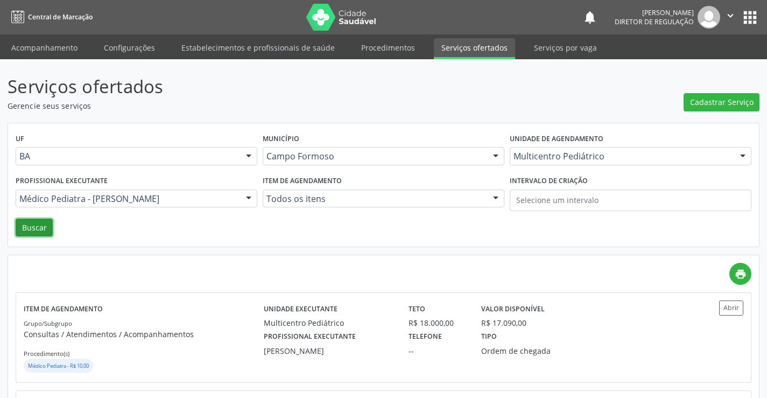
click at [24, 221] on button "Buscar" at bounding box center [34, 227] width 37 height 18
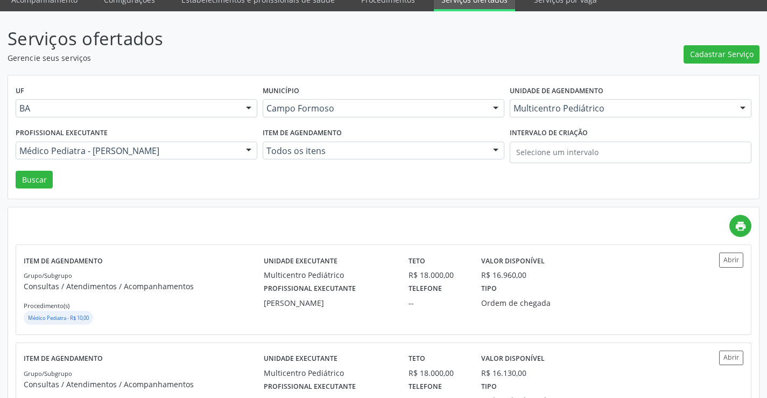
scroll to position [215, 0]
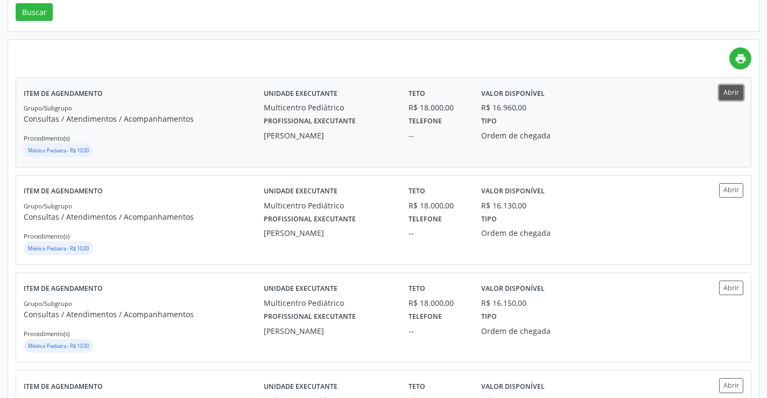
click at [724, 86] on button "Abrir" at bounding box center [731, 92] width 24 height 15
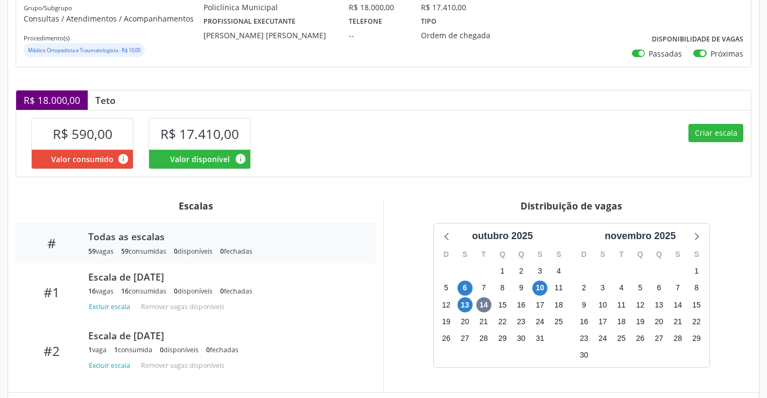
scroll to position [210, 0]
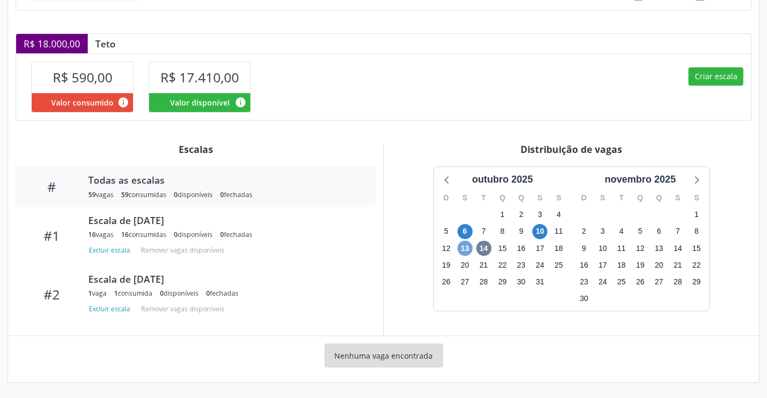
click at [465, 251] on span "13" at bounding box center [464, 248] width 15 height 15
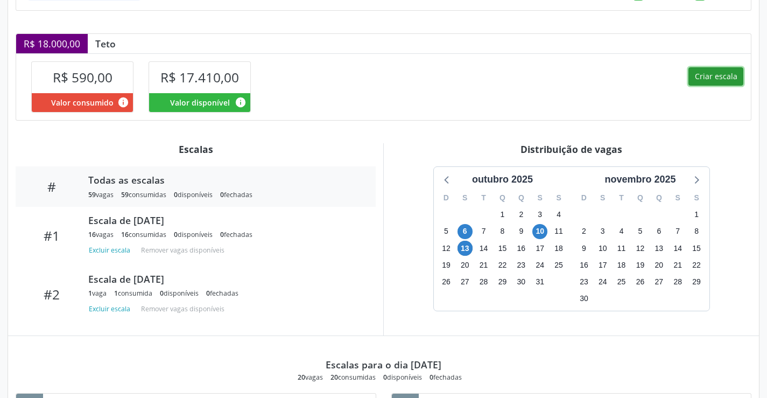
click at [711, 73] on button "Criar escala" at bounding box center [715, 76] width 55 height 18
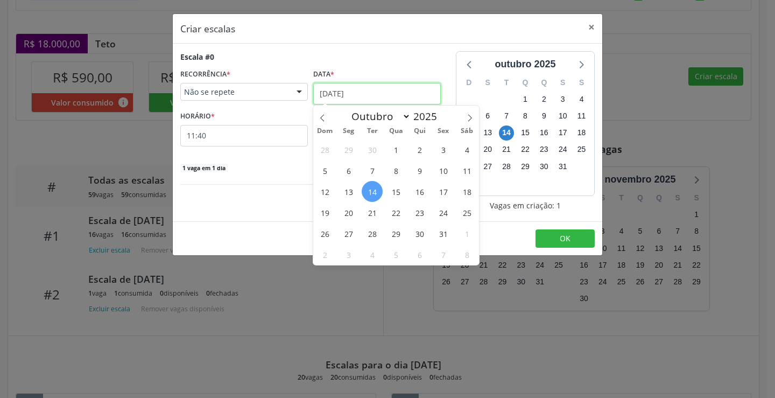
click at [360, 91] on input "[DATE]" at bounding box center [377, 94] width 128 height 22
click at [352, 211] on span "20" at bounding box center [348, 212] width 21 height 21
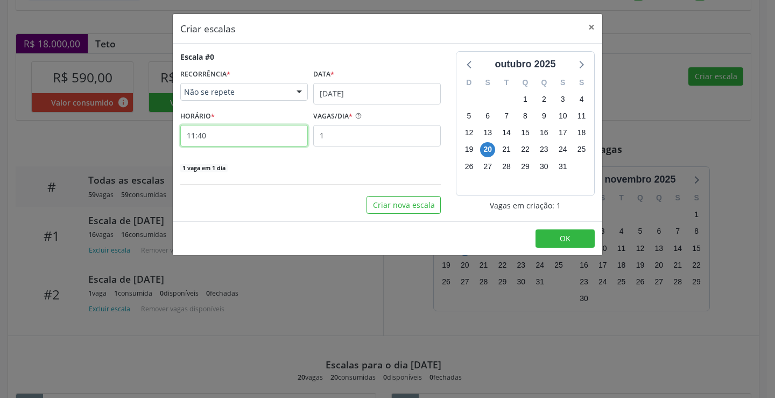
click at [254, 138] on input "11:40" at bounding box center [244, 136] width 128 height 22
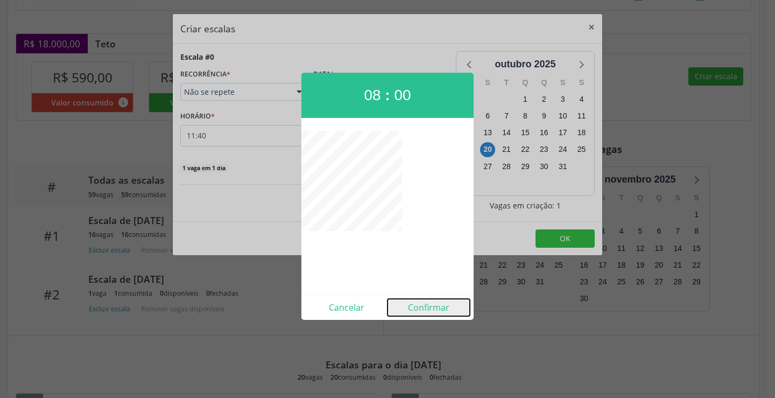
click at [430, 312] on button "Confirmar" at bounding box center [428, 307] width 82 height 17
type input "08:00"
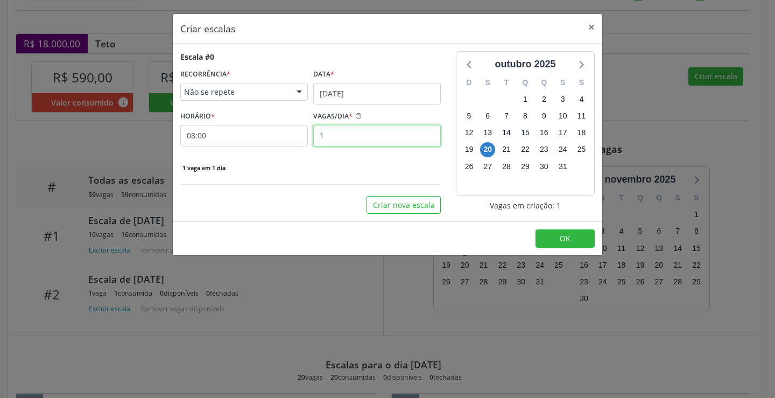
click at [366, 145] on input "1" at bounding box center [377, 136] width 128 height 22
type input "16"
click at [556, 234] on button "OK" at bounding box center [564, 238] width 59 height 18
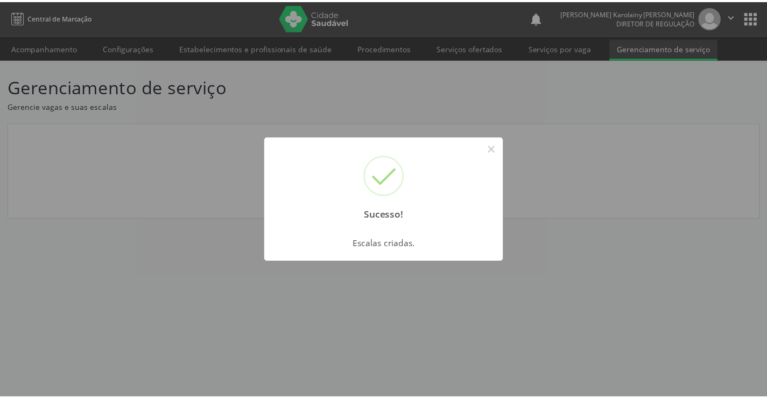
scroll to position [0, 0]
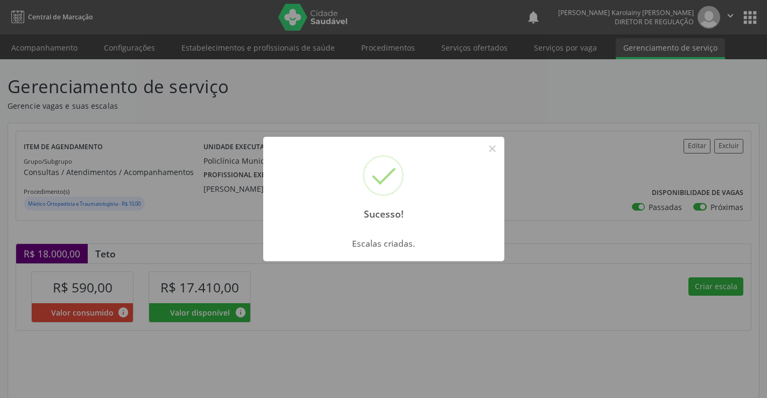
click at [489, 161] on div "Sucesso! ×" at bounding box center [383, 183] width 241 height 93
click at [492, 154] on button "×" at bounding box center [492, 148] width 18 height 18
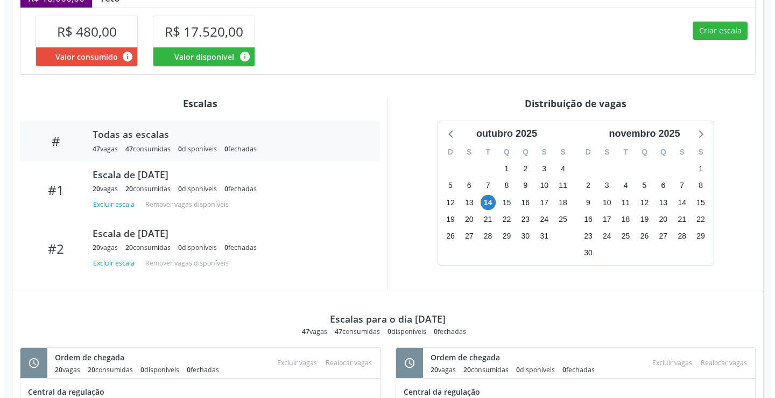
scroll to position [246, 0]
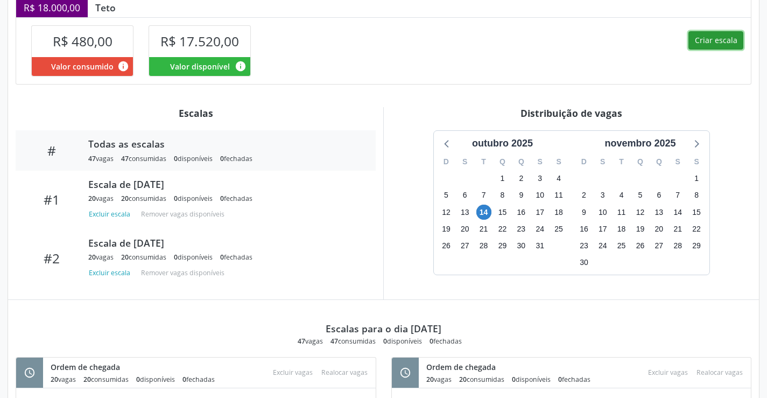
click at [704, 41] on button "Criar escala" at bounding box center [715, 40] width 55 height 18
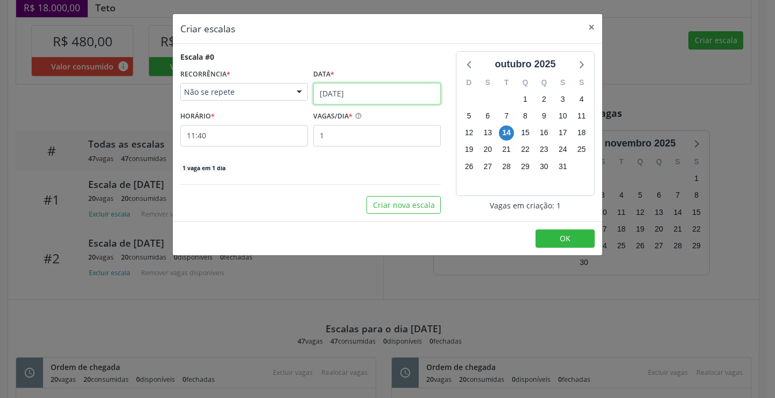
click at [355, 88] on input "[DATE]" at bounding box center [377, 94] width 128 height 22
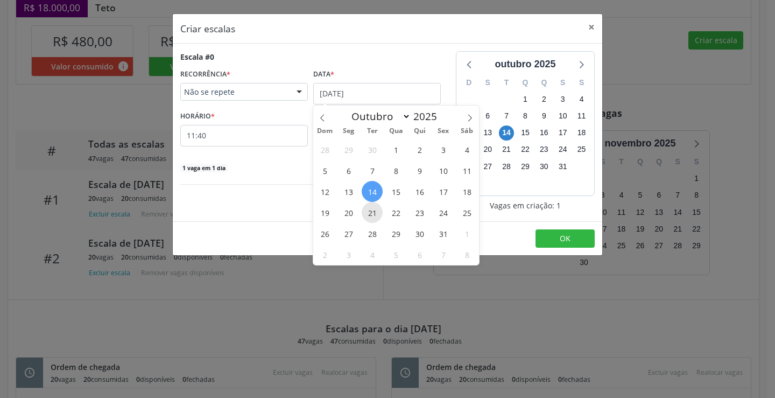
click at [378, 218] on span "21" at bounding box center [372, 212] width 21 height 21
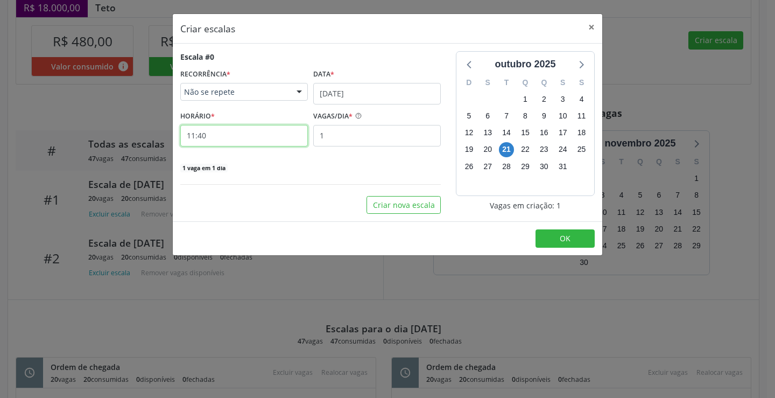
click at [234, 133] on input "11:40" at bounding box center [244, 136] width 128 height 22
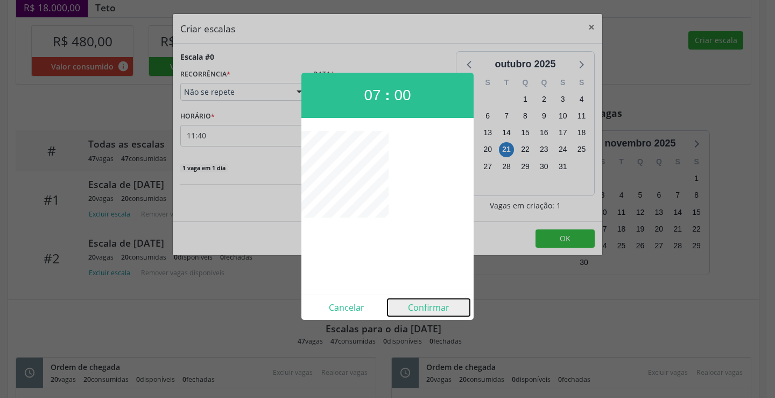
click at [437, 310] on button "Confirmar" at bounding box center [428, 307] width 82 height 17
type input "07:00"
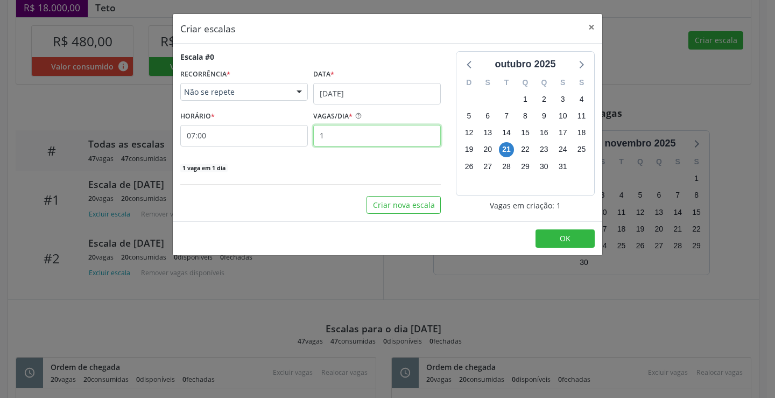
click at [363, 139] on input "1" at bounding box center [377, 136] width 128 height 22
type input "20"
click at [554, 232] on button "OK" at bounding box center [564, 238] width 59 height 18
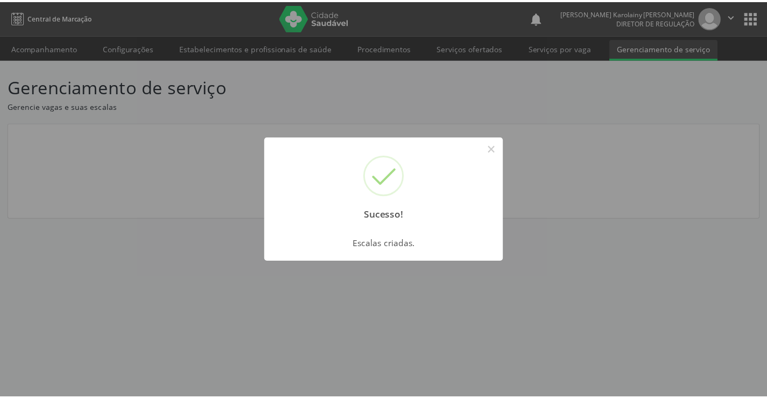
scroll to position [0, 0]
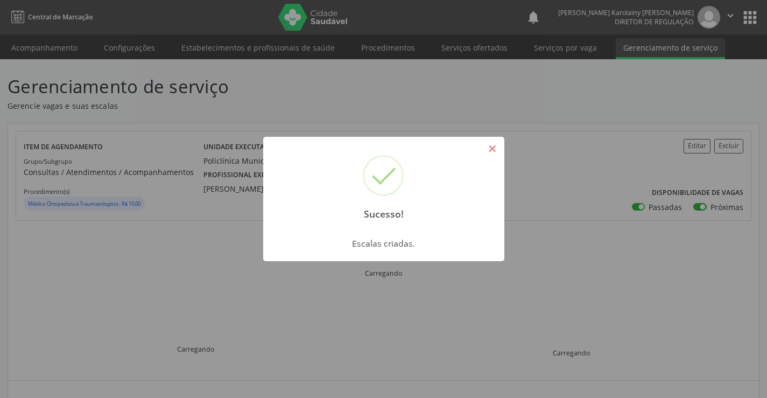
click at [497, 149] on button "×" at bounding box center [492, 148] width 18 height 18
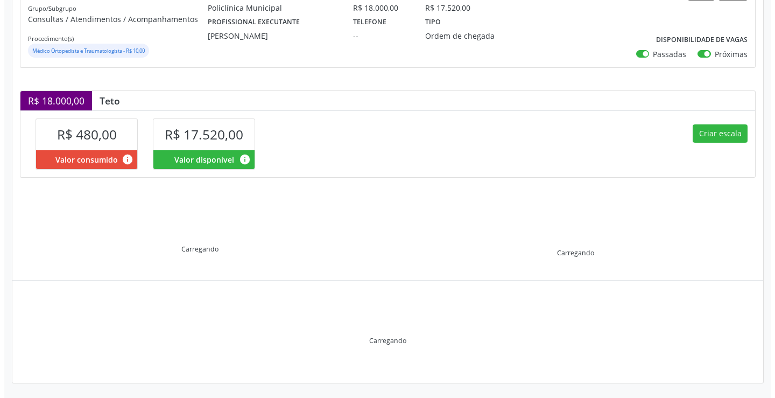
scroll to position [153, 0]
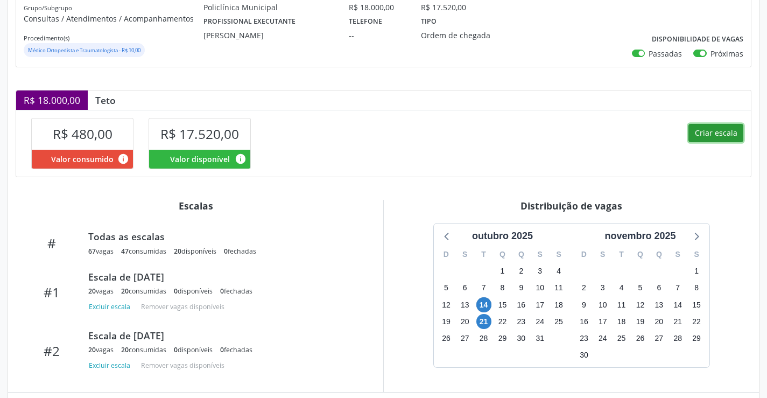
click at [721, 133] on button "Criar escala" at bounding box center [715, 133] width 55 height 18
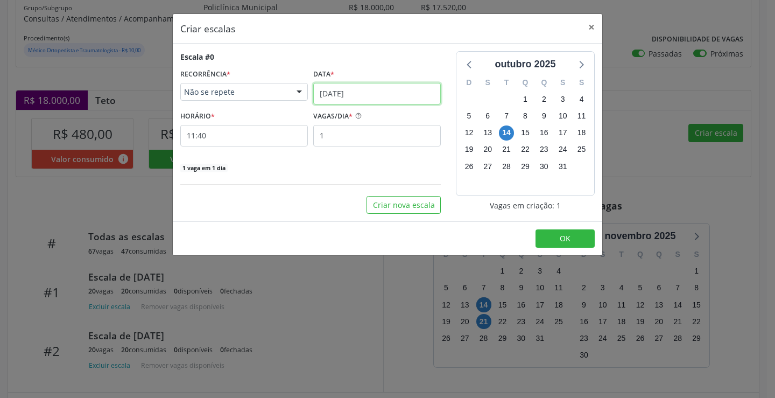
click at [342, 88] on input "[DATE]" at bounding box center [377, 94] width 128 height 22
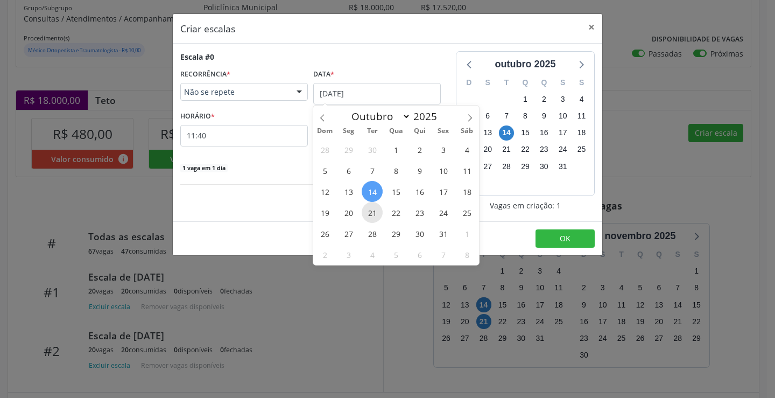
click at [373, 209] on span "21" at bounding box center [372, 212] width 21 height 21
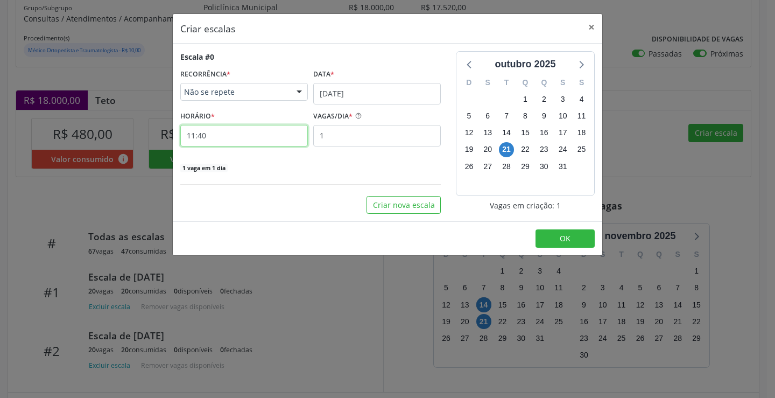
click at [284, 140] on input "11:40" at bounding box center [244, 136] width 128 height 22
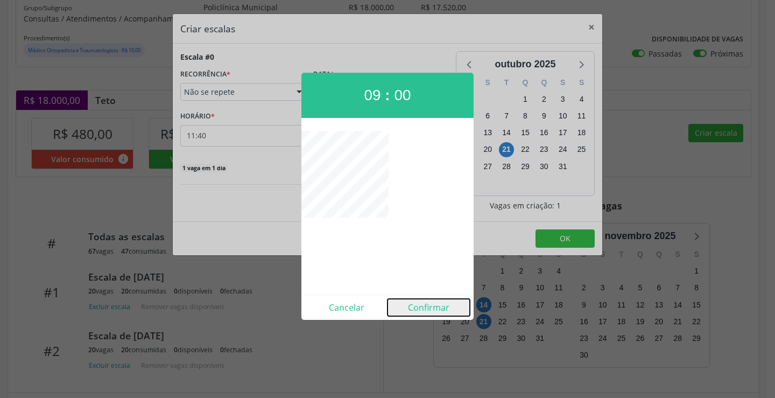
click at [426, 305] on button "Confirmar" at bounding box center [428, 307] width 82 height 17
type input "09:00"
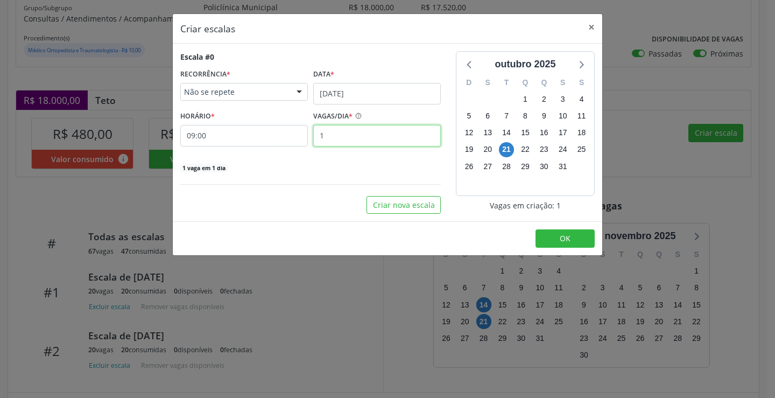
click at [336, 141] on input "1" at bounding box center [377, 136] width 128 height 22
type input "20"
click at [560, 231] on button "OK" at bounding box center [564, 238] width 59 height 18
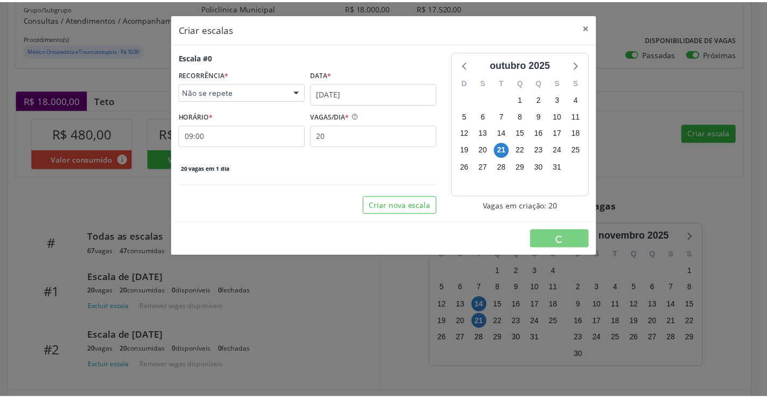
scroll to position [0, 0]
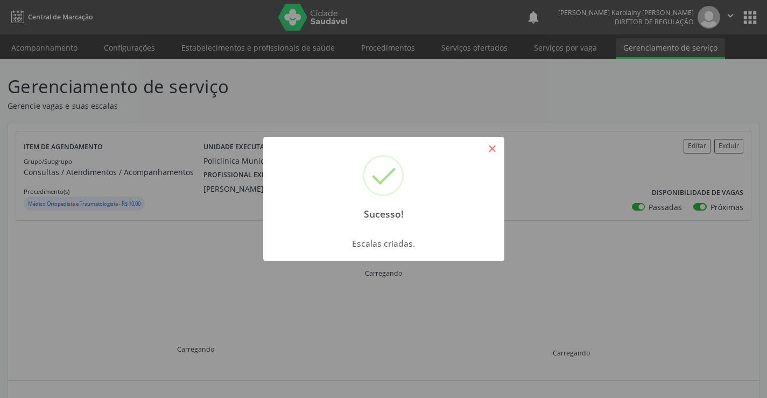
click at [496, 144] on button "×" at bounding box center [492, 148] width 18 height 18
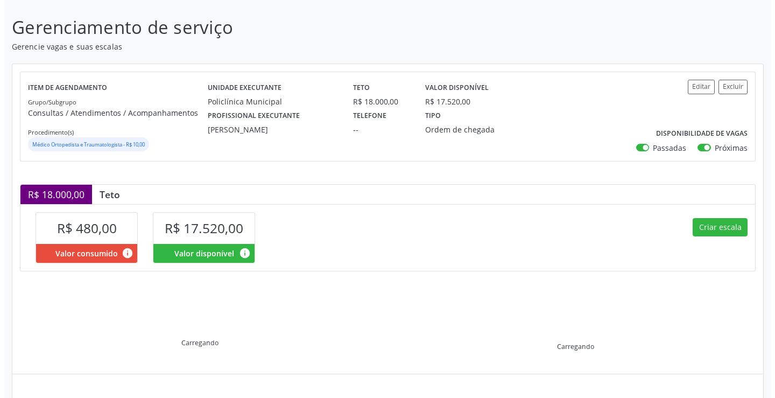
scroll to position [153, 0]
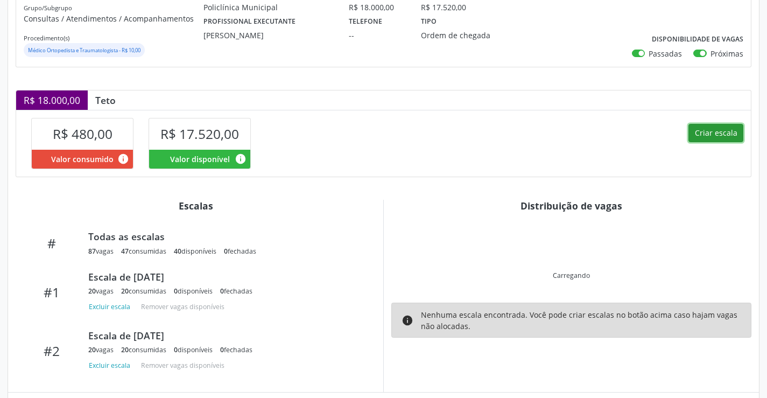
click at [721, 137] on button "Criar escala" at bounding box center [715, 133] width 55 height 18
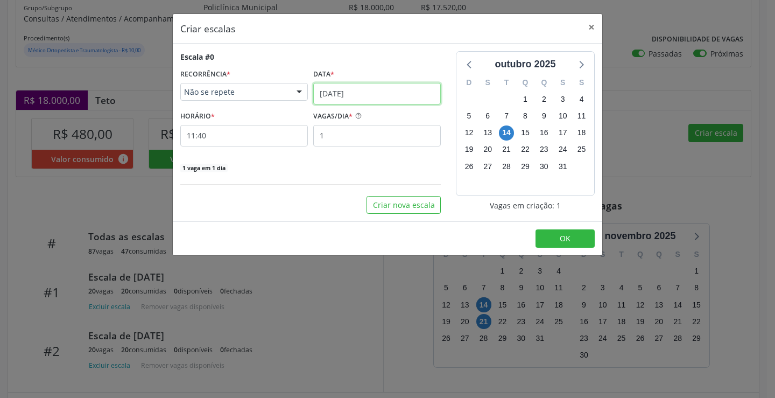
click at [331, 91] on input "[DATE]" at bounding box center [377, 94] width 128 height 22
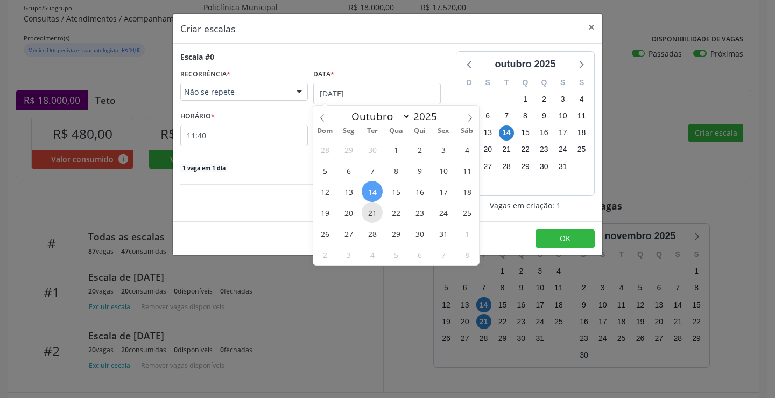
click at [376, 213] on span "21" at bounding box center [372, 212] width 21 height 21
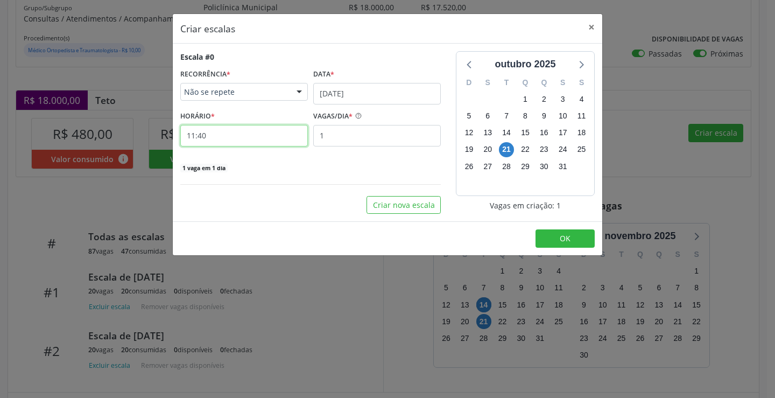
click at [246, 144] on input "11:40" at bounding box center [244, 136] width 128 height 22
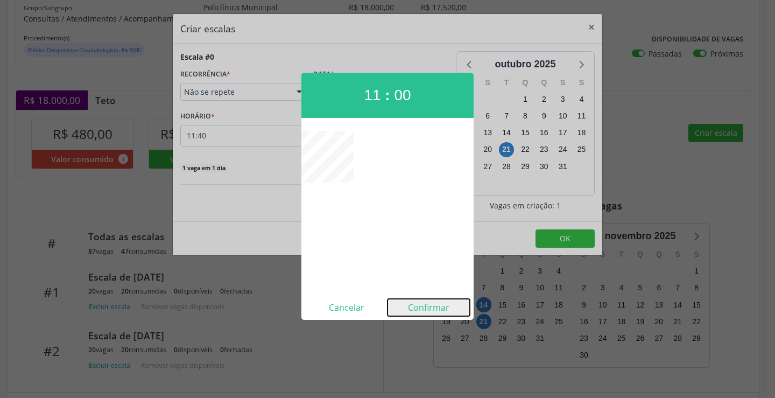
click at [440, 308] on button "Confirmar" at bounding box center [428, 307] width 82 height 17
type input "11:00"
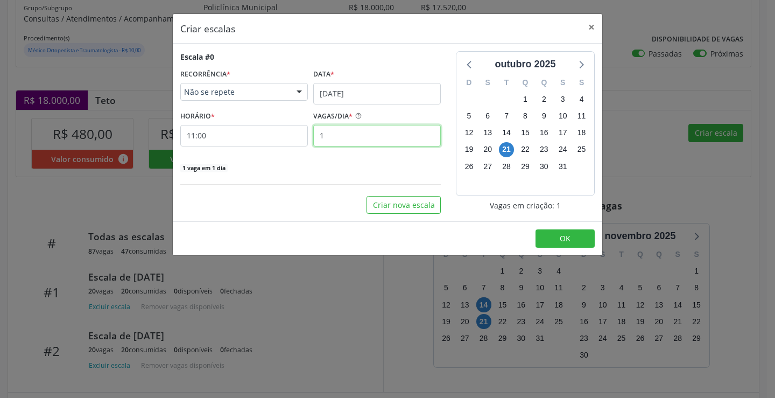
click at [348, 132] on input "1" at bounding box center [377, 136] width 128 height 22
type input "2"
click at [557, 230] on button "OK" at bounding box center [564, 238] width 59 height 18
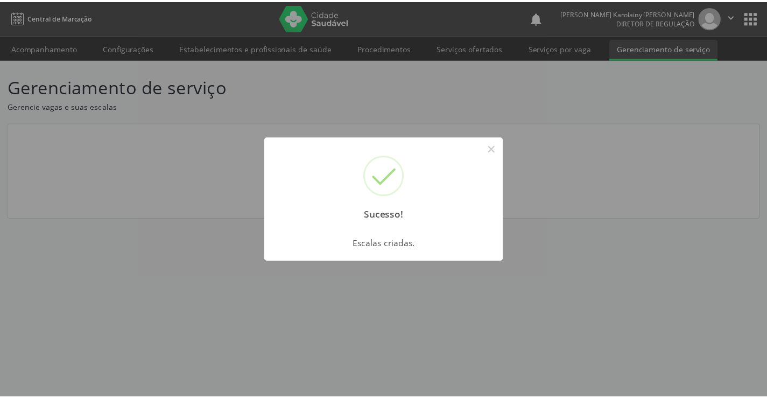
scroll to position [0, 0]
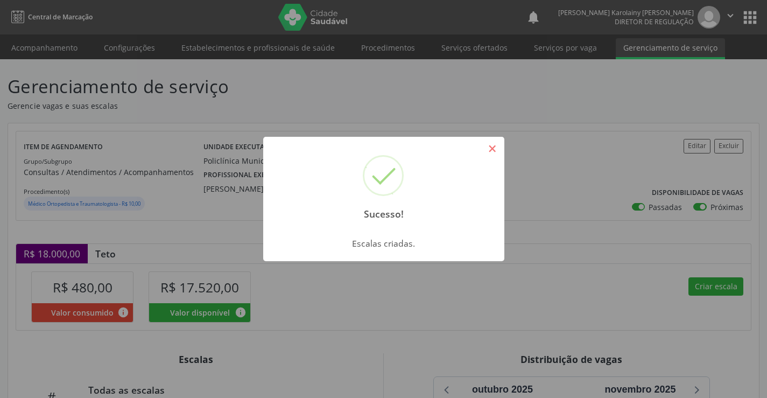
click at [499, 152] on button "×" at bounding box center [492, 148] width 18 height 18
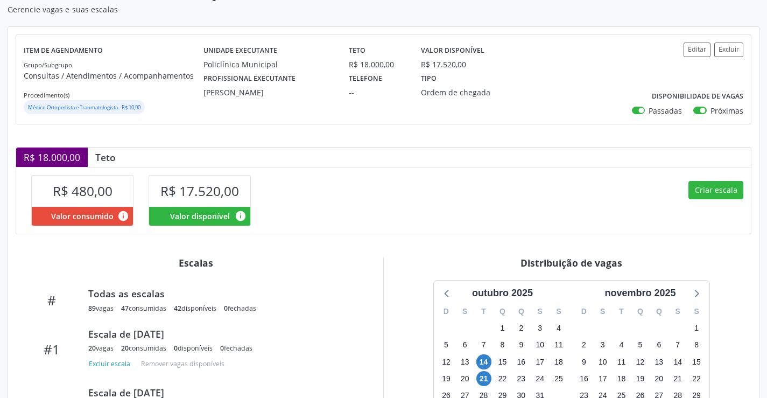
scroll to position [269, 0]
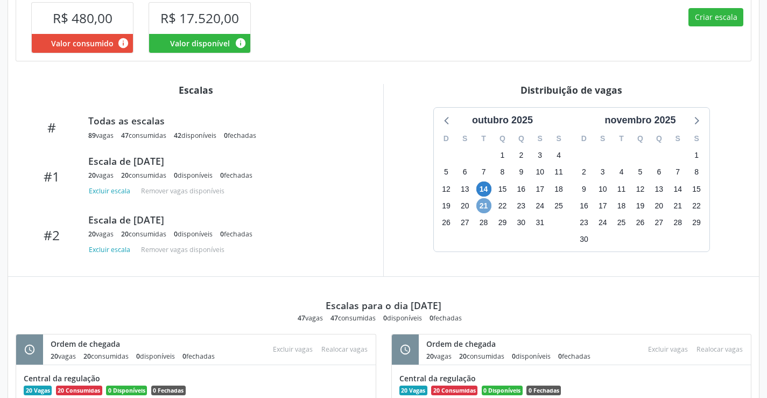
click at [484, 206] on span "21" at bounding box center [483, 205] width 15 height 15
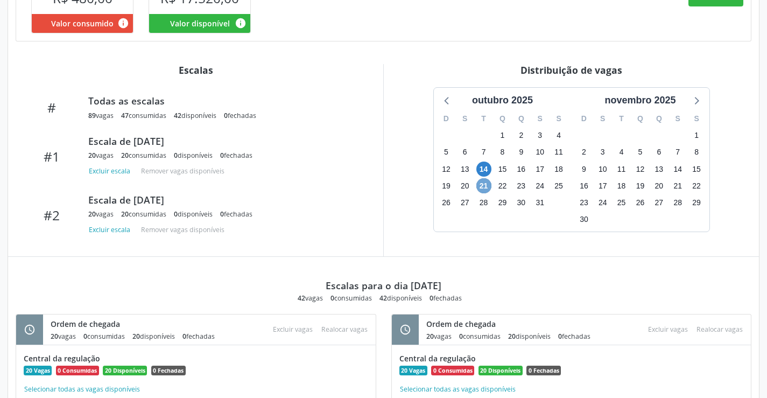
scroll to position [288, 0]
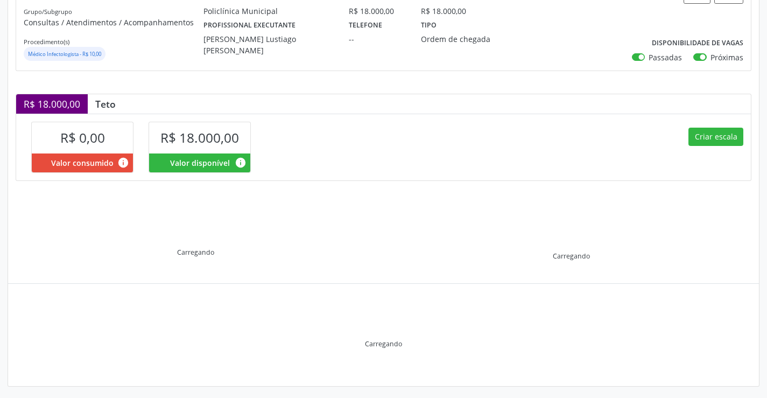
scroll to position [153, 0]
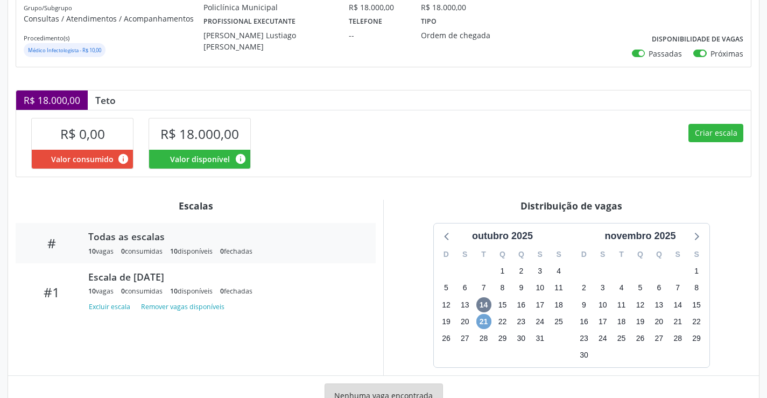
click at [484, 320] on span "21" at bounding box center [483, 321] width 15 height 15
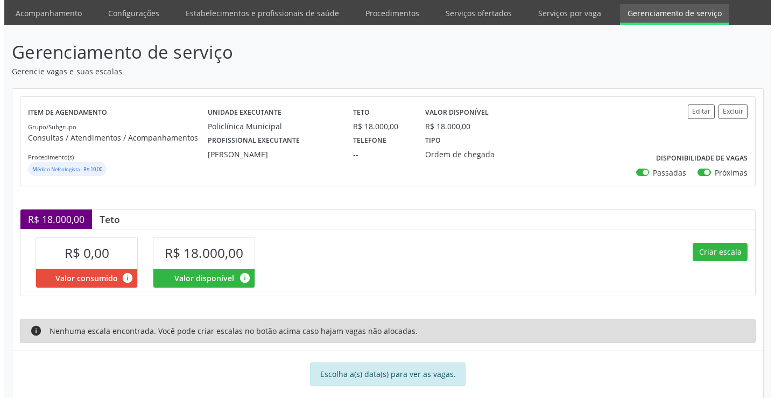
scroll to position [53, 0]
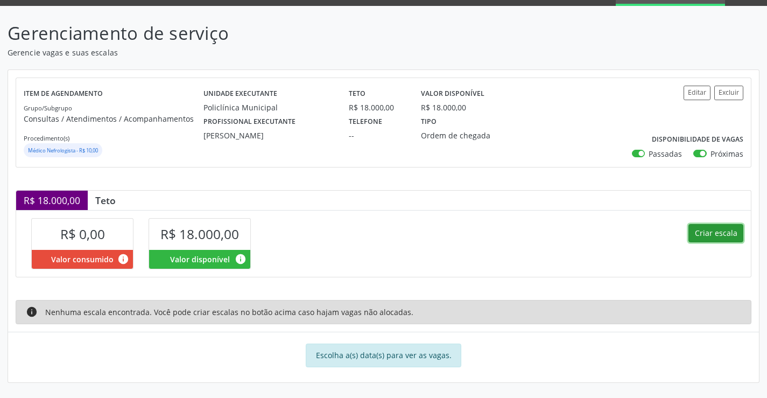
click at [716, 234] on button "Criar escala" at bounding box center [715, 233] width 55 height 18
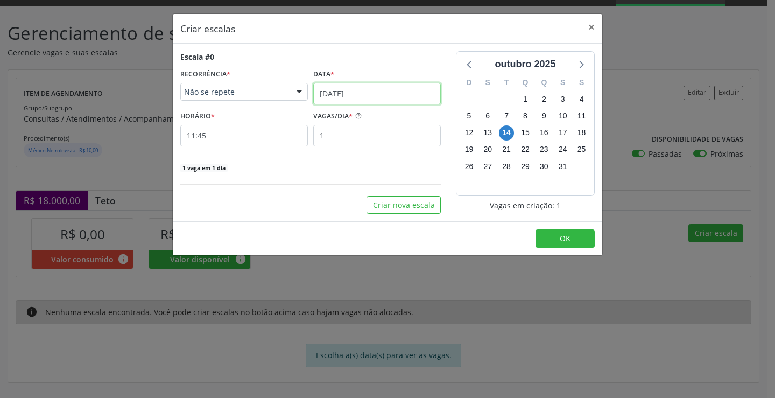
click at [358, 91] on input "[DATE]" at bounding box center [377, 94] width 128 height 22
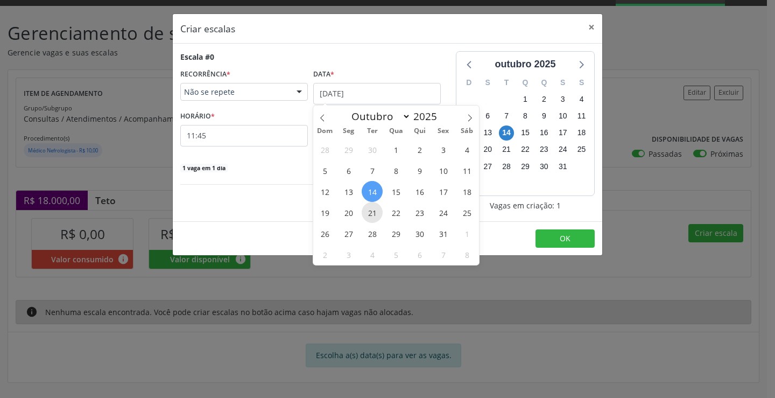
click at [369, 214] on span "21" at bounding box center [372, 212] width 21 height 21
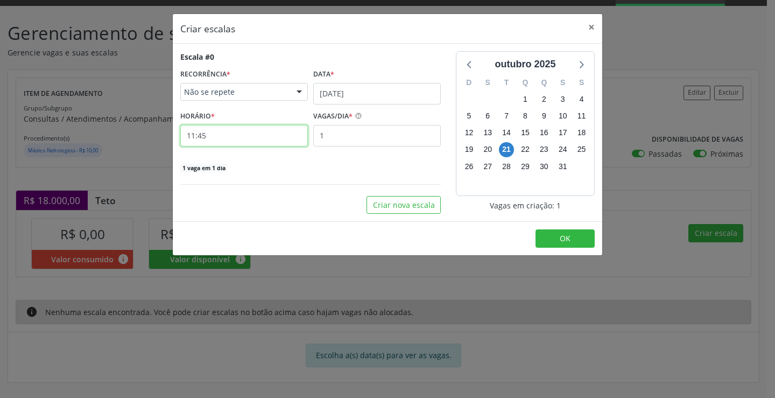
click at [254, 138] on input "11:45" at bounding box center [244, 136] width 128 height 22
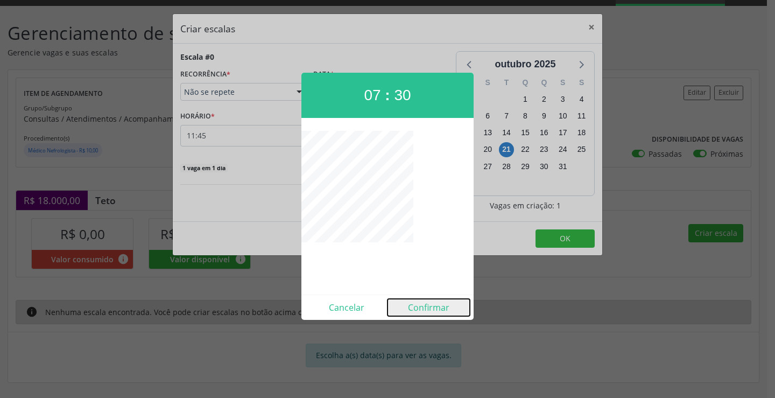
click at [435, 314] on button "Confirmar" at bounding box center [428, 307] width 82 height 17
type input "07:30"
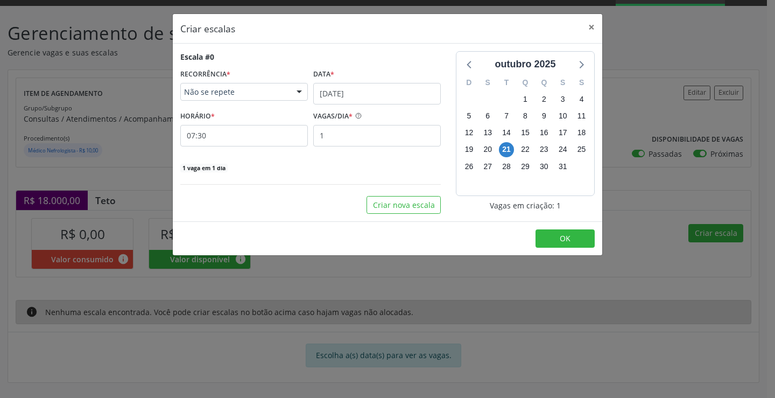
click at [346, 147] on div "Escala #0 RECORRÊNCIA * Não se repete Não se repete Diário/Semanal Mensal Nenhu…" at bounding box center [310, 112] width 260 height 122
click at [353, 140] on input "1" at bounding box center [377, 136] width 128 height 22
type input "15"
click at [550, 241] on button "OK" at bounding box center [564, 238] width 59 height 18
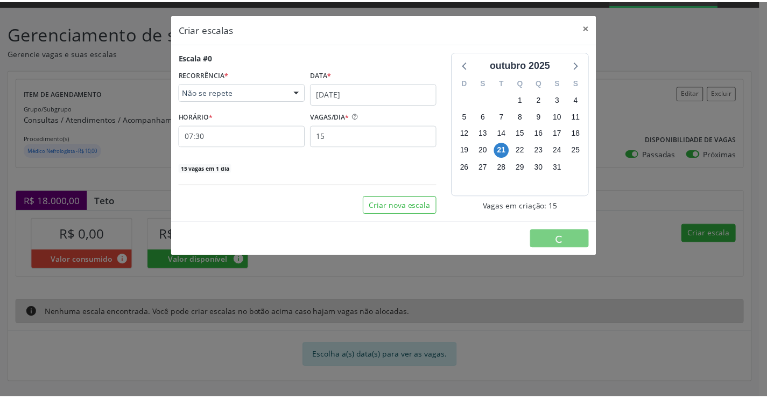
scroll to position [0, 0]
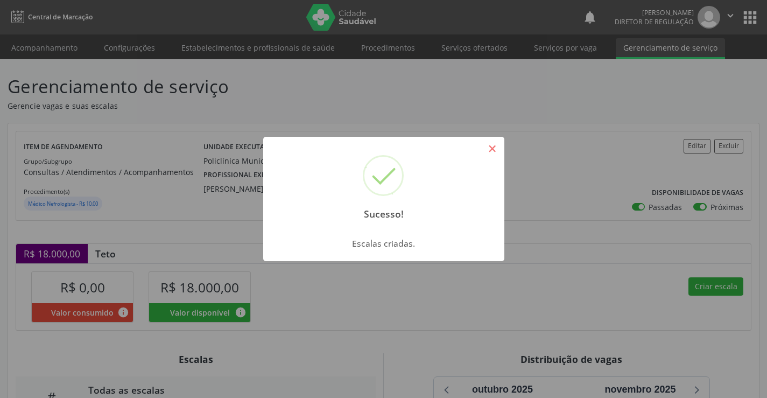
click at [492, 155] on button "×" at bounding box center [492, 148] width 18 height 18
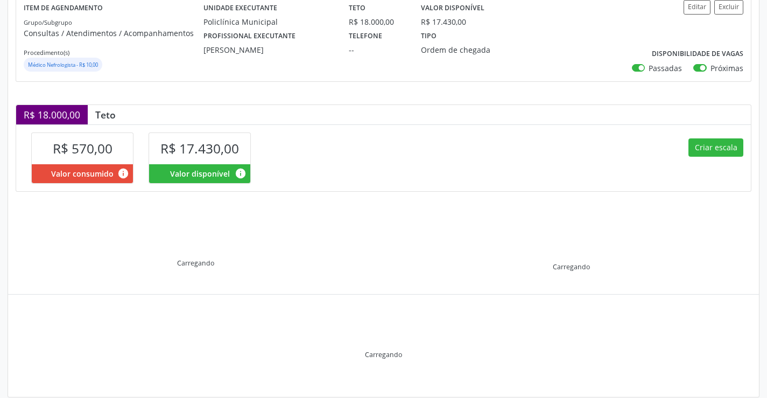
scroll to position [153, 0]
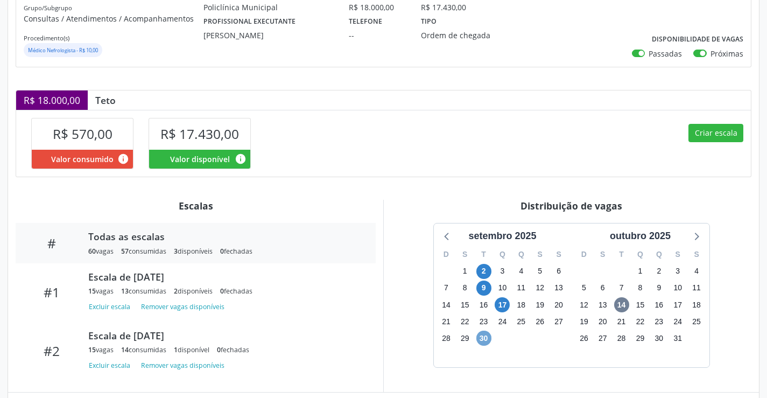
click at [483, 336] on span "30" at bounding box center [483, 337] width 15 height 15
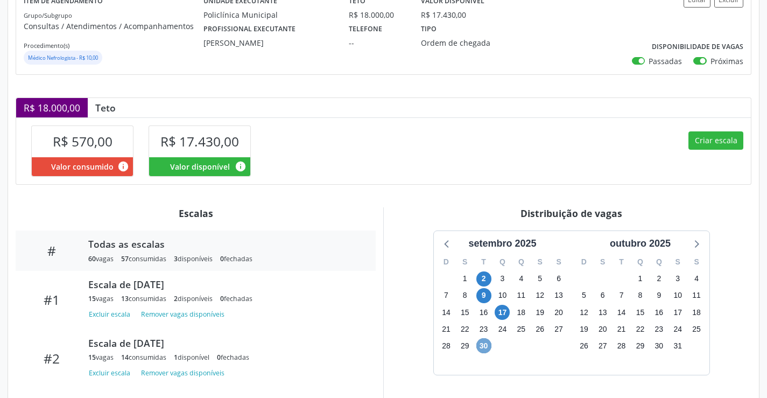
scroll to position [108, 0]
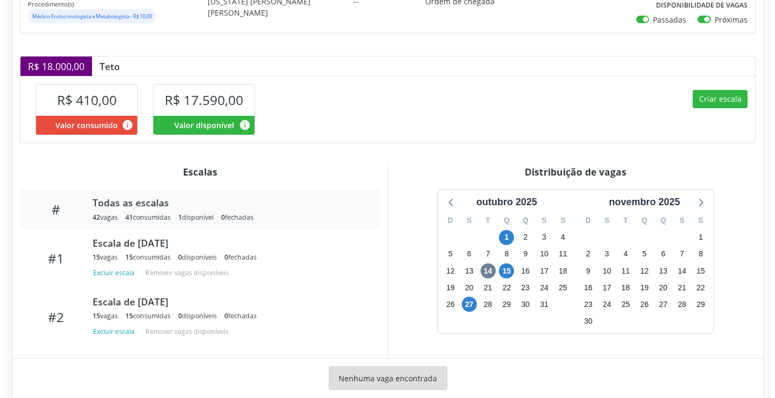
scroll to position [210, 0]
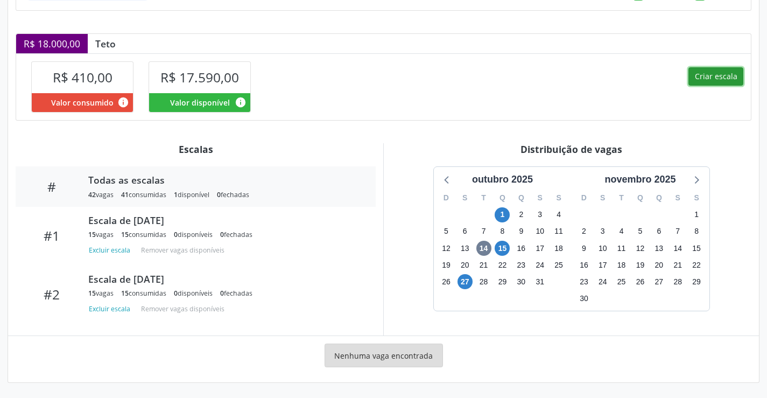
click at [717, 76] on button "Criar escala" at bounding box center [715, 76] width 55 height 18
select select "9"
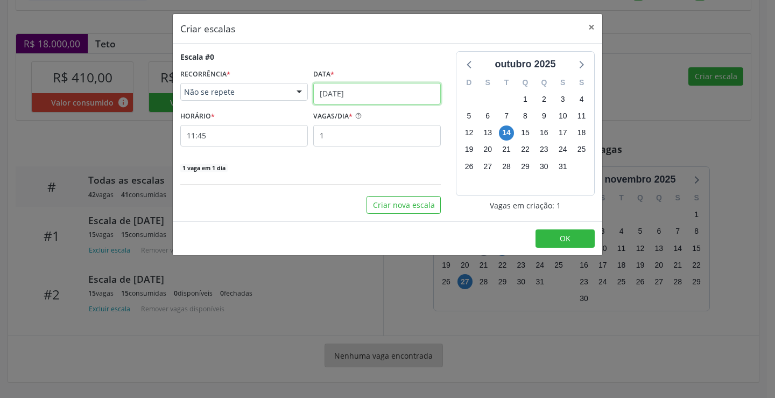
click at [347, 93] on input "[DATE]" at bounding box center [377, 94] width 128 height 22
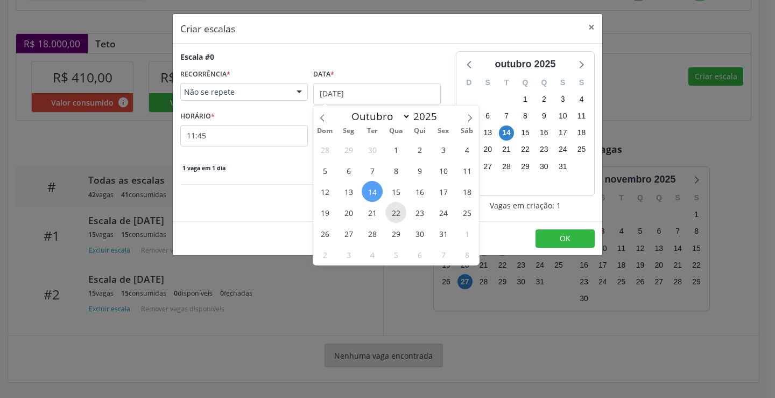
click at [390, 215] on span "22" at bounding box center [395, 212] width 21 height 21
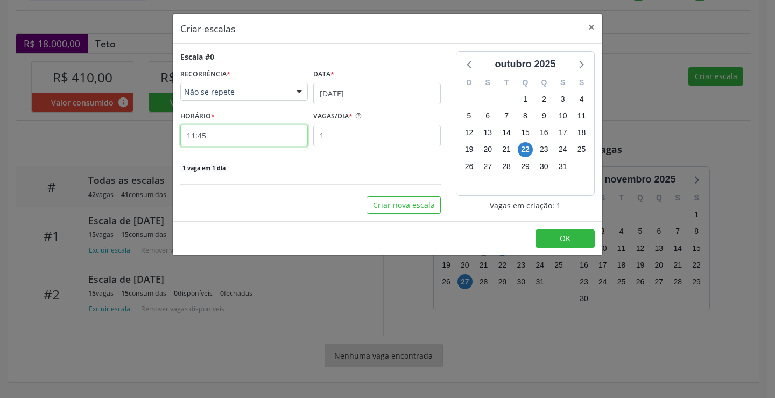
click at [267, 143] on input "11:45" at bounding box center [244, 136] width 128 height 22
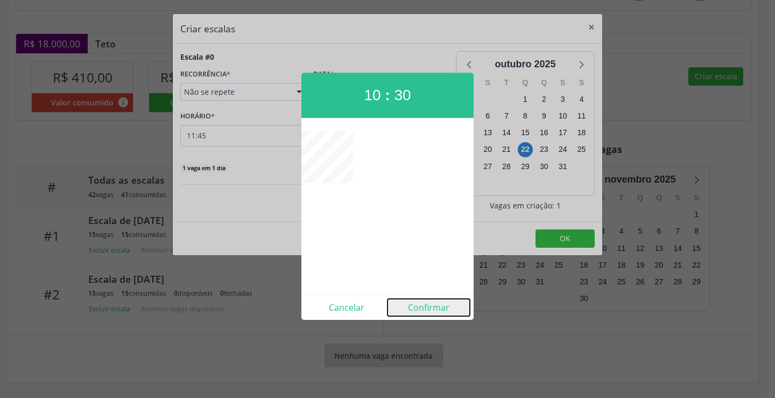
click at [435, 309] on button "Confirmar" at bounding box center [428, 307] width 82 height 17
type input "10:30"
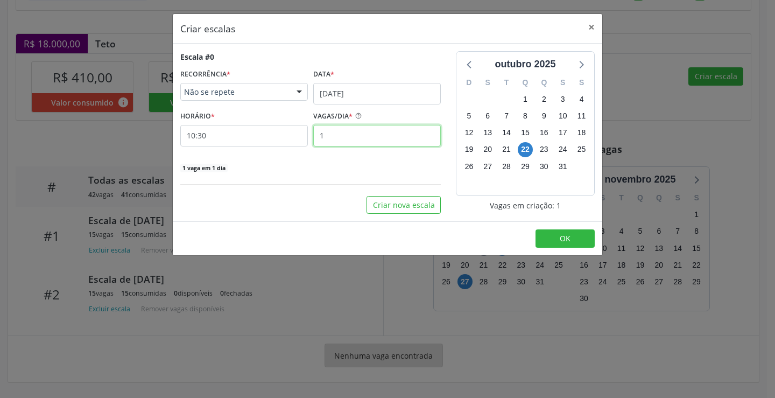
click at [349, 144] on input "1" at bounding box center [377, 136] width 128 height 22
type input "16"
click at [545, 229] on button "OK" at bounding box center [564, 238] width 59 height 18
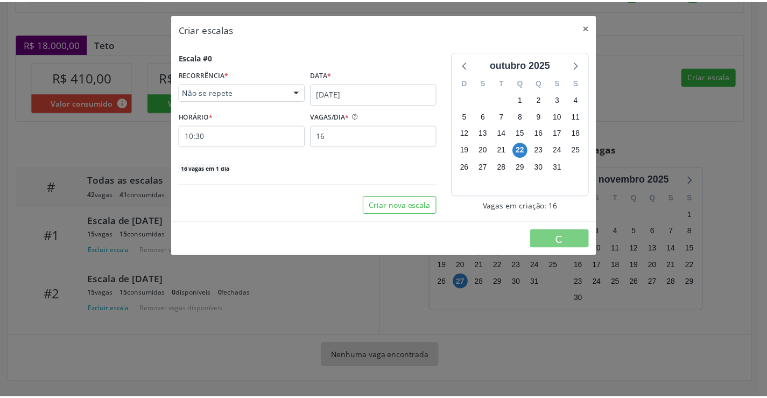
scroll to position [0, 0]
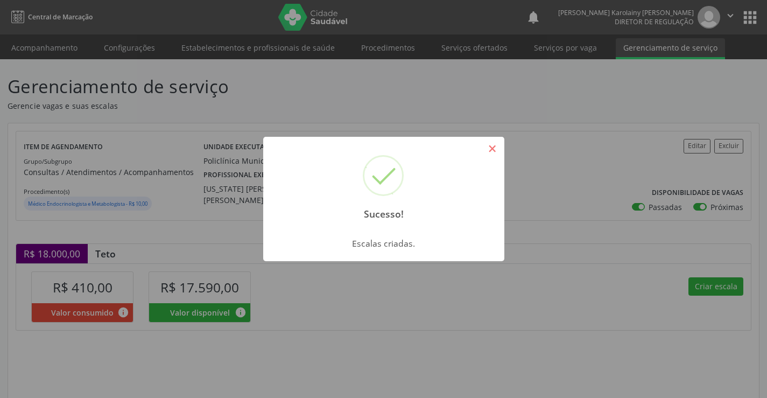
click at [486, 147] on button "×" at bounding box center [492, 148] width 18 height 18
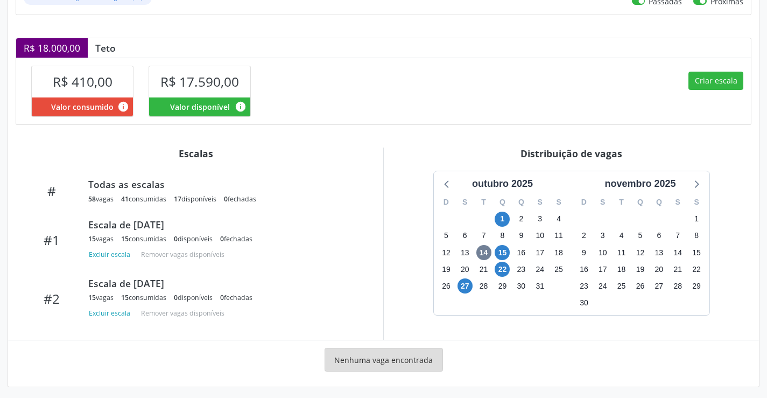
scroll to position [210, 0]
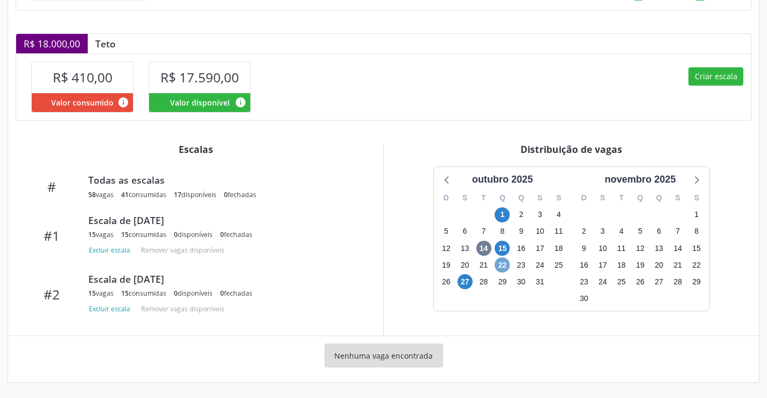
click at [500, 265] on span "22" at bounding box center [501, 264] width 15 height 15
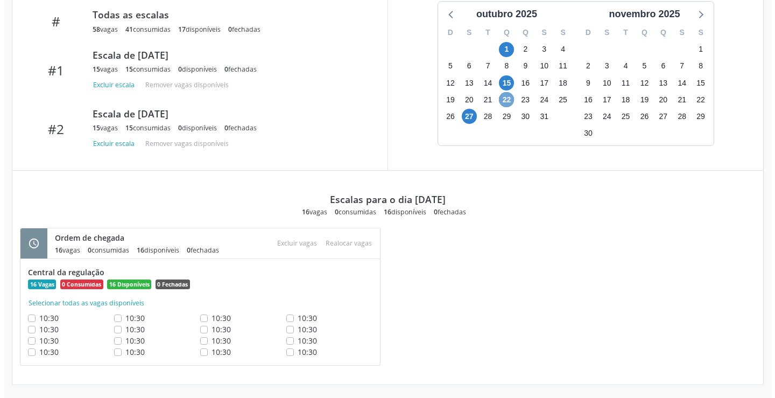
scroll to position [377, 0]
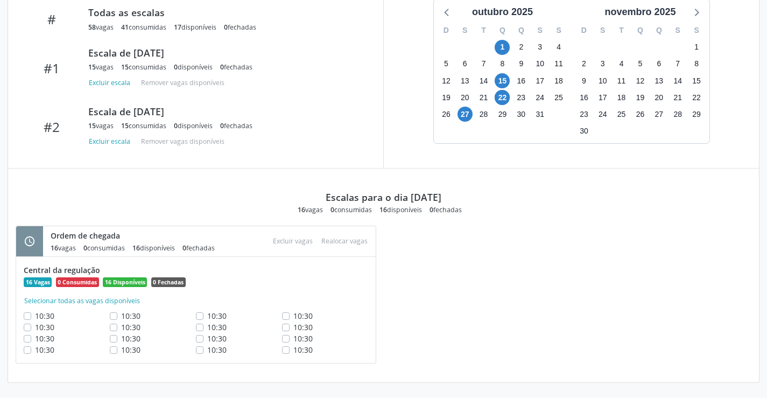
click at [293, 350] on label "10:30" at bounding box center [302, 349] width 19 height 11
click at [287, 350] on input "10:30" at bounding box center [286, 349] width 8 height 10
checkbox input "true"
click at [288, 241] on button "Excluir vagas" at bounding box center [292, 241] width 48 height 15
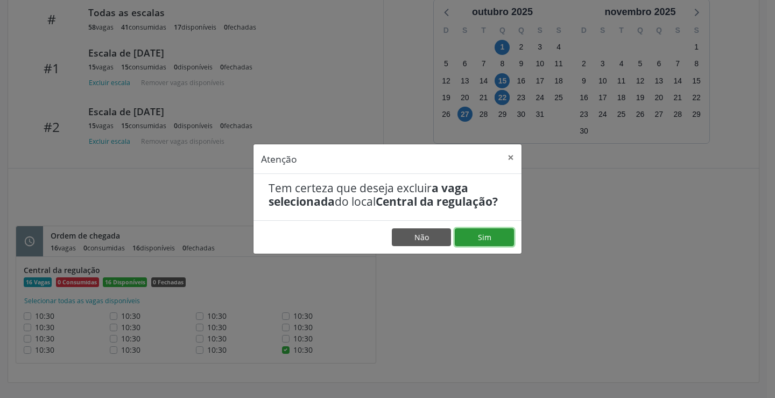
click at [501, 236] on button "Sim" at bounding box center [484, 237] width 59 height 18
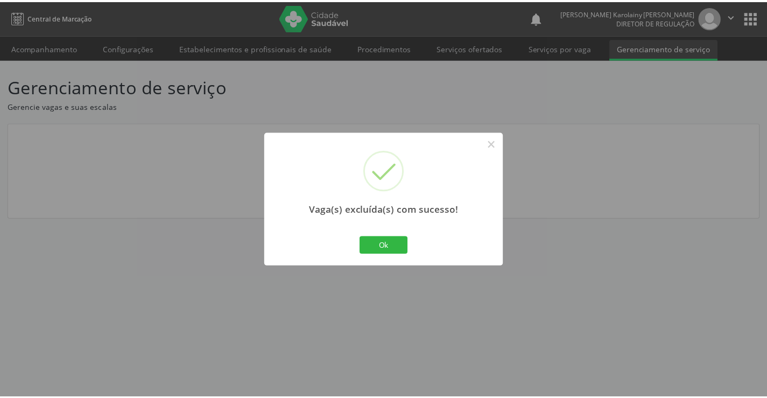
scroll to position [0, 0]
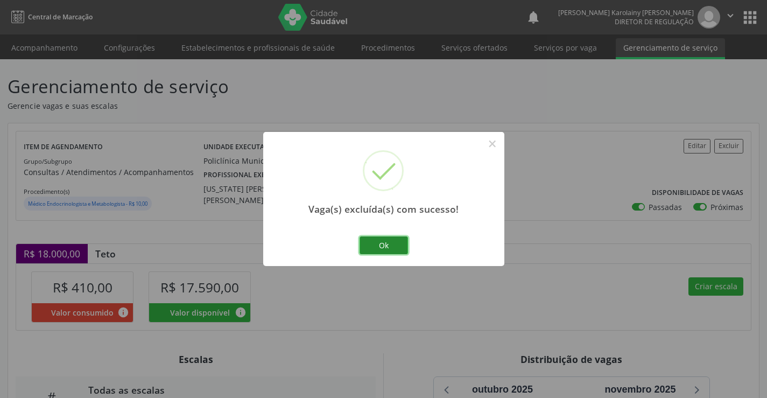
click at [396, 237] on button "Ok" at bounding box center [383, 245] width 48 height 18
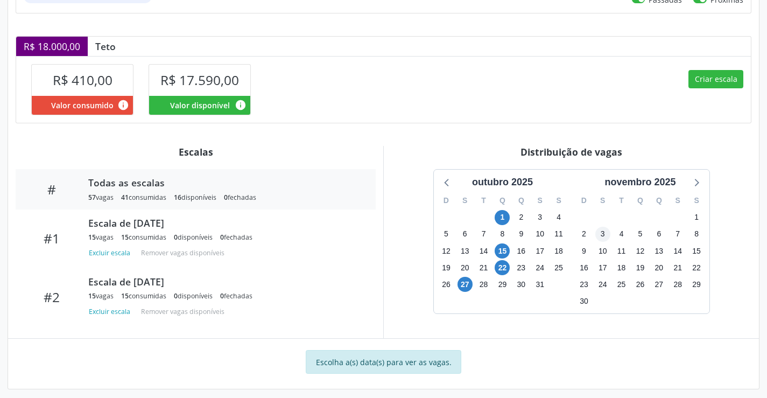
scroll to position [214, 0]
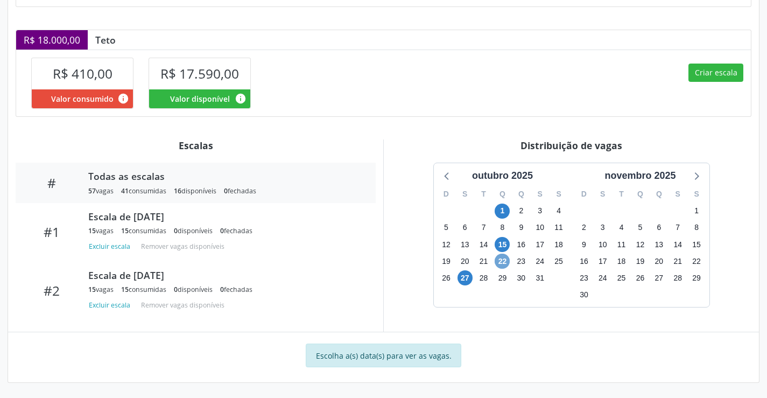
click at [509, 260] on span "22" at bounding box center [501, 260] width 15 height 15
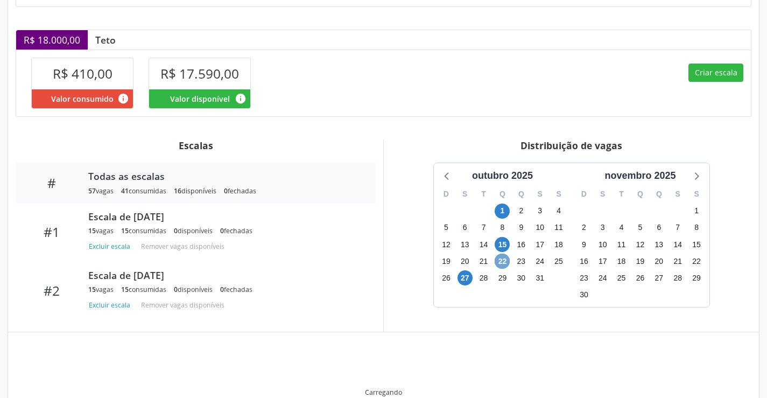
click at [509, 260] on span "22" at bounding box center [501, 260] width 15 height 15
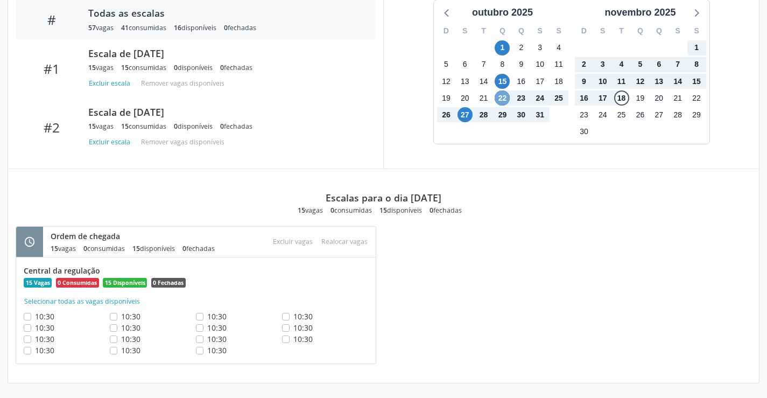
scroll to position [377, 0]
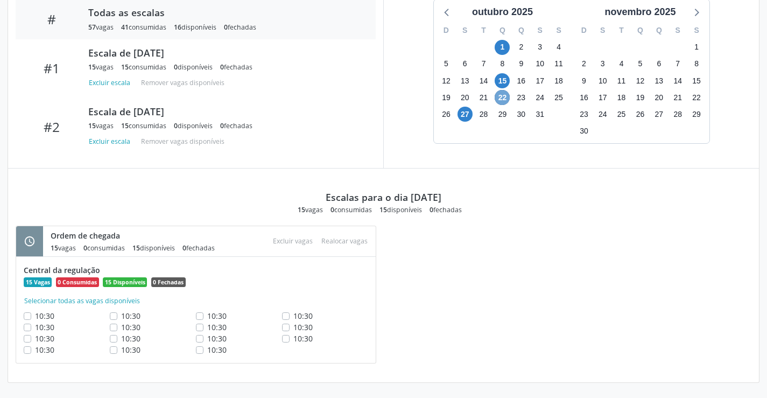
click at [505, 97] on span "22" at bounding box center [501, 97] width 15 height 15
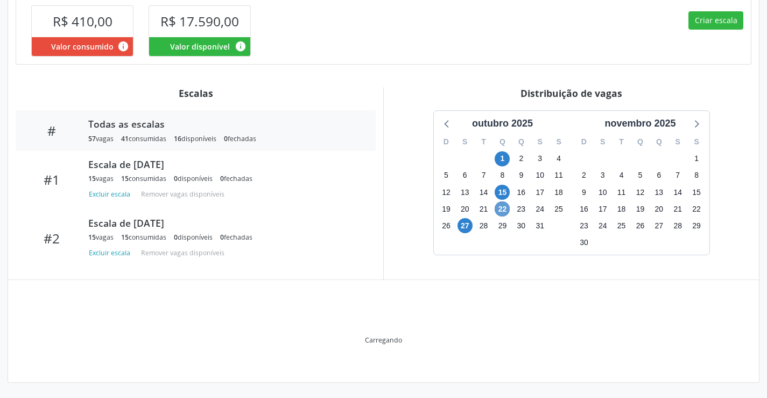
scroll to position [266, 0]
click at [505, 97] on div "Distribuição de vagas" at bounding box center [571, 93] width 360 height 12
click at [504, 193] on span "15" at bounding box center [501, 192] width 15 height 15
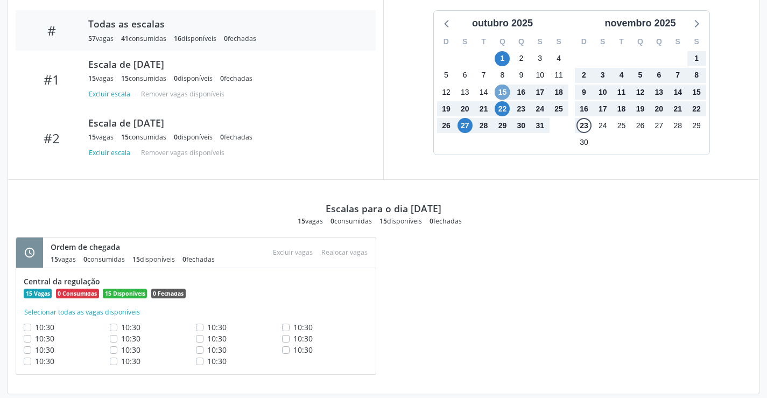
scroll to position [377, 0]
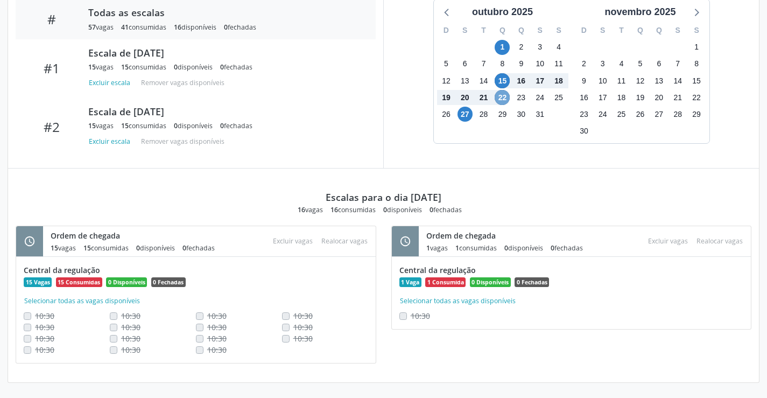
click at [503, 96] on span "22" at bounding box center [501, 97] width 15 height 15
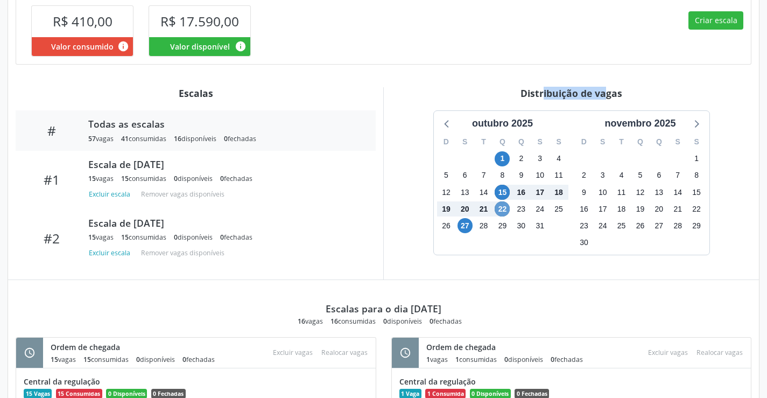
click at [503, 96] on div "Distribuição de vagas" at bounding box center [571, 93] width 360 height 12
click at [501, 161] on span "1" at bounding box center [501, 158] width 15 height 15
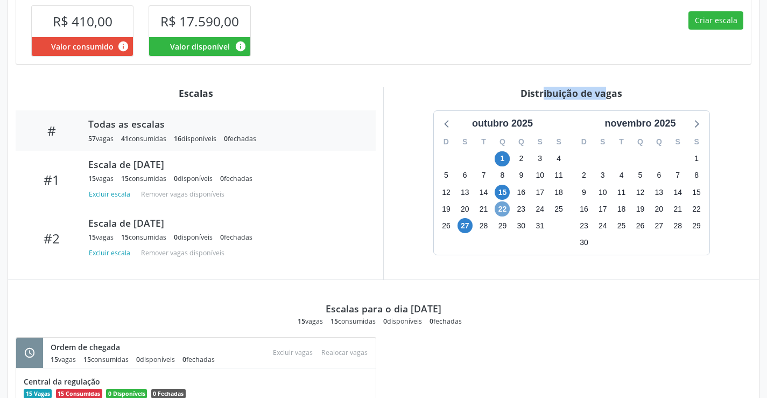
click at [500, 209] on span "22" at bounding box center [501, 208] width 15 height 15
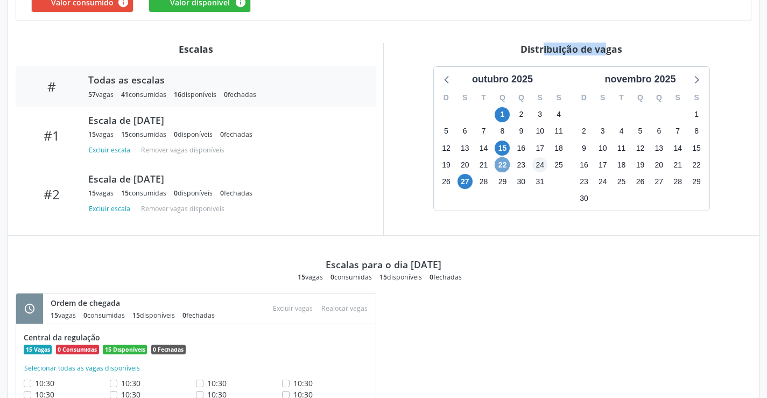
scroll to position [377, 0]
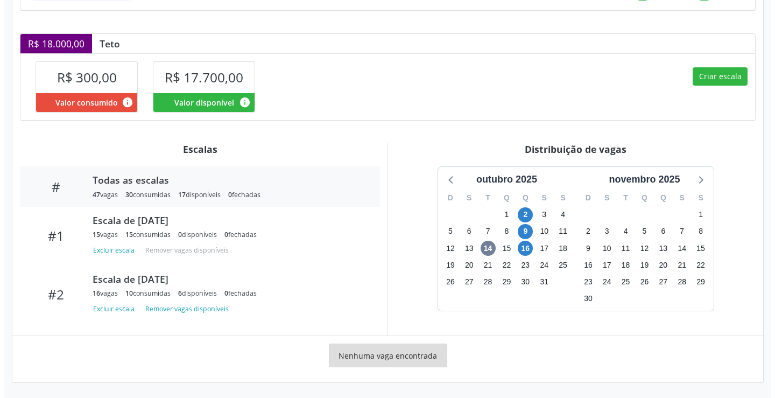
scroll to position [210, 0]
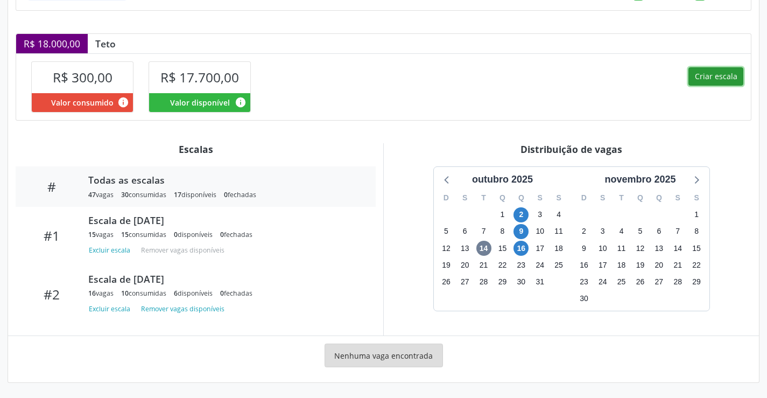
click at [712, 83] on button "Criar escala" at bounding box center [715, 76] width 55 height 18
select select "9"
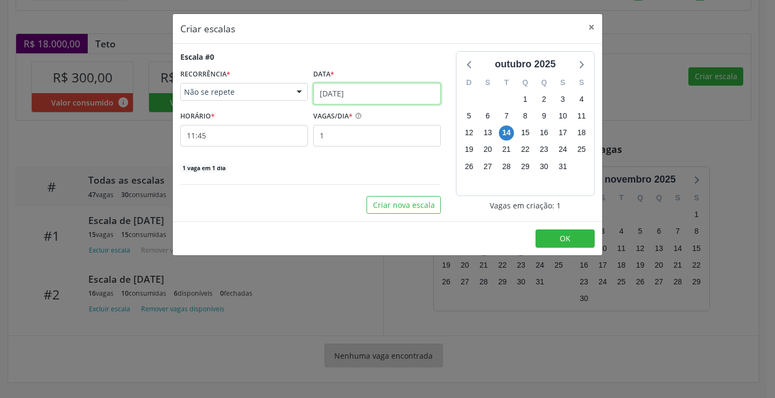
click at [365, 101] on input "[DATE]" at bounding box center [377, 94] width 128 height 22
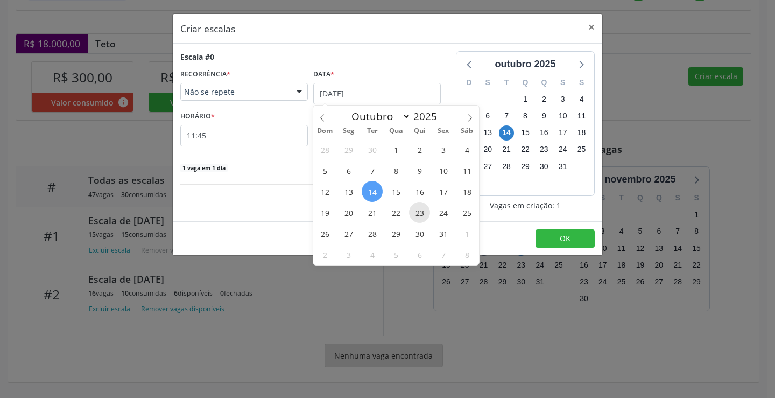
click at [420, 210] on span "23" at bounding box center [419, 212] width 21 height 21
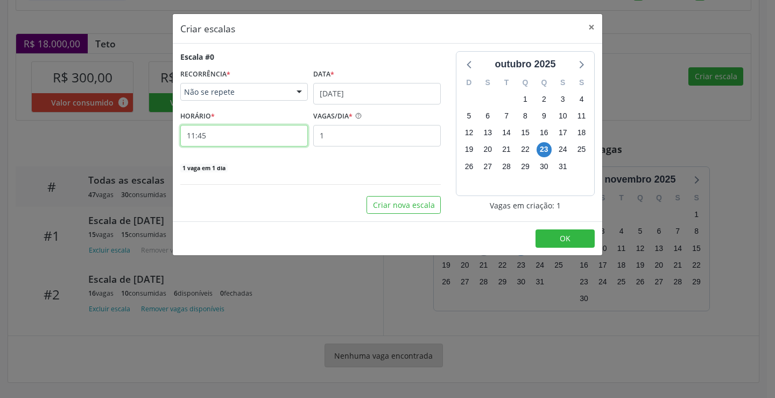
click at [253, 135] on input "11:45" at bounding box center [244, 136] width 128 height 22
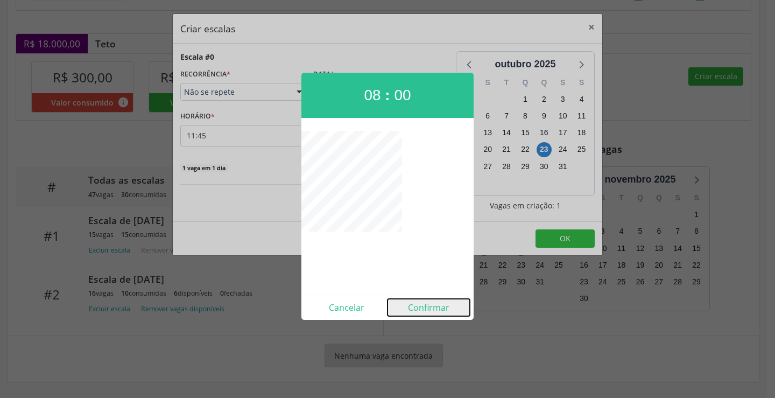
drag, startPoint x: 438, startPoint y: 311, endPoint x: 437, endPoint y: 299, distance: 12.4
click at [438, 310] on button "Confirmar" at bounding box center [428, 307] width 82 height 17
type input "08:00"
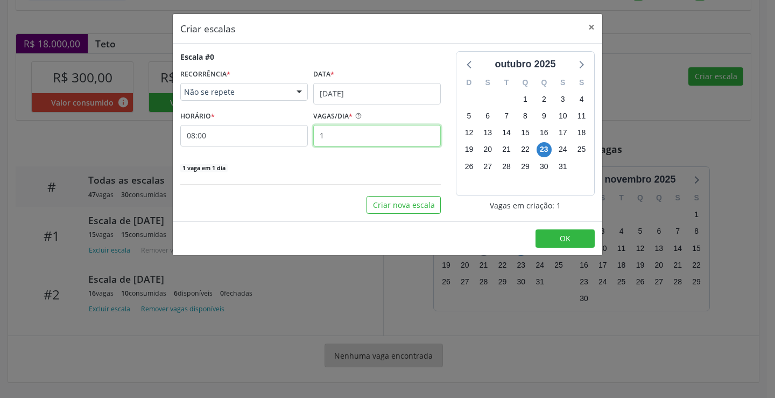
click at [391, 139] on input "1" at bounding box center [377, 136] width 128 height 22
type input "16"
click at [564, 242] on span "OK" at bounding box center [565, 238] width 11 height 10
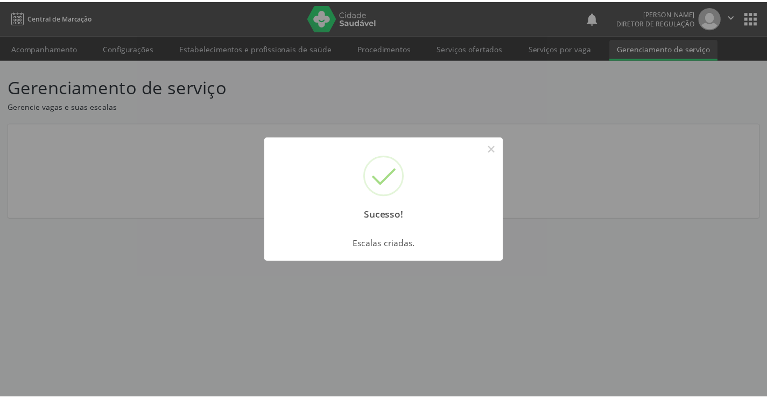
scroll to position [0, 0]
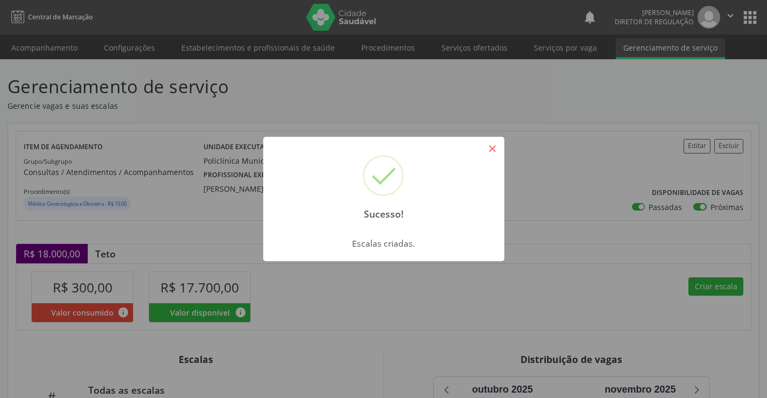
click at [488, 156] on button "×" at bounding box center [492, 148] width 18 height 18
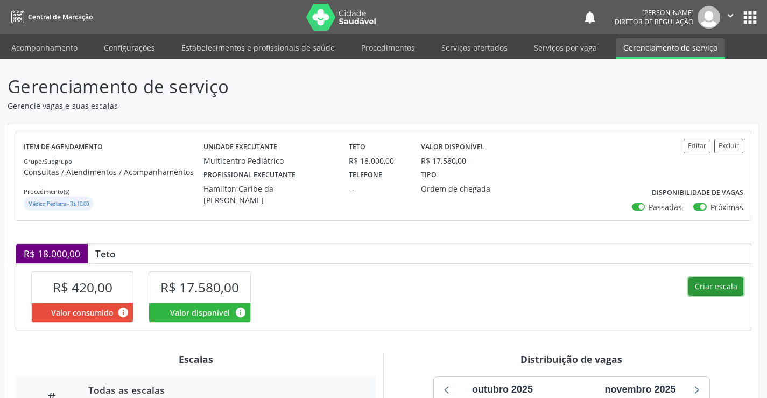
click at [705, 285] on button "Criar escala" at bounding box center [715, 286] width 55 height 18
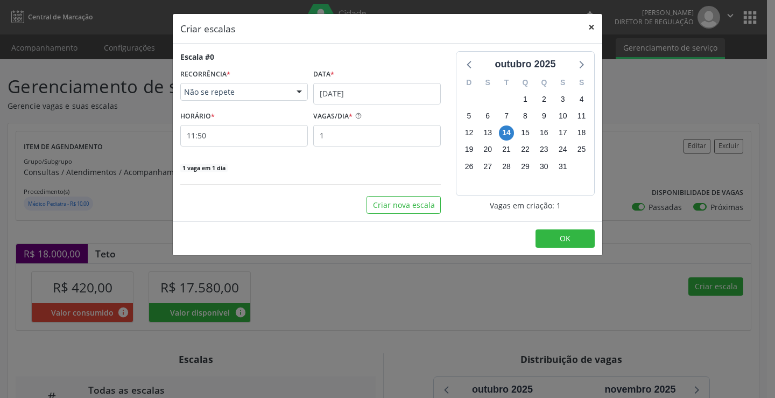
click at [590, 28] on button "×" at bounding box center [592, 27] width 22 height 26
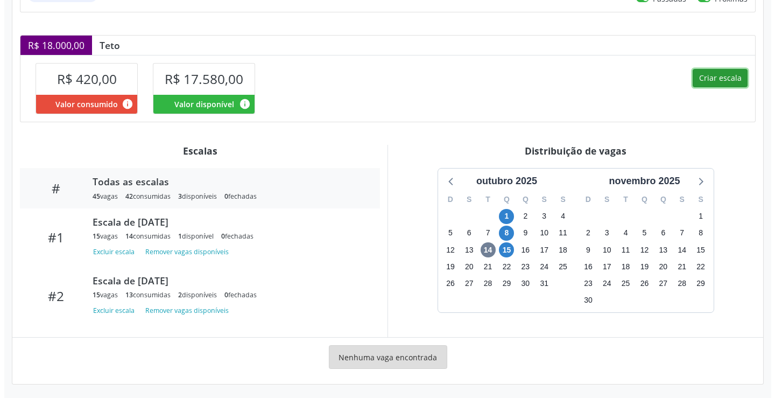
scroll to position [210, 0]
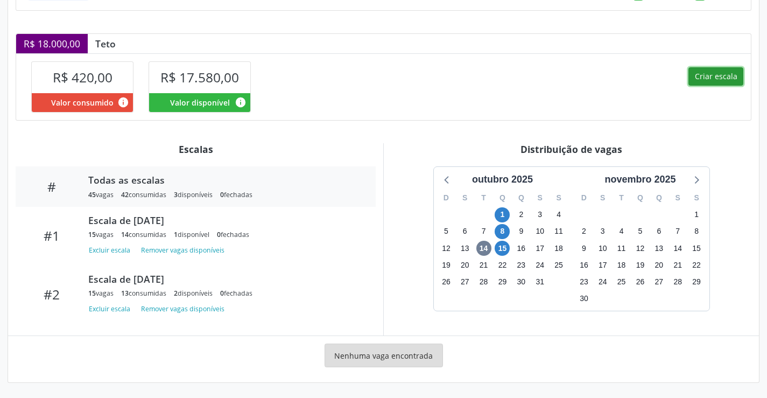
click at [708, 76] on button "Criar escala" at bounding box center [715, 76] width 55 height 18
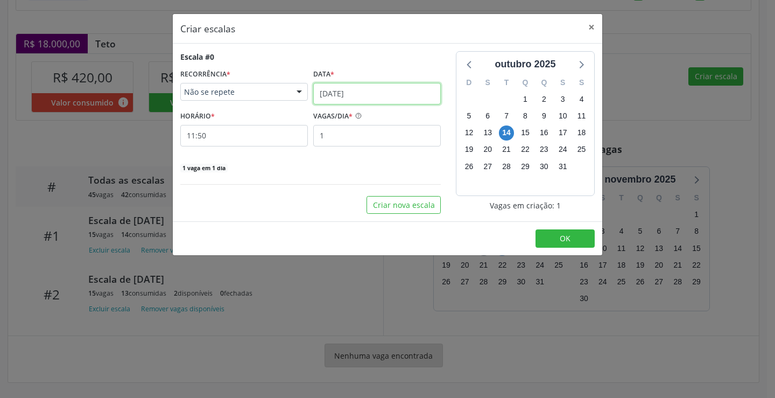
click at [357, 83] on input "[DATE]" at bounding box center [377, 94] width 128 height 22
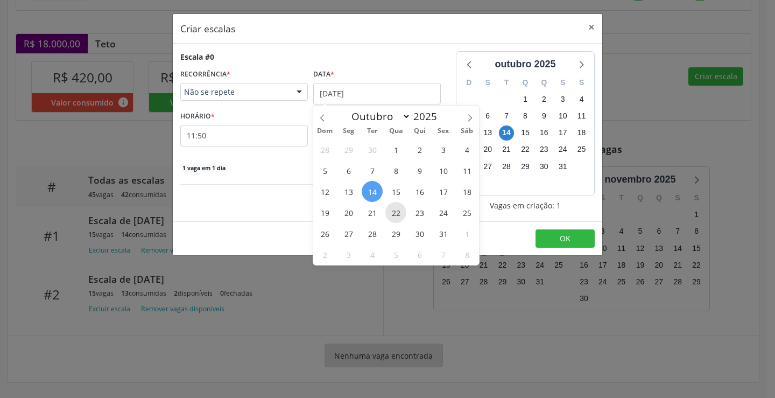
click at [401, 208] on span "22" at bounding box center [395, 212] width 21 height 21
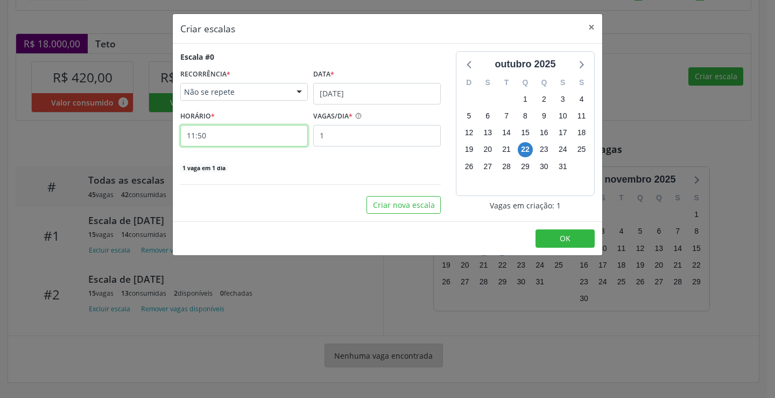
click at [273, 128] on input "11:50" at bounding box center [244, 136] width 128 height 22
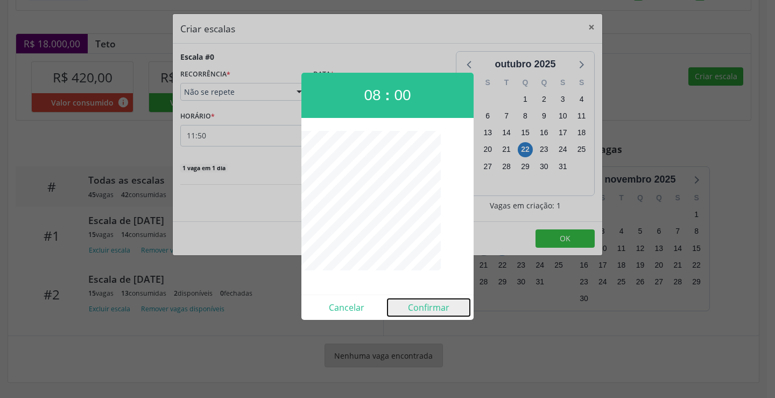
click at [415, 303] on button "Confirmar" at bounding box center [428, 307] width 82 height 17
type input "08:00"
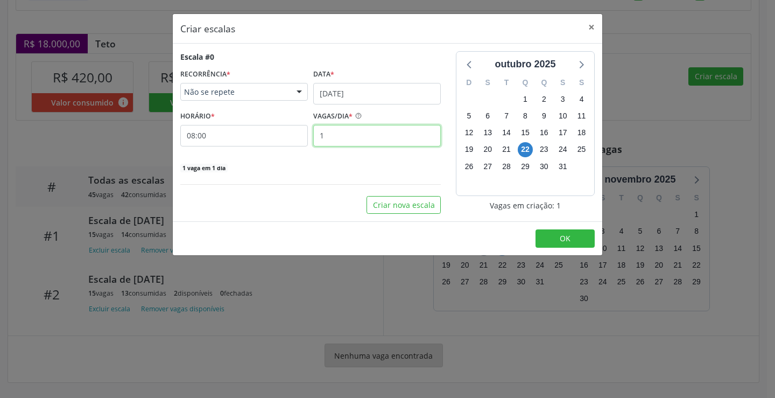
click at [349, 134] on input "1" at bounding box center [377, 136] width 128 height 22
type input "15"
click at [576, 236] on button "OK" at bounding box center [564, 238] width 59 height 18
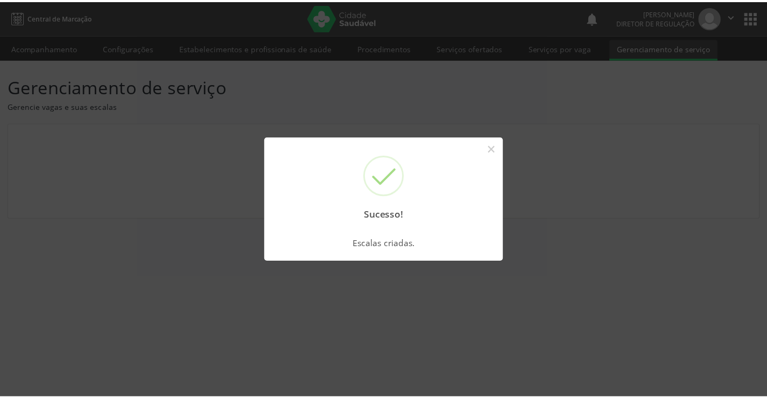
scroll to position [0, 0]
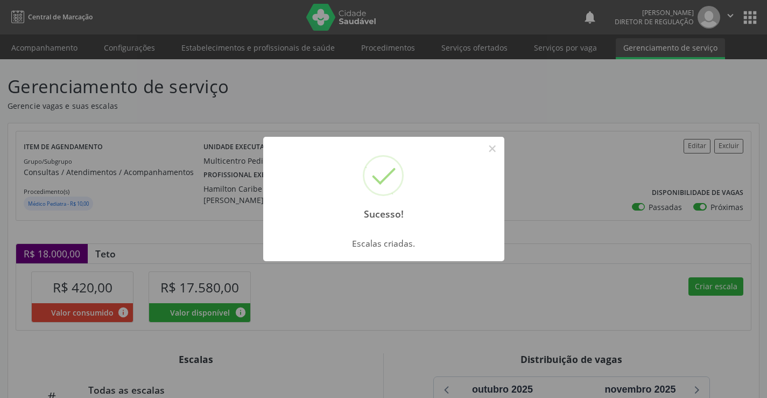
drag, startPoint x: 494, startPoint y: 152, endPoint x: 500, endPoint y: 136, distance: 17.2
click at [499, 150] on button "×" at bounding box center [492, 148] width 18 height 18
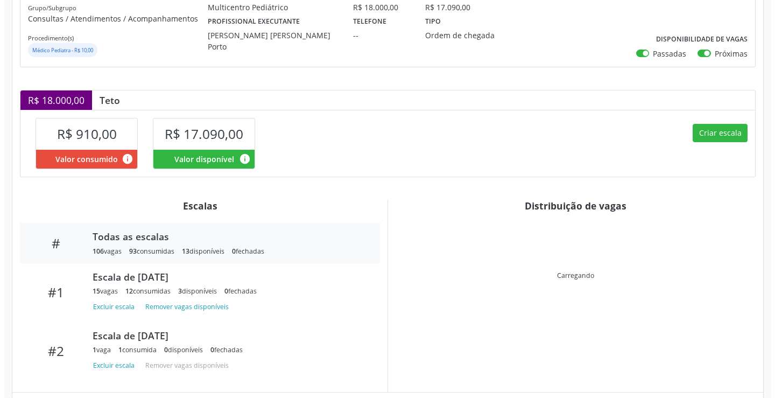
scroll to position [261, 0]
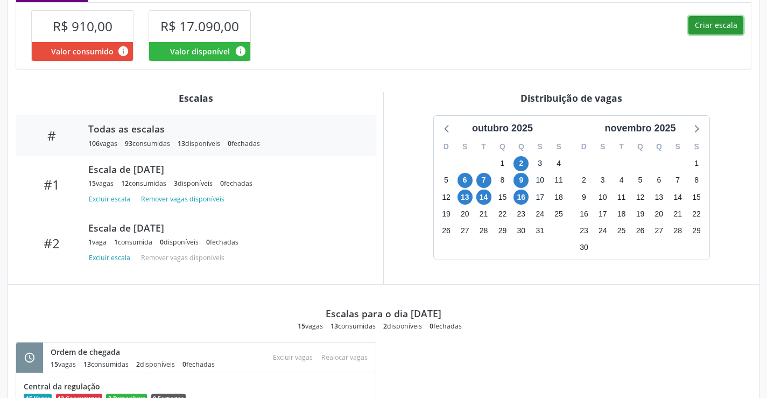
click at [726, 26] on button "Criar escala" at bounding box center [715, 25] width 55 height 18
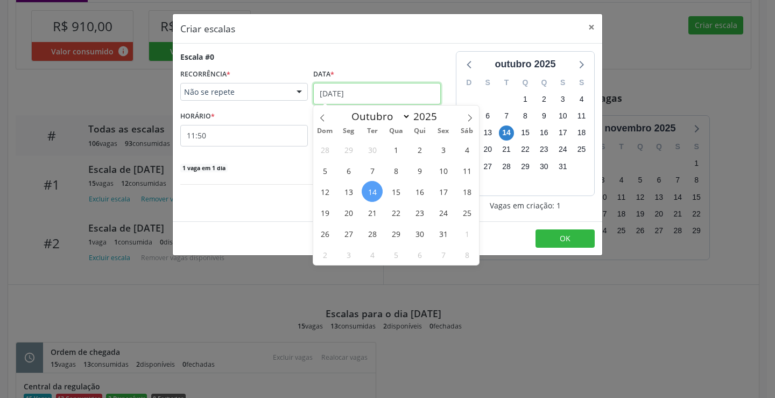
click at [355, 95] on input "[DATE]" at bounding box center [377, 94] width 128 height 22
click at [359, 215] on div "28 29 30 1 2 3 4 5 6 7 8 9 10 11 12 13 14 15 16 17 18 19 20 21 22 23 24 25 26 2…" at bounding box center [396, 202] width 166 height 126
click at [347, 207] on span "20" at bounding box center [348, 212] width 21 height 21
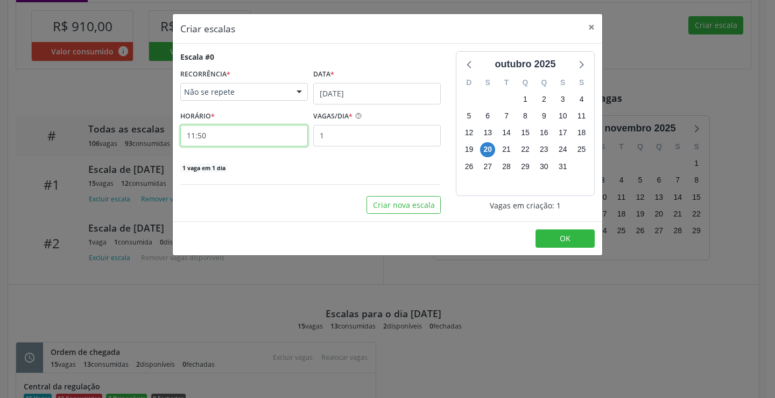
click at [246, 140] on input "11:50" at bounding box center [244, 136] width 128 height 22
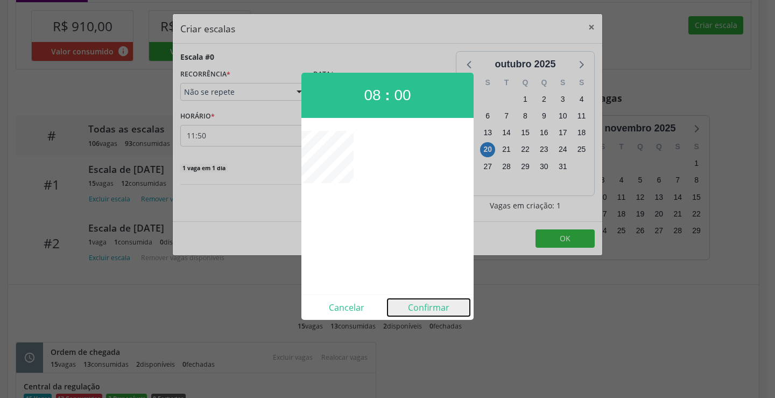
click at [428, 302] on button "Confirmar" at bounding box center [428, 307] width 82 height 17
type input "08:00"
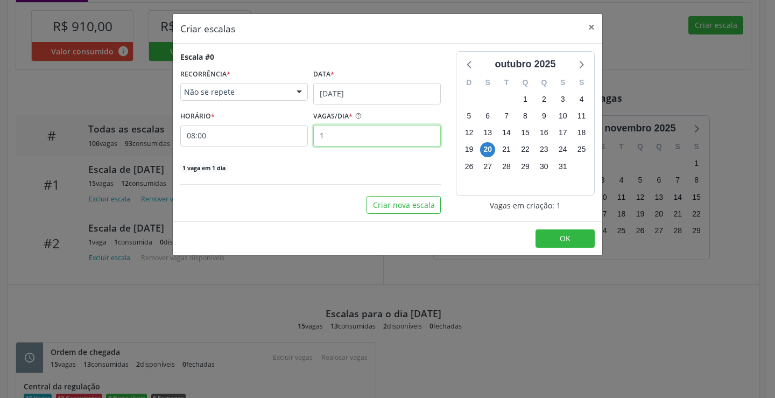
click at [389, 136] on input "1" at bounding box center [377, 136] width 128 height 22
type input "15"
click at [541, 239] on button "OK" at bounding box center [564, 238] width 59 height 18
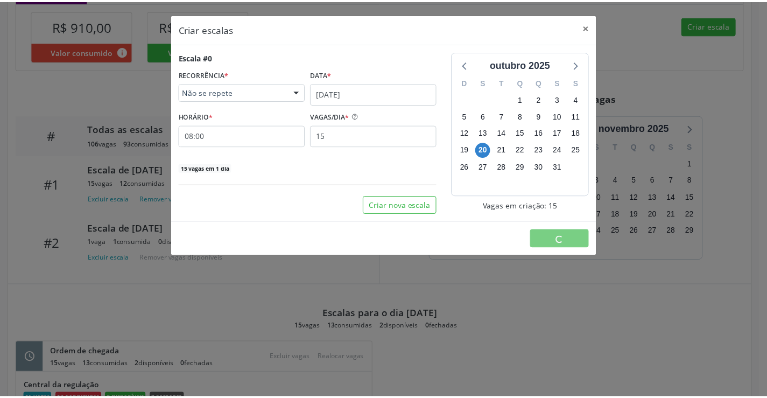
scroll to position [0, 0]
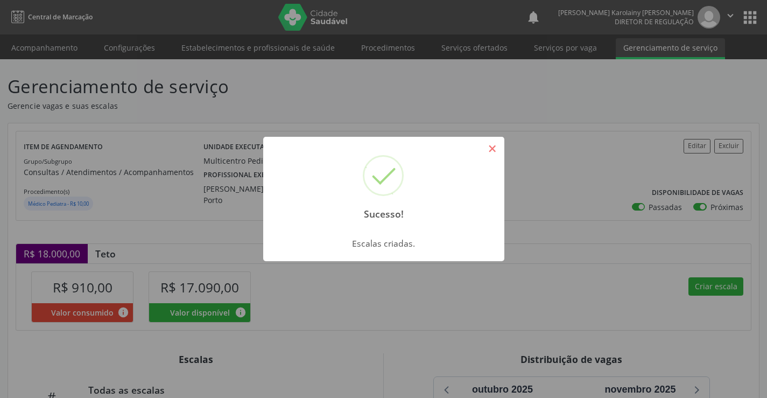
click at [485, 146] on button "×" at bounding box center [492, 148] width 18 height 18
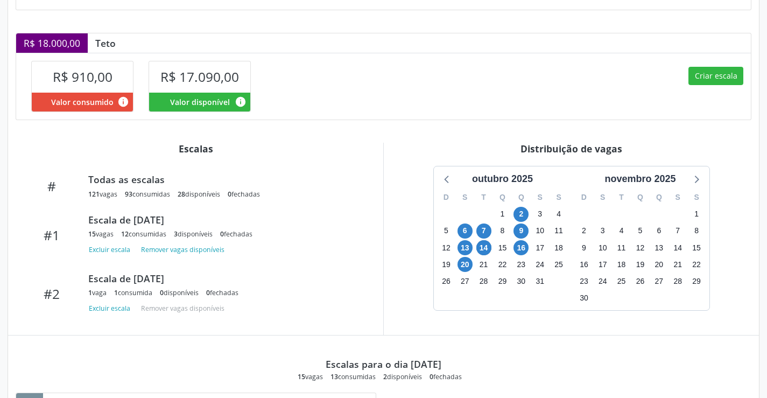
scroll to position [215, 0]
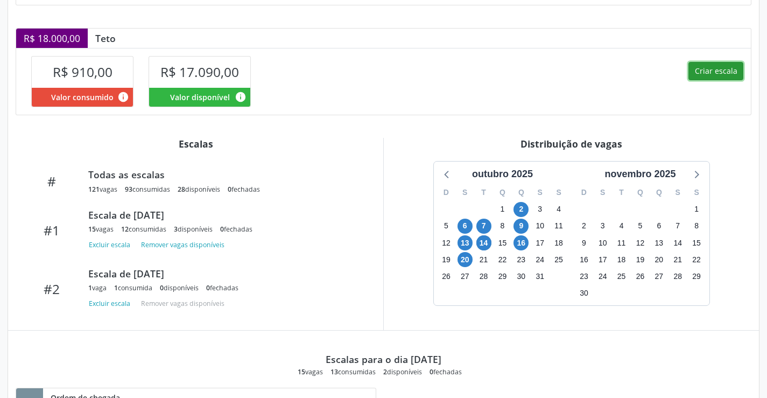
click at [717, 75] on button "Criar escala" at bounding box center [715, 71] width 55 height 18
select select "9"
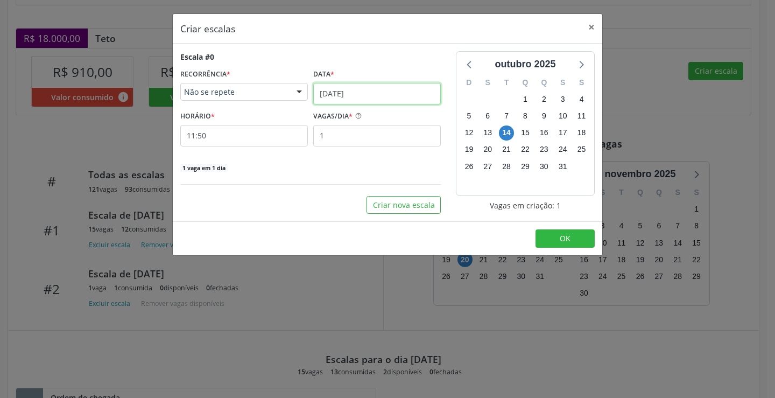
click at [352, 91] on input "[DATE]" at bounding box center [377, 94] width 128 height 22
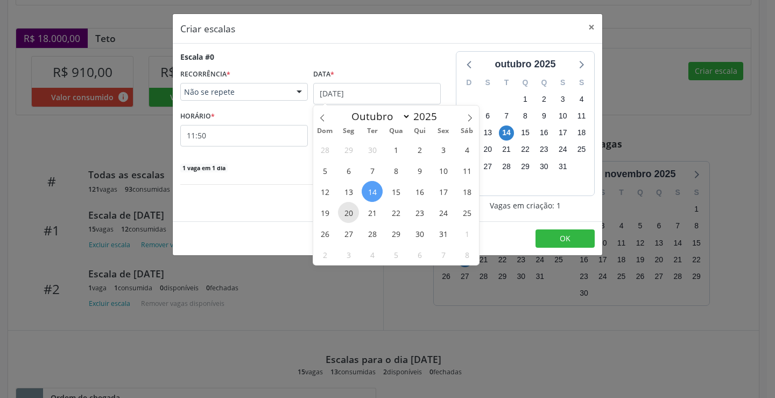
click at [349, 217] on span "20" at bounding box center [348, 212] width 21 height 21
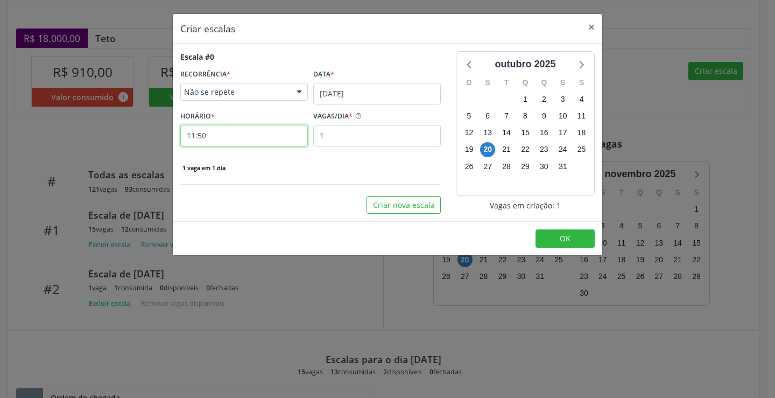
click at [269, 142] on input "11:50" at bounding box center [244, 136] width 128 height 22
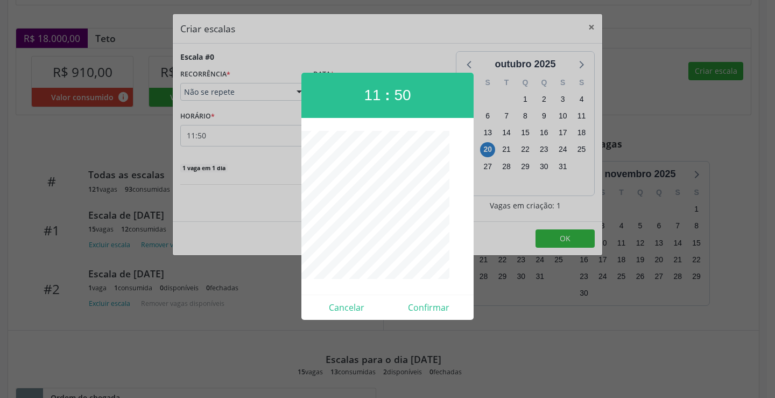
drag, startPoint x: 329, startPoint y: 319, endPoint x: 336, endPoint y: 317, distance: 7.3
click at [331, 319] on div "Cancelar Confirmar" at bounding box center [387, 306] width 172 height 25
click at [341, 314] on button "Cancelar" at bounding box center [346, 307] width 82 height 17
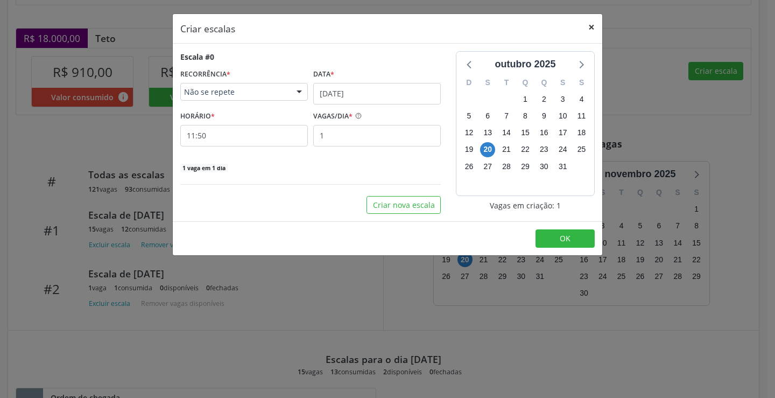
click at [591, 26] on button "×" at bounding box center [592, 27] width 22 height 26
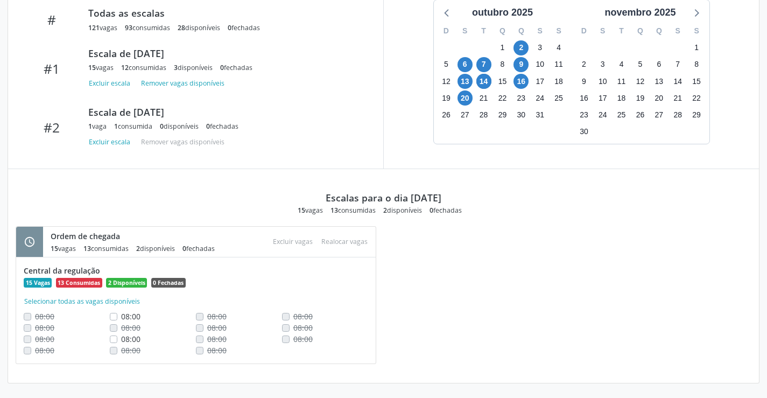
scroll to position [377, 0]
click at [471, 99] on span "20" at bounding box center [464, 97] width 15 height 15
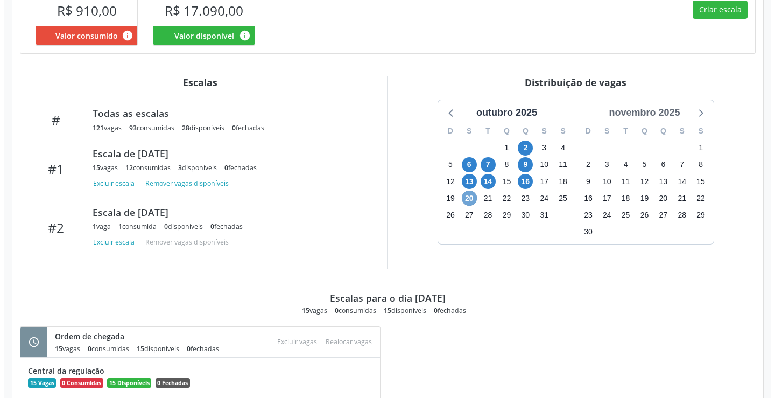
scroll to position [270, 0]
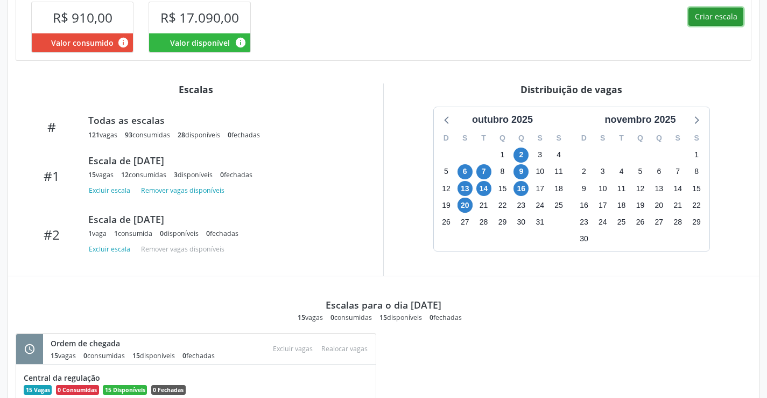
click at [708, 20] on button "Criar escala" at bounding box center [715, 17] width 55 height 18
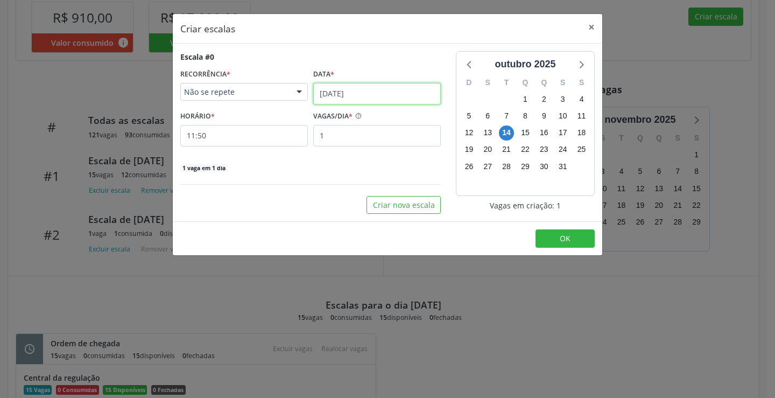
click at [363, 99] on input "[DATE]" at bounding box center [377, 94] width 128 height 22
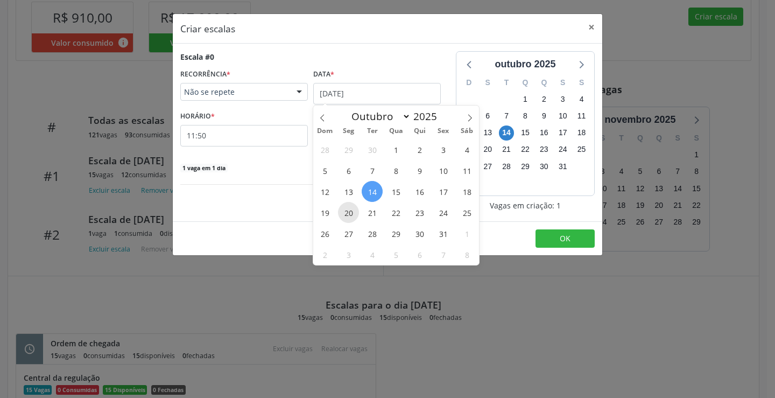
click at [356, 208] on span "20" at bounding box center [348, 212] width 21 height 21
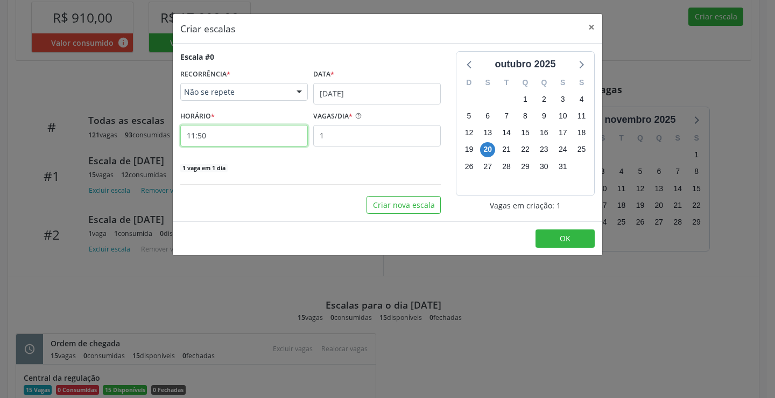
click at [258, 135] on input "11:50" at bounding box center [244, 136] width 128 height 22
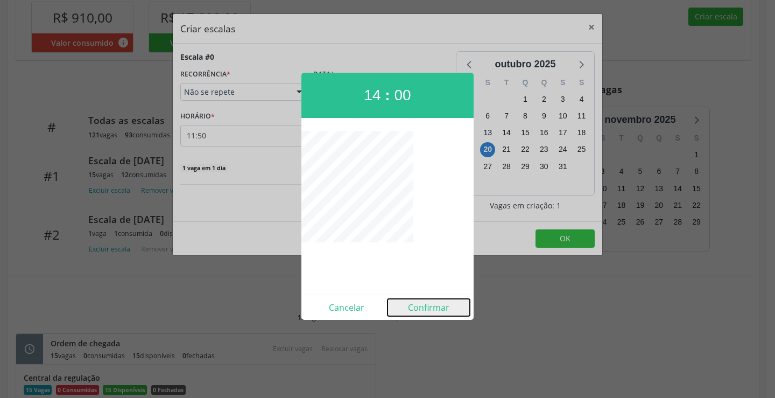
click at [427, 299] on button "Confirmar" at bounding box center [428, 307] width 82 height 17
type input "14:00"
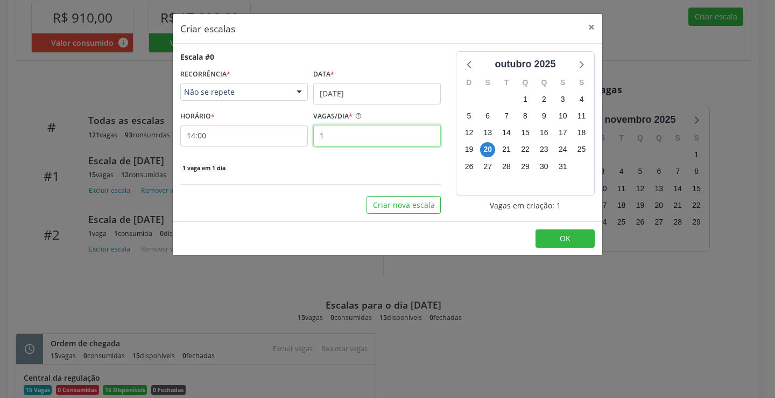
click at [365, 139] on input "1" at bounding box center [377, 136] width 128 height 22
type input "15"
click at [563, 244] on button "OK" at bounding box center [564, 238] width 59 height 18
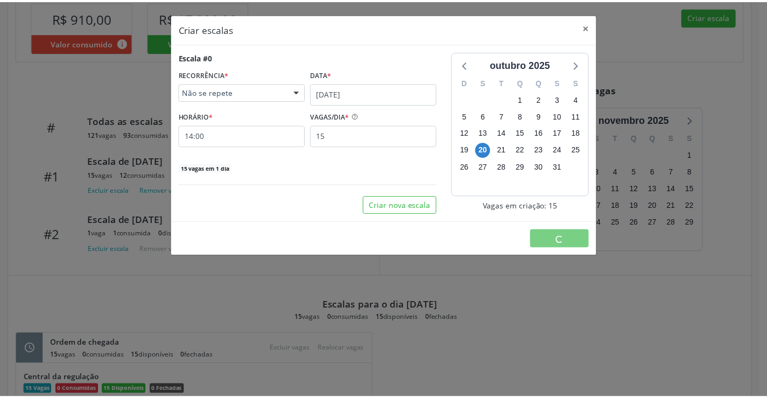
scroll to position [0, 0]
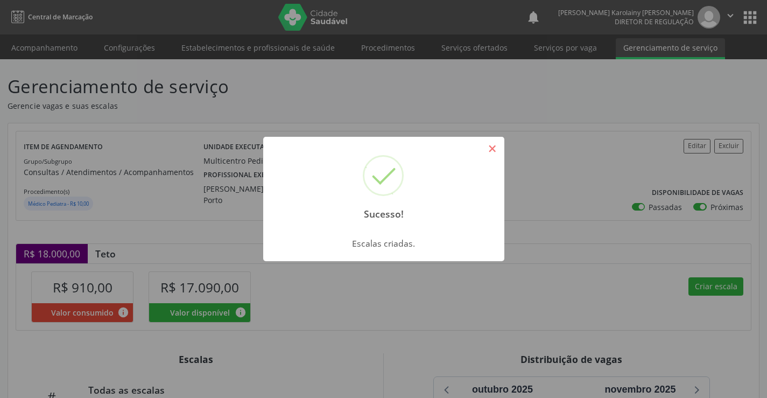
click at [493, 153] on button "×" at bounding box center [492, 148] width 18 height 18
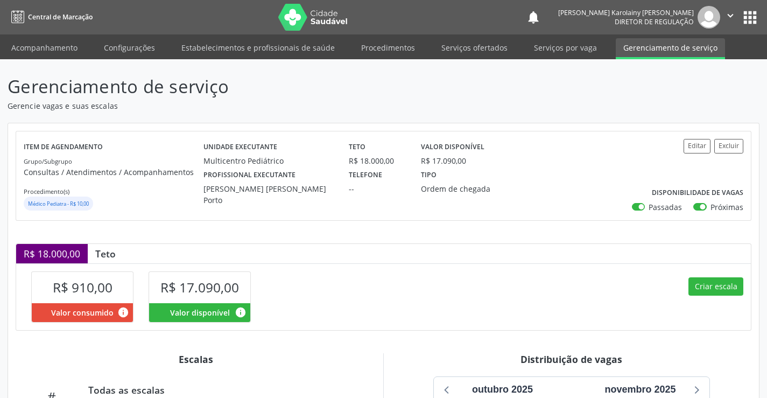
click at [744, 294] on div "Criar escala" at bounding box center [567, 296] width 367 height 66
click at [730, 291] on button "Criar escala" at bounding box center [715, 286] width 55 height 18
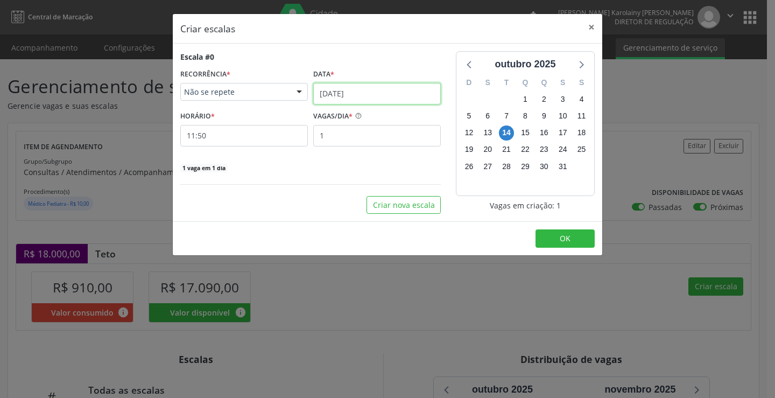
click at [349, 88] on input "[DATE]" at bounding box center [377, 94] width 128 height 22
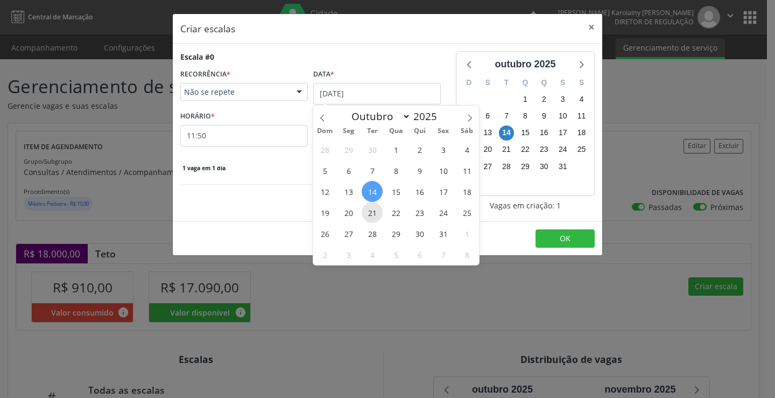
click at [371, 206] on span "21" at bounding box center [372, 212] width 21 height 21
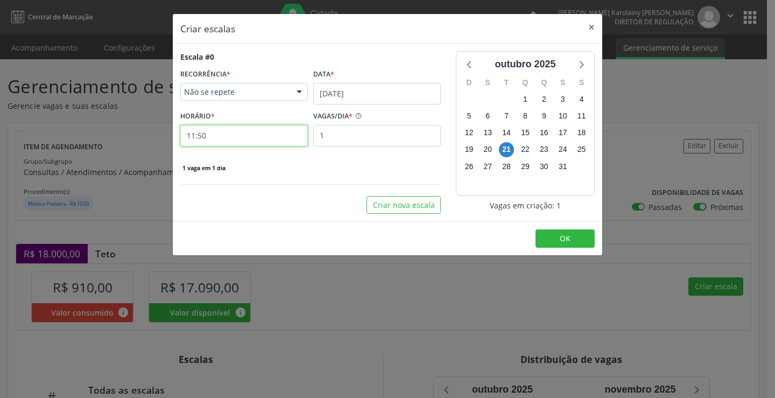
click at [270, 138] on input "11:50" at bounding box center [244, 136] width 128 height 22
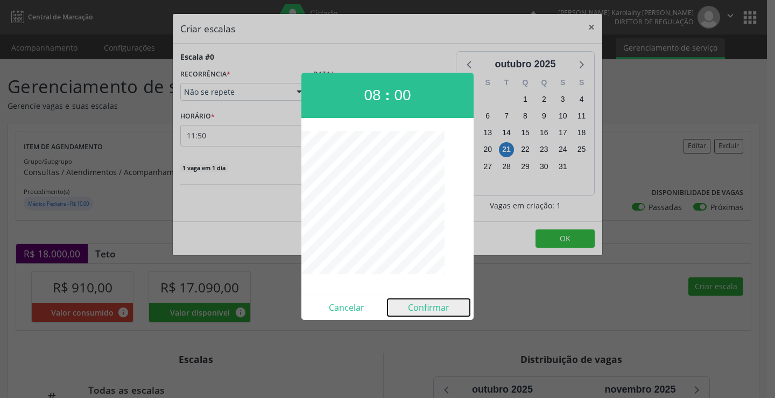
click at [414, 306] on button "Confirmar" at bounding box center [428, 307] width 82 height 17
type input "08:00"
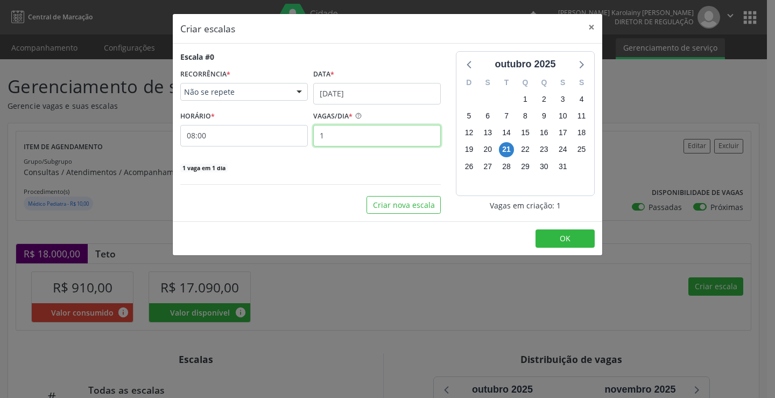
click at [349, 133] on input "1" at bounding box center [377, 136] width 128 height 22
type input "15"
click at [551, 235] on button "OK" at bounding box center [564, 238] width 59 height 18
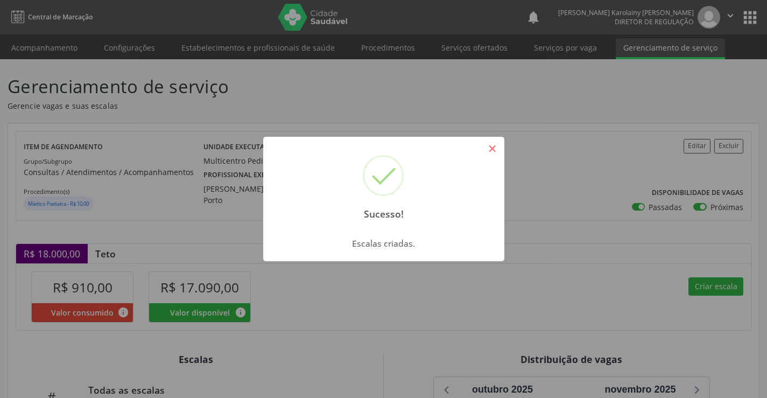
click at [484, 147] on button "×" at bounding box center [492, 148] width 18 height 18
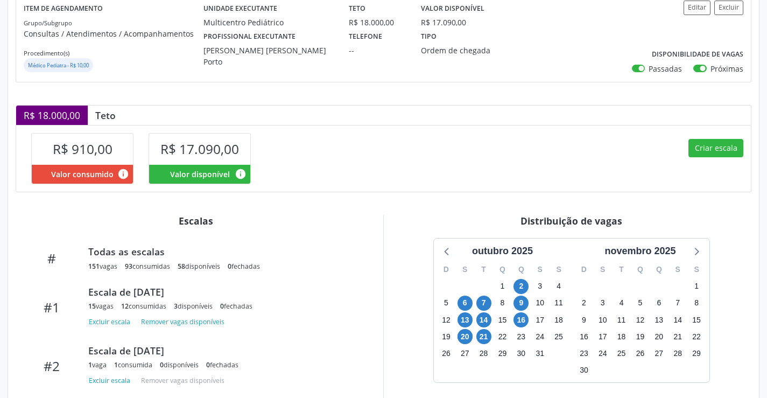
scroll to position [108, 0]
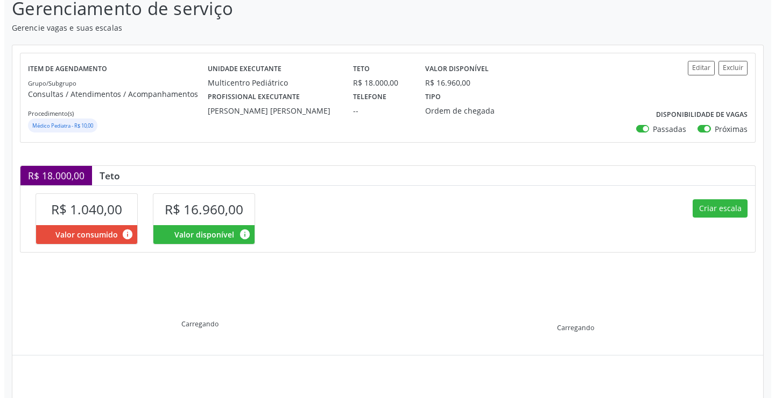
scroll to position [153, 0]
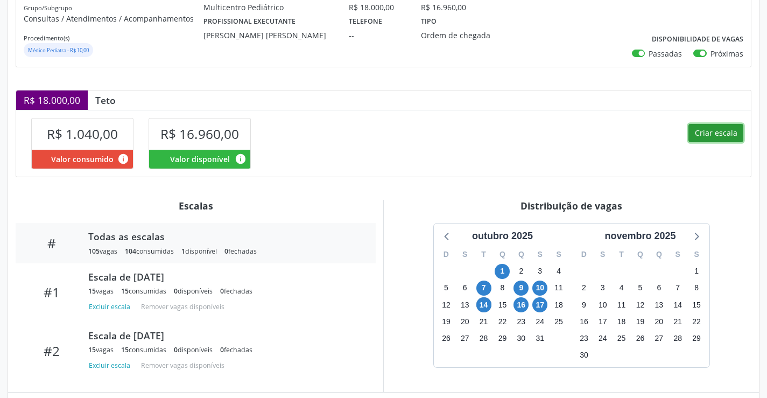
click at [706, 138] on button "Criar escala" at bounding box center [715, 133] width 55 height 18
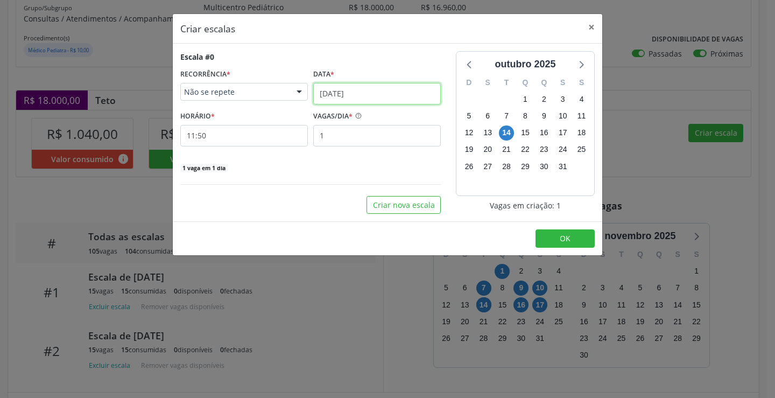
click at [333, 94] on input "[DATE]" at bounding box center [377, 94] width 128 height 22
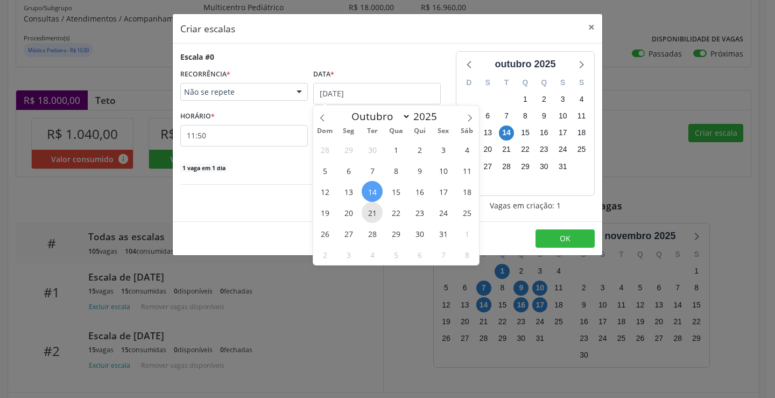
click at [376, 213] on span "21" at bounding box center [372, 212] width 21 height 21
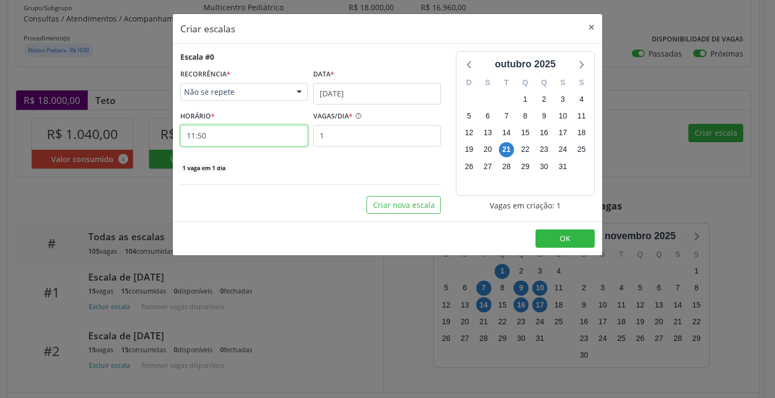
click at [287, 144] on input "11:50" at bounding box center [244, 136] width 128 height 22
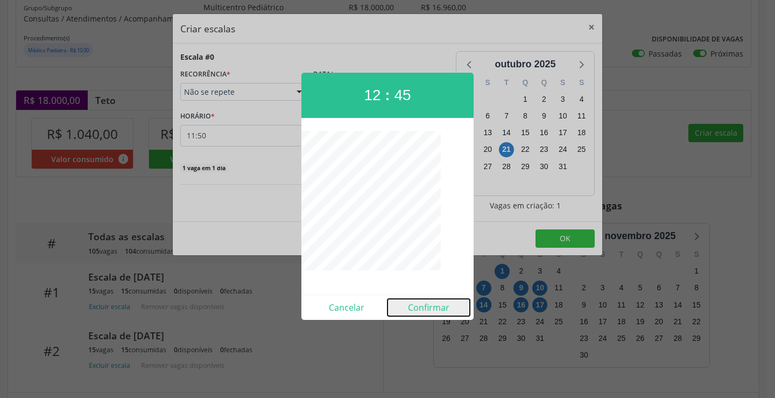
click at [426, 306] on button "Confirmar" at bounding box center [428, 307] width 82 height 17
type input "12:45"
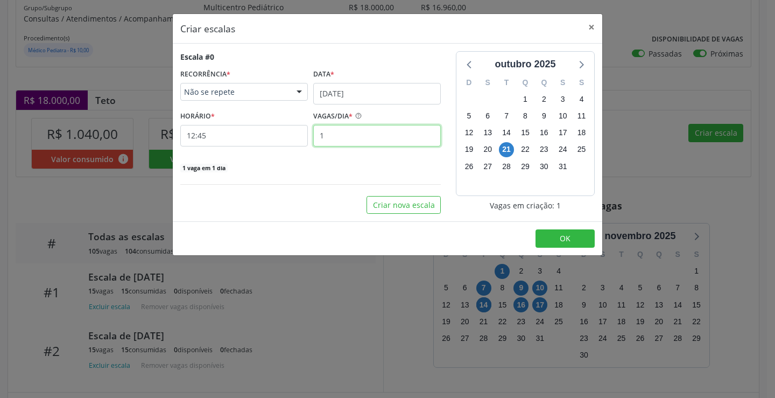
click at [387, 130] on input "1" at bounding box center [377, 136] width 128 height 22
type input "15"
click at [543, 241] on button "OK" at bounding box center [564, 238] width 59 height 18
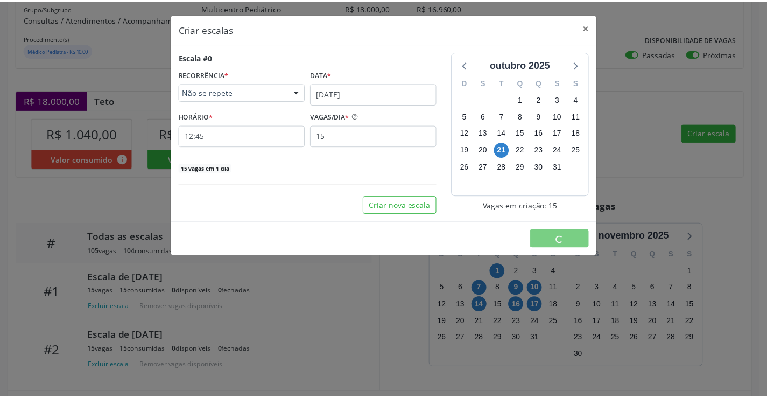
scroll to position [0, 0]
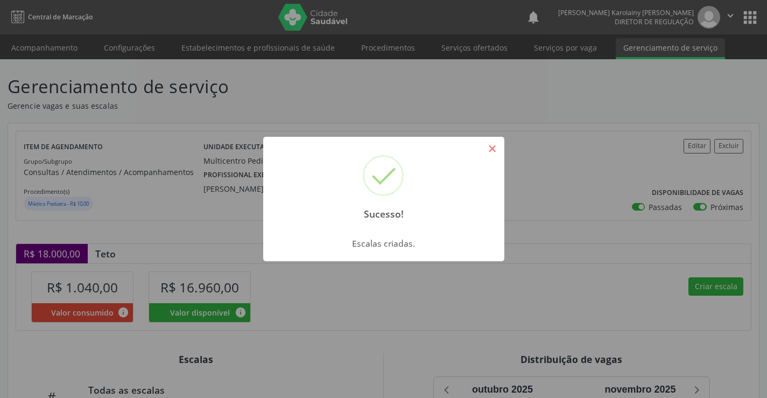
click at [489, 146] on button "×" at bounding box center [492, 148] width 18 height 18
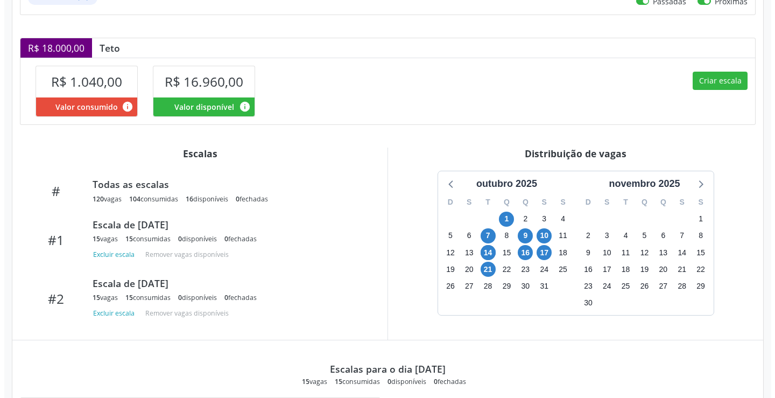
scroll to position [215, 0]
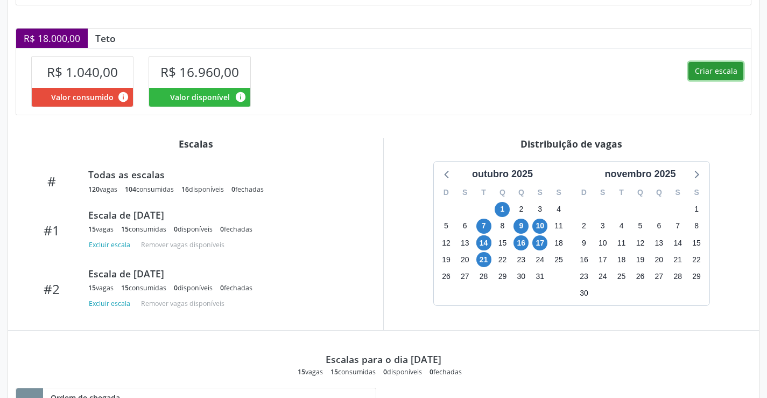
click at [711, 74] on button "Criar escala" at bounding box center [715, 71] width 55 height 18
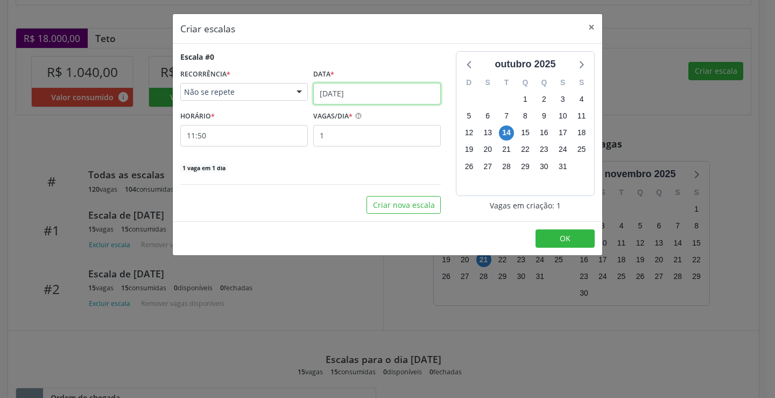
click at [361, 93] on input "[DATE]" at bounding box center [377, 94] width 128 height 22
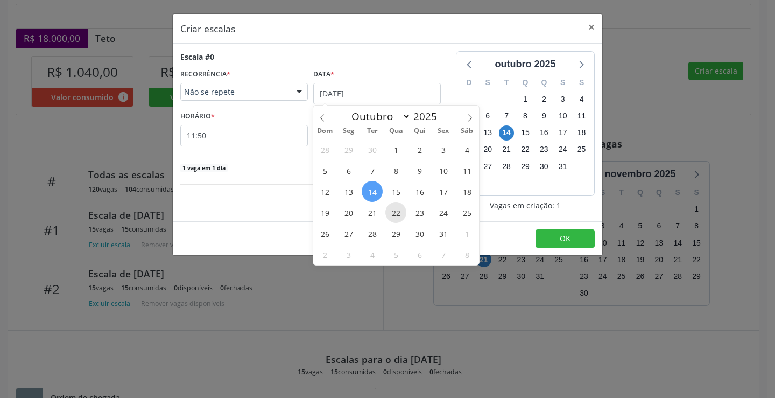
click at [400, 206] on span "22" at bounding box center [395, 212] width 21 height 21
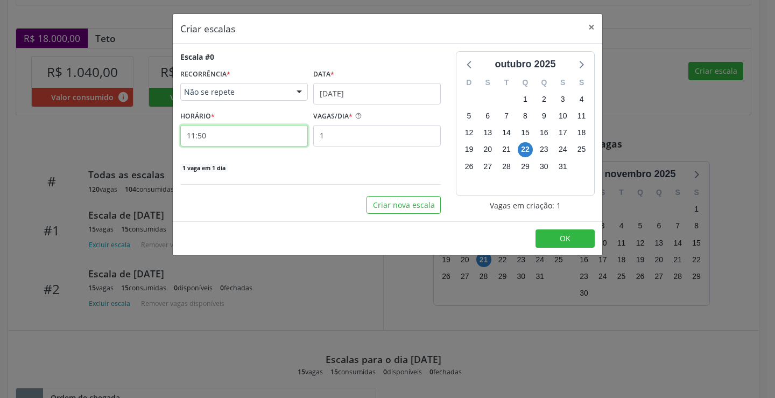
click at [271, 131] on input "11:50" at bounding box center [244, 136] width 128 height 22
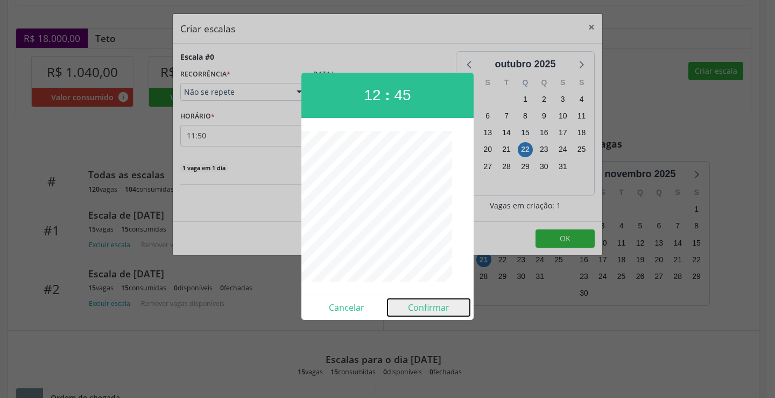
drag, startPoint x: 418, startPoint y: 303, endPoint x: 380, endPoint y: 200, distance: 110.1
click at [419, 303] on button "Confirmar" at bounding box center [428, 307] width 82 height 17
type input "12:45"
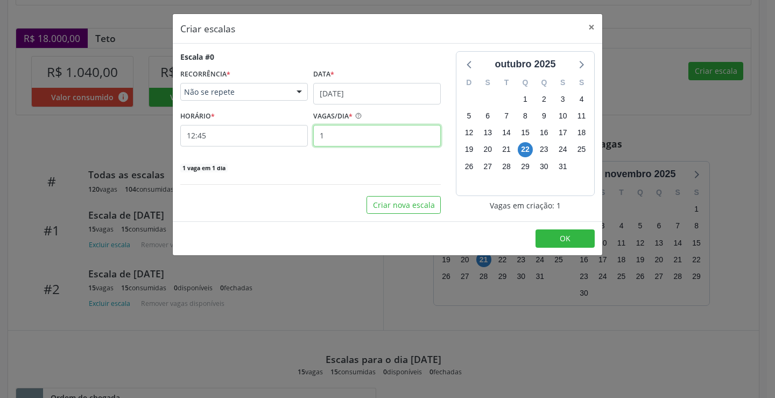
click at [363, 135] on input "1" at bounding box center [377, 136] width 128 height 22
type input "15"
click at [536, 232] on button "OK" at bounding box center [564, 238] width 59 height 18
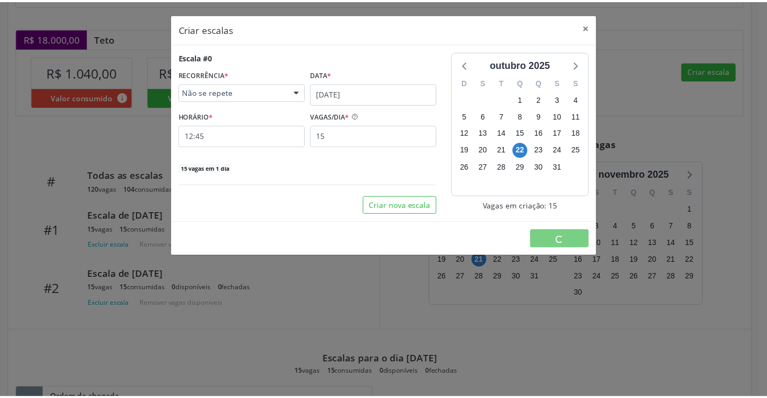
scroll to position [0, 0]
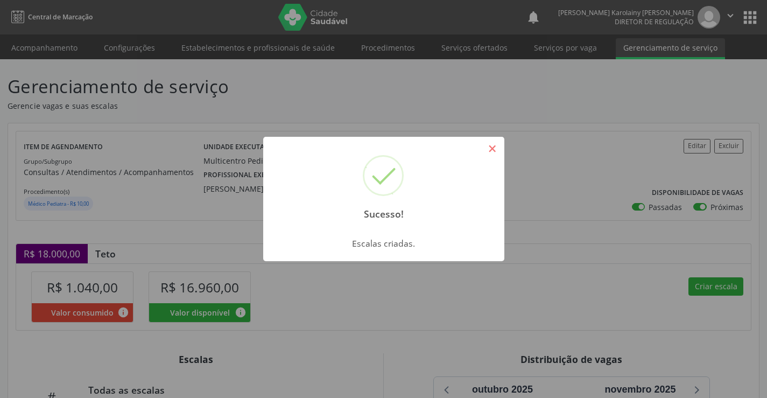
click at [491, 143] on button "×" at bounding box center [492, 148] width 18 height 18
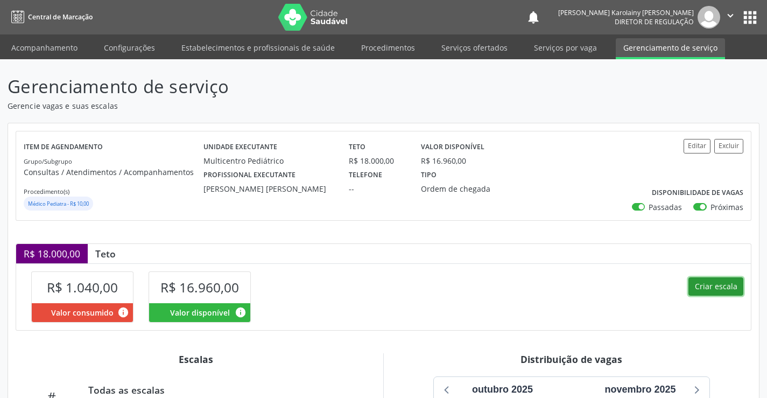
click at [729, 294] on button "Criar escala" at bounding box center [715, 286] width 55 height 18
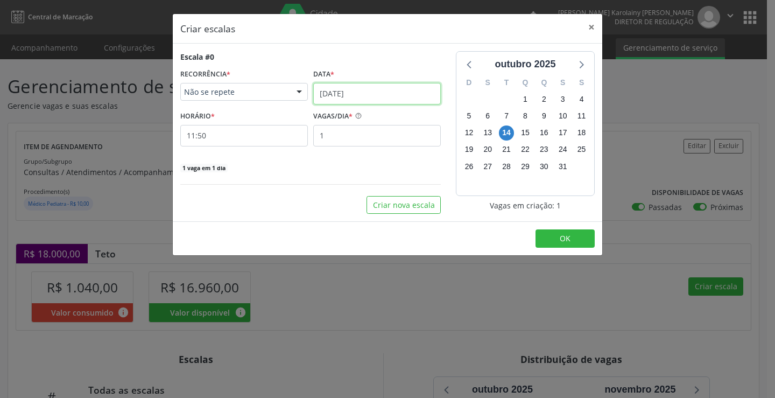
click at [381, 93] on input "[DATE]" at bounding box center [377, 94] width 128 height 22
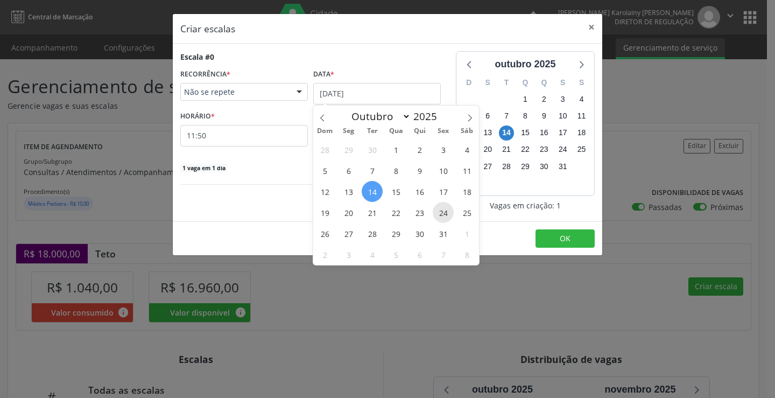
click at [441, 213] on span "24" at bounding box center [443, 212] width 21 height 21
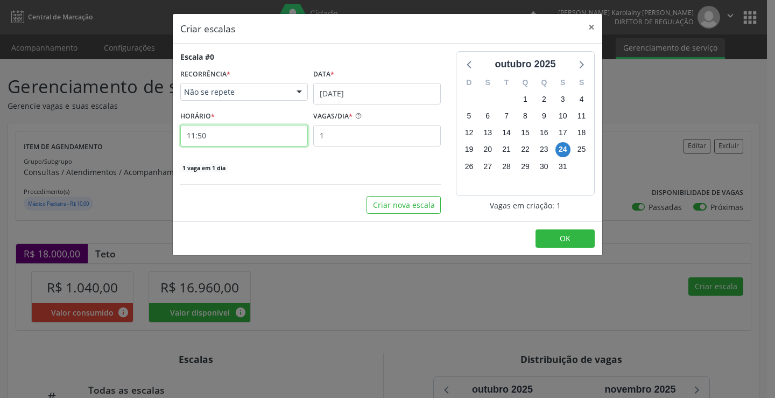
click at [267, 140] on input "11:50" at bounding box center [244, 136] width 128 height 22
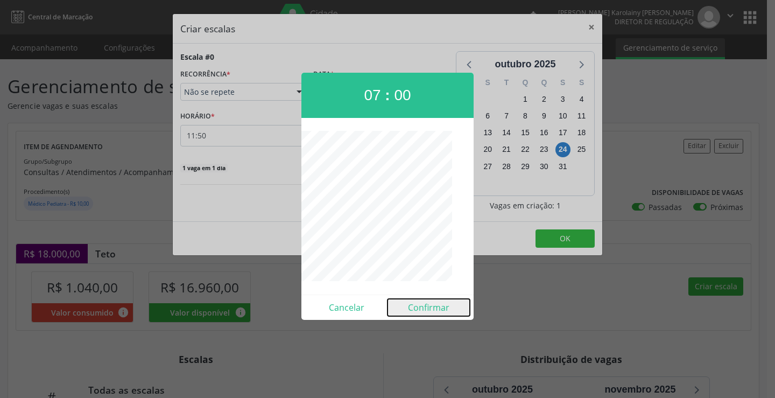
click at [426, 308] on button "Confirmar" at bounding box center [428, 307] width 82 height 17
type input "07:00"
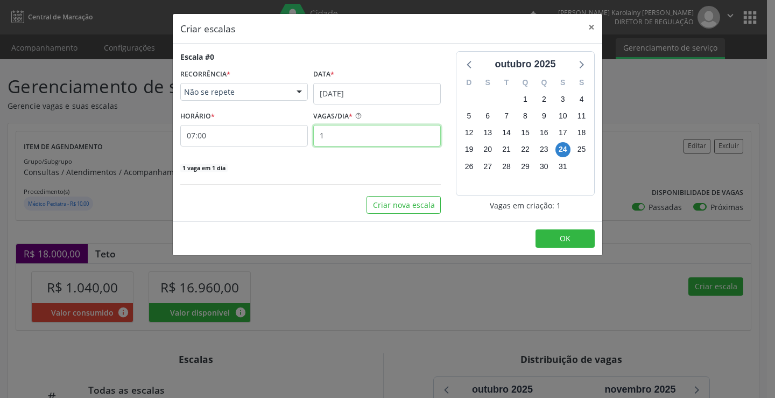
click at [351, 136] on input "1" at bounding box center [377, 136] width 128 height 22
type input "15"
click at [543, 238] on button "OK" at bounding box center [564, 238] width 59 height 18
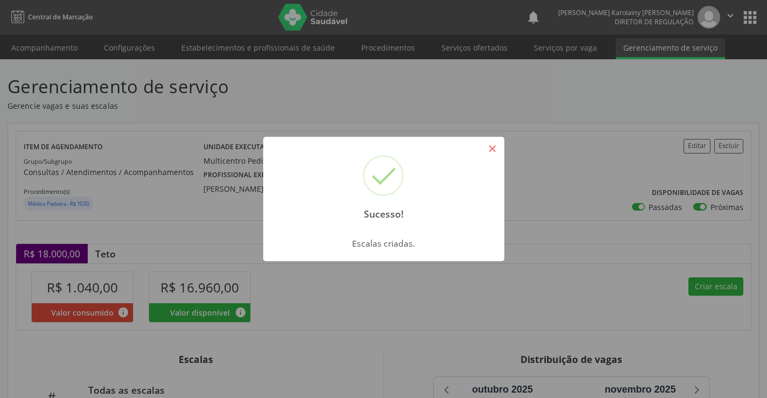
click at [494, 154] on button "×" at bounding box center [492, 148] width 18 height 18
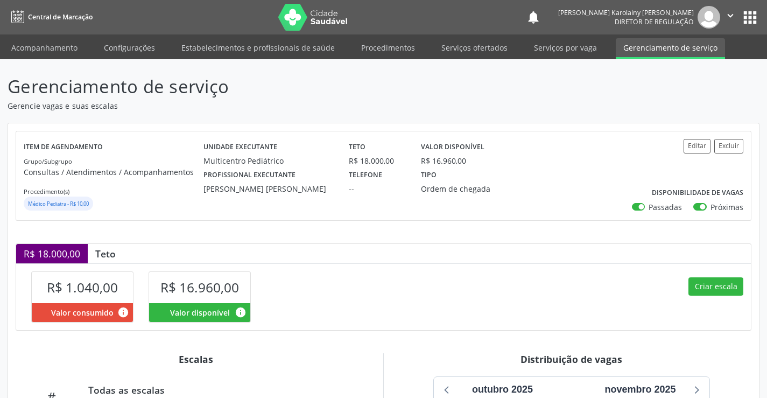
click at [729, 12] on icon "" at bounding box center [730, 16] width 12 height 12
click at [694, 72] on link "Sair" at bounding box center [703, 65] width 74 height 15
